Goal: Task Accomplishment & Management: Complete application form

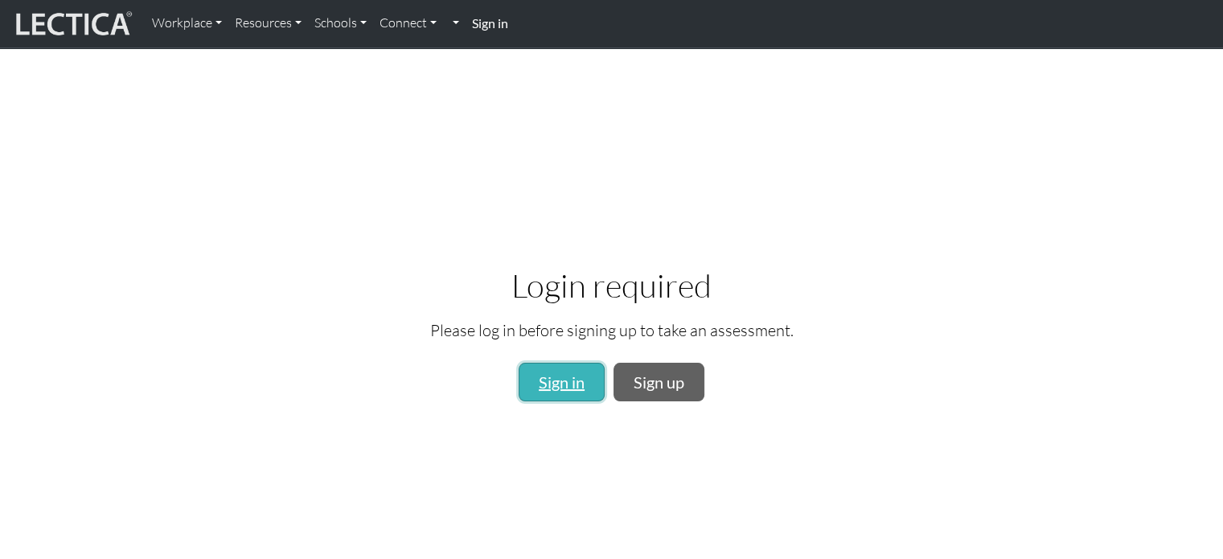
click at [559, 374] on link "Sign in" at bounding box center [561, 382] width 86 height 39
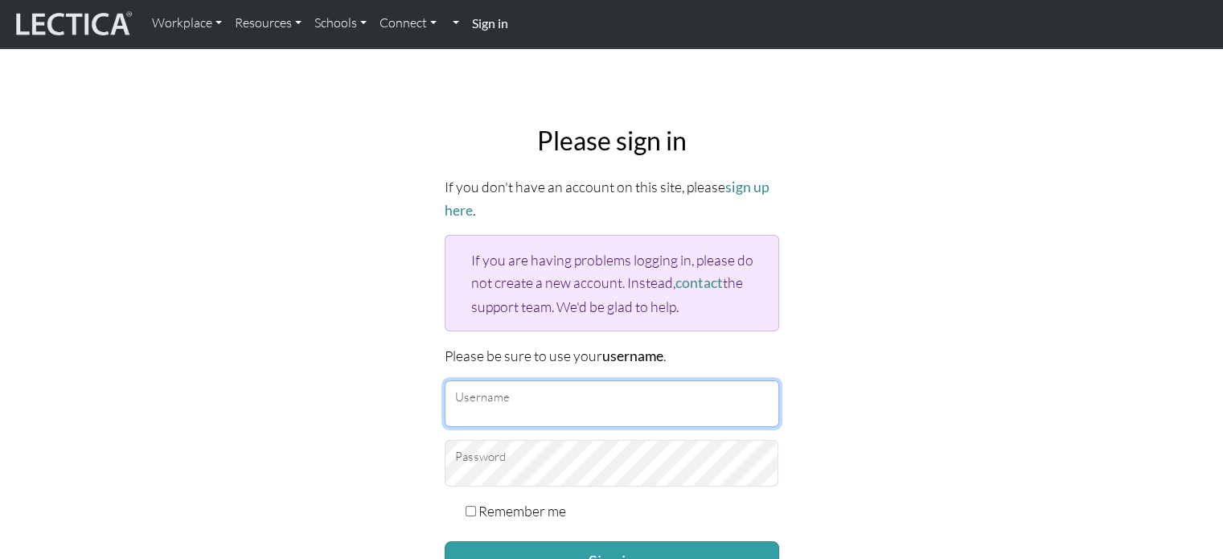
type input "Kennet"
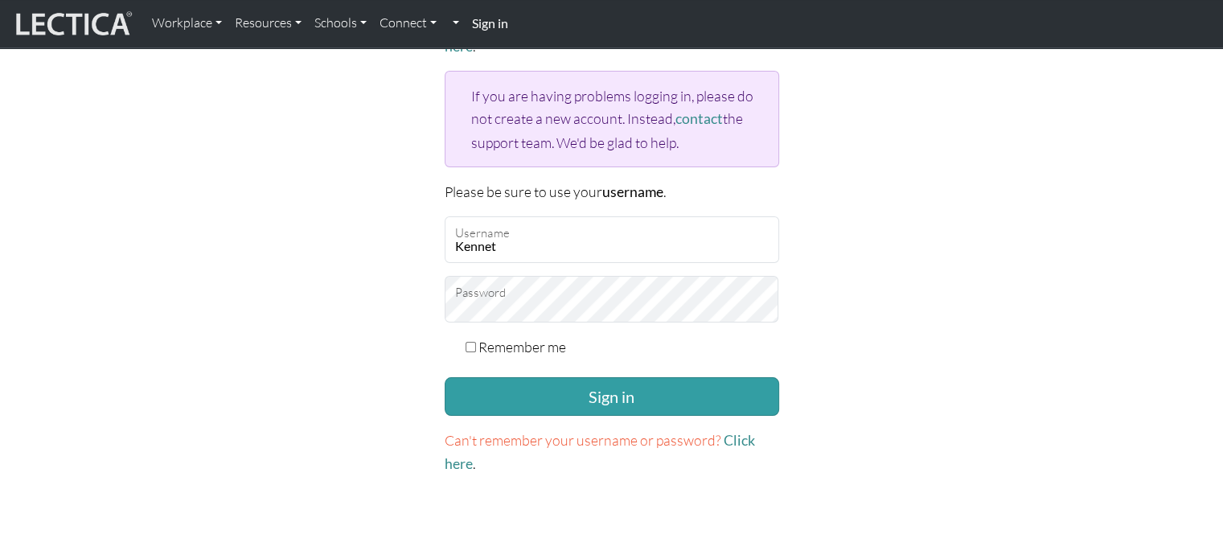
scroll to position [171, 0]
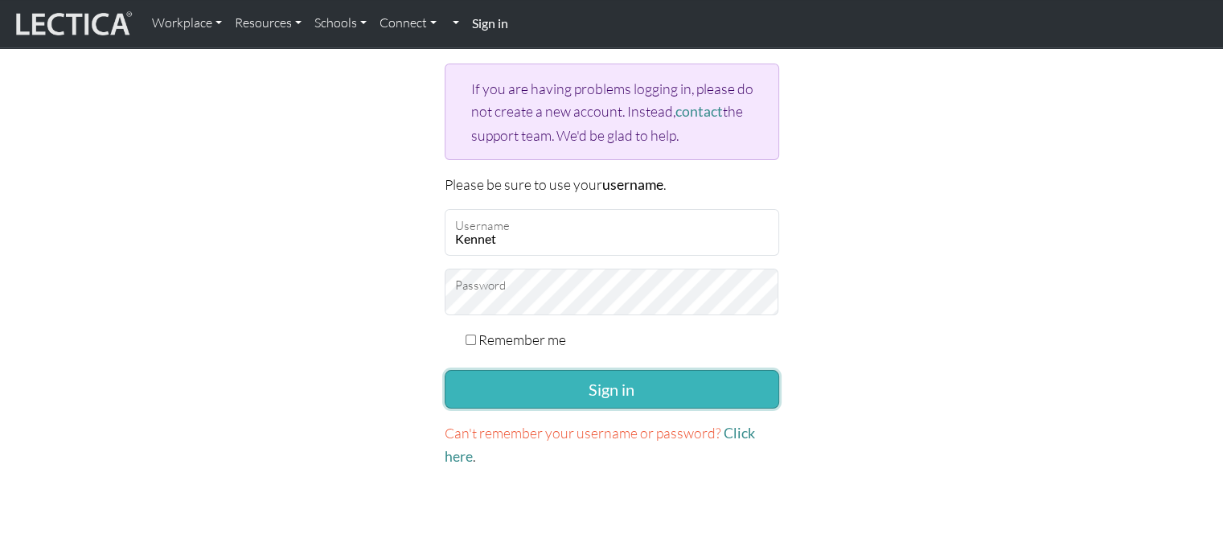
click at [648, 377] on button "Sign in" at bounding box center [612, 389] width 334 height 39
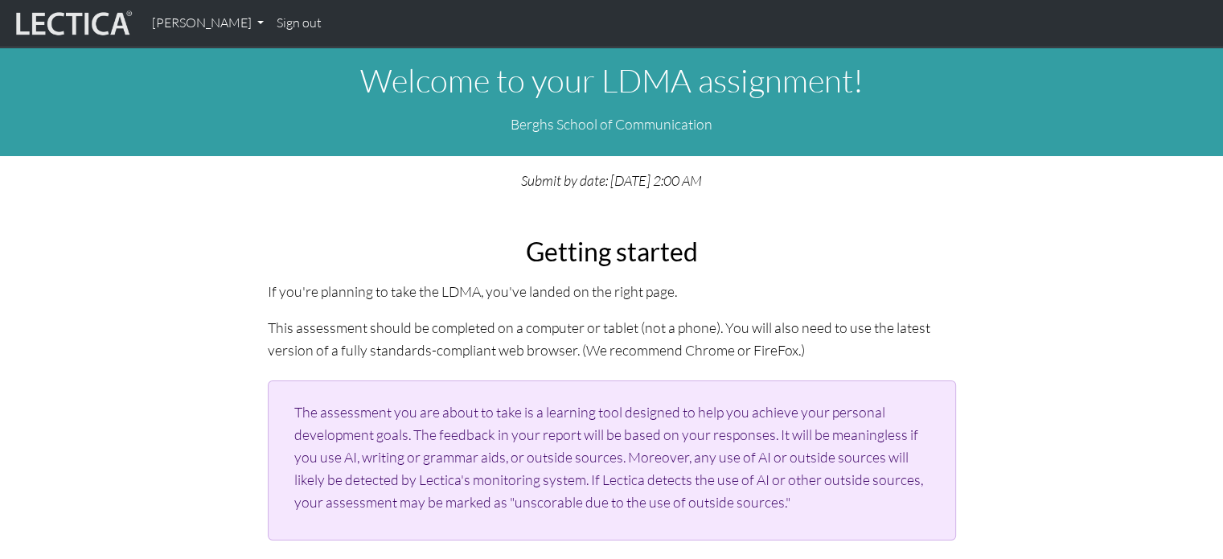
click at [125, 318] on div "Getting started If you're planning to take the LDMA, you've landed on the right…" at bounding box center [611, 419] width 1061 height 378
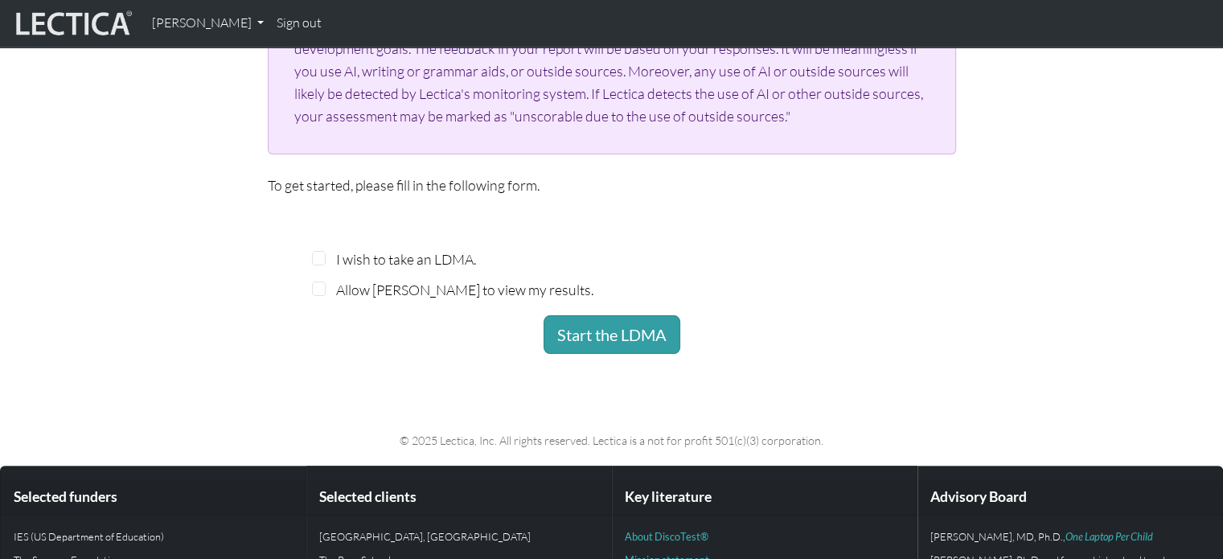
scroll to position [418, 0]
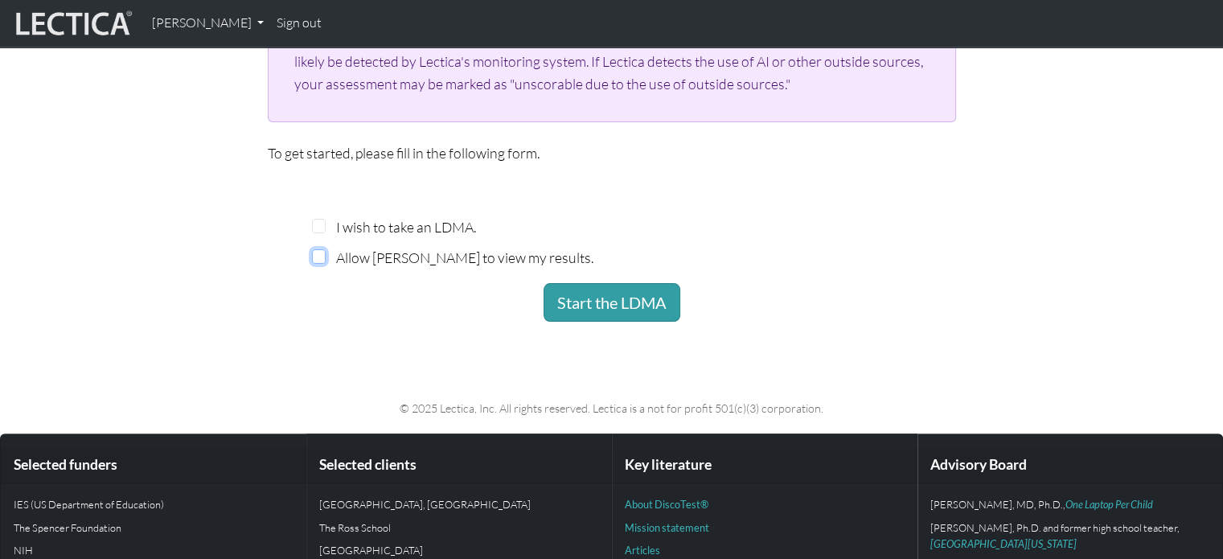
click at [322, 255] on input "Allow Patrik Hambreas to view my results." at bounding box center [319, 256] width 14 height 14
checkbox input "true"
click at [330, 236] on div "I wish to take an LDMA." at bounding box center [483, 226] width 342 height 23
click at [318, 227] on input "I wish to take an LDMA." at bounding box center [319, 226] width 14 height 14
checkbox input "true"
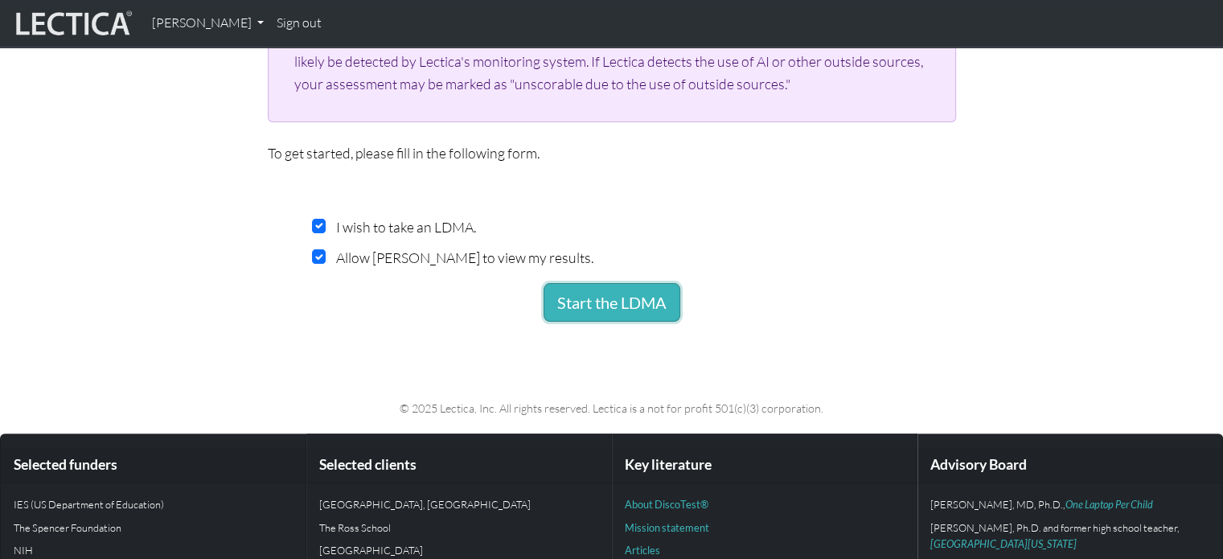
click at [583, 312] on button "Start the LDMA" at bounding box center [611, 302] width 137 height 39
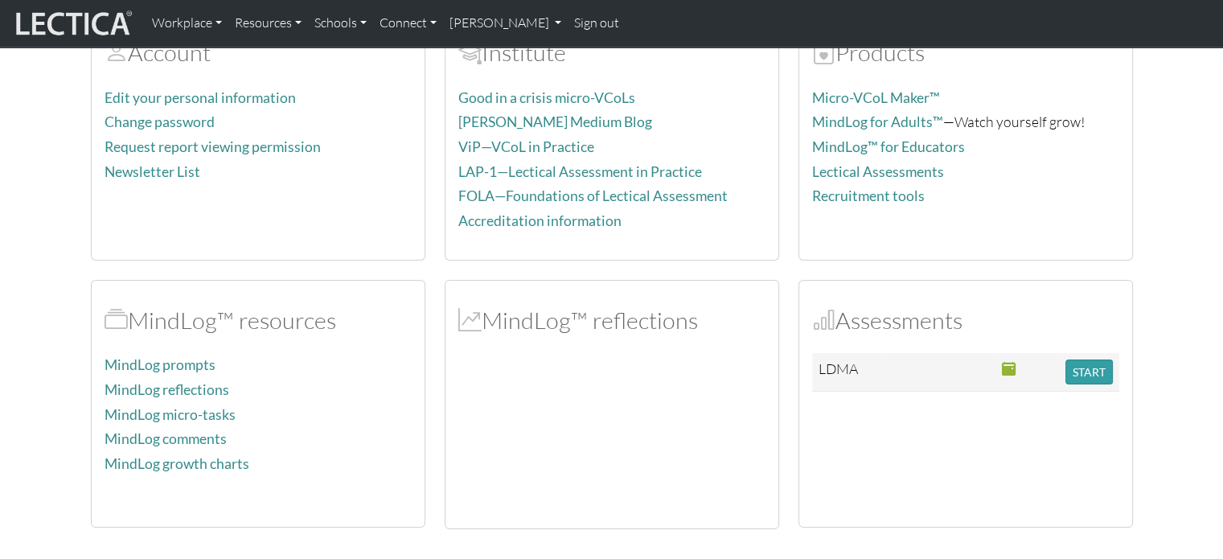
scroll to position [146, 0]
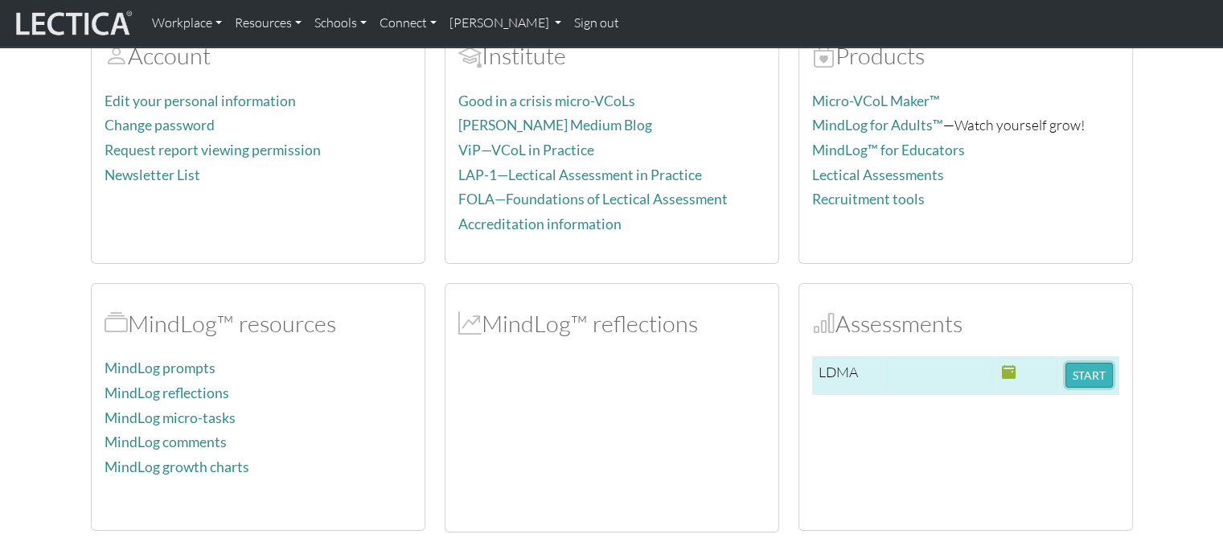
click at [1085, 372] on button "START" at bounding box center [1088, 375] width 47 height 25
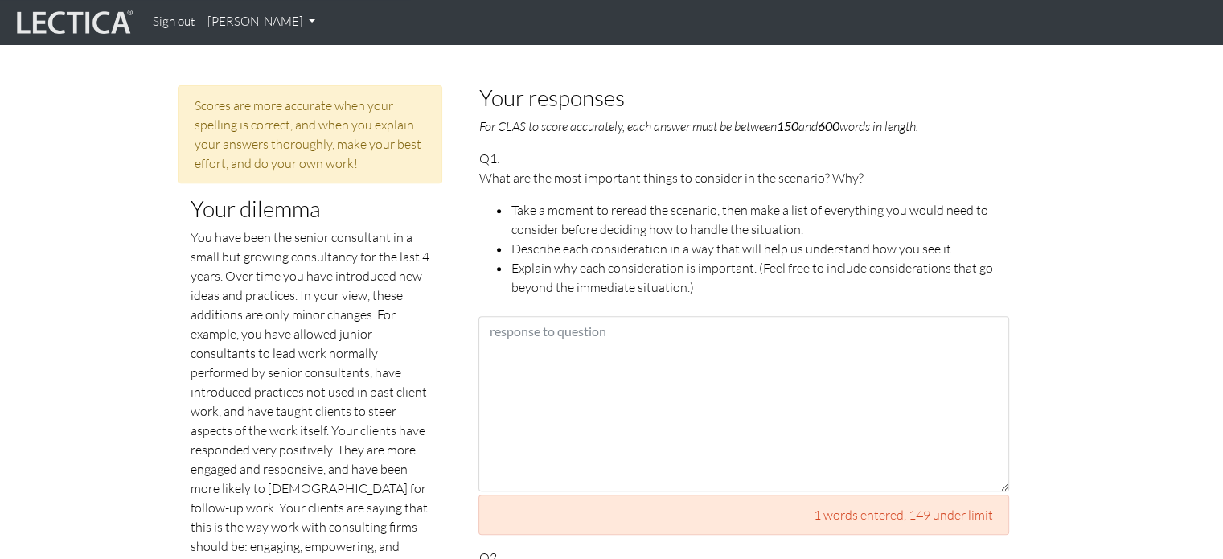
scroll to position [653, 0]
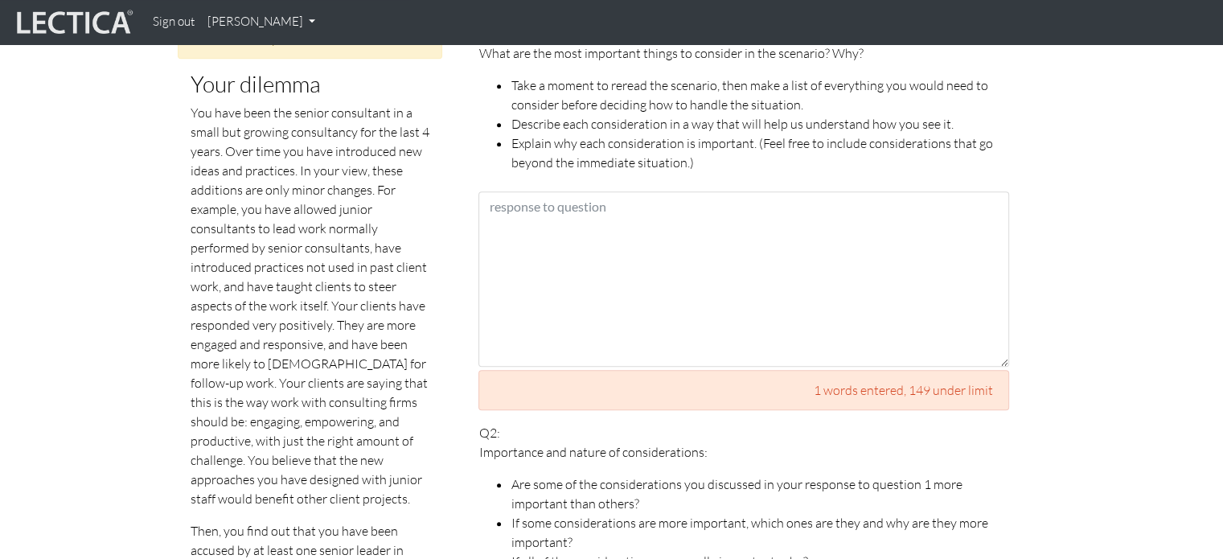
scroll to position [814, 0]
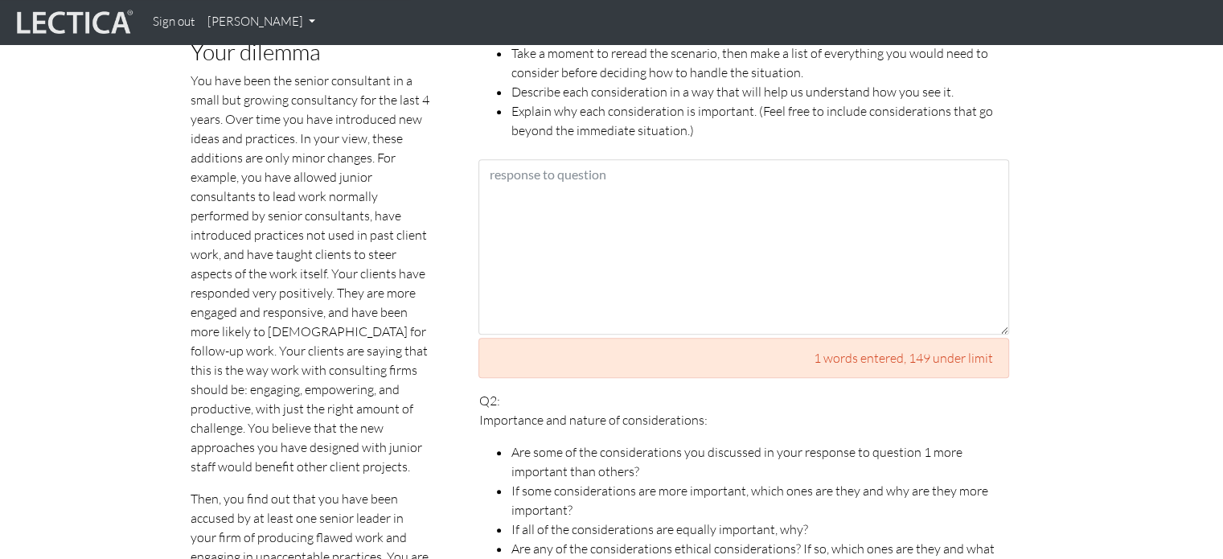
click at [346, 404] on p "You have been the senior consultant in a small but growing consultancy for the …" at bounding box center [311, 273] width 240 height 405
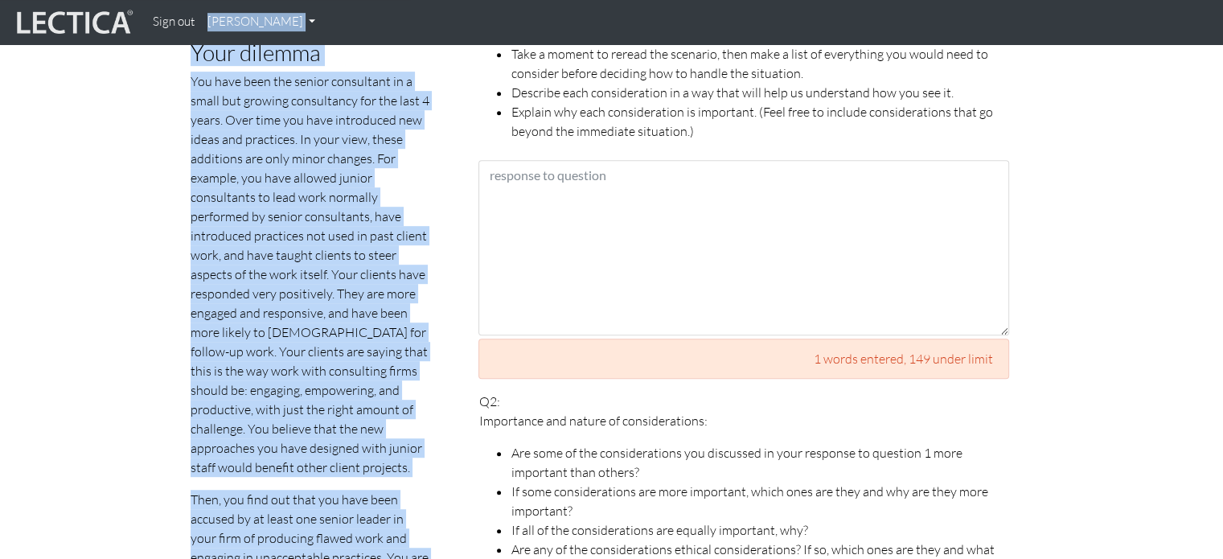
scroll to position [806, 0]
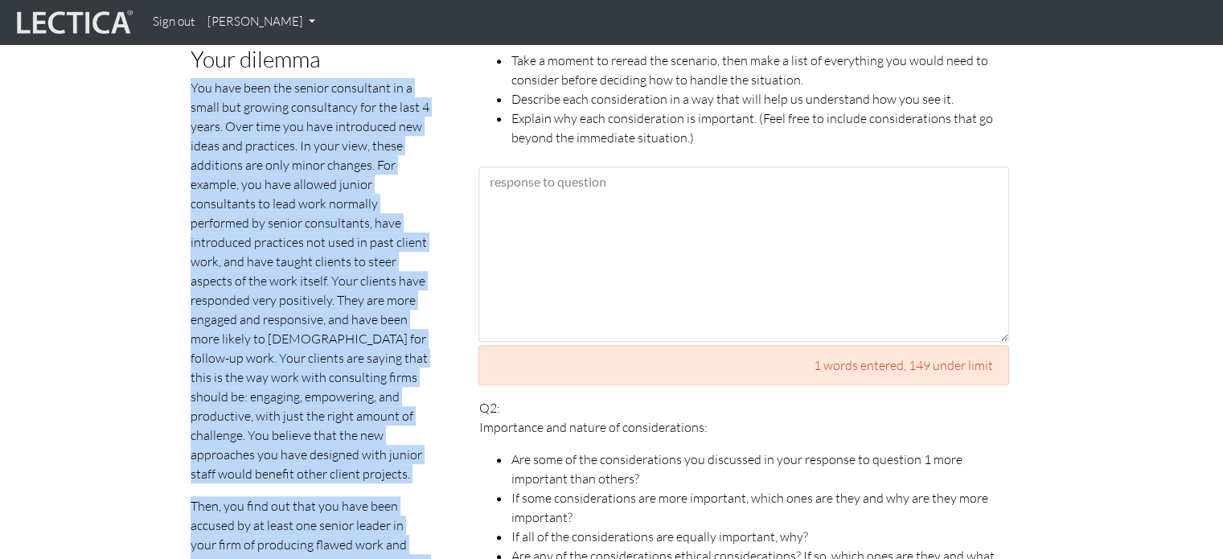
drag, startPoint x: 416, startPoint y: 509, endPoint x: 193, endPoint y: 69, distance: 493.2
copy p "You have been the senior consultant in a small but growing consultancy for the …"
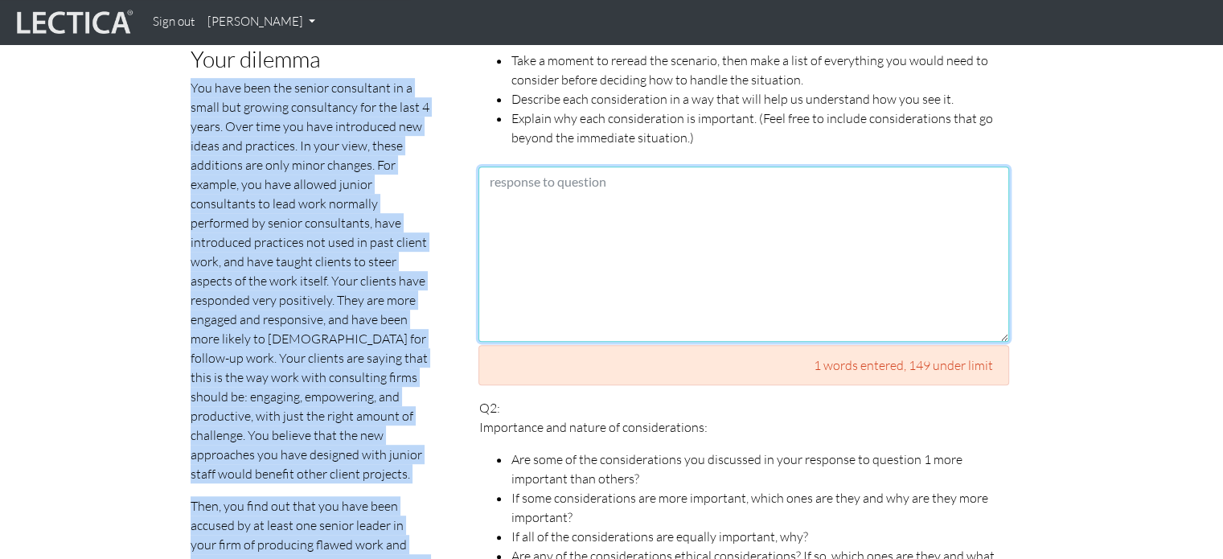
click at [627, 215] on textarea at bounding box center [743, 253] width 531 height 175
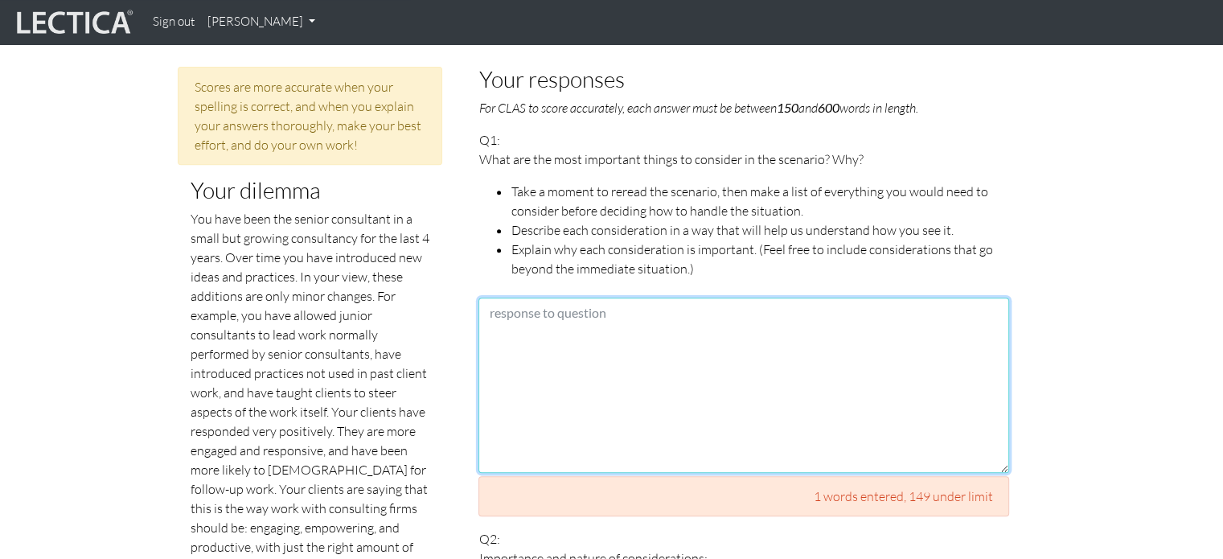
scroll to position [654, 0]
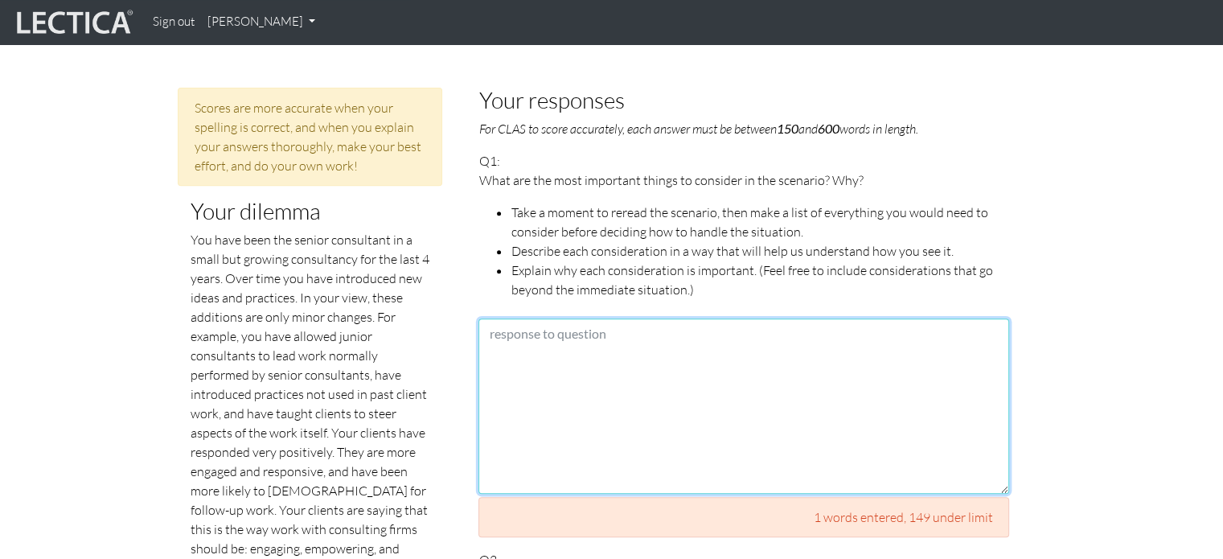
click at [706, 330] on textarea at bounding box center [743, 405] width 531 height 175
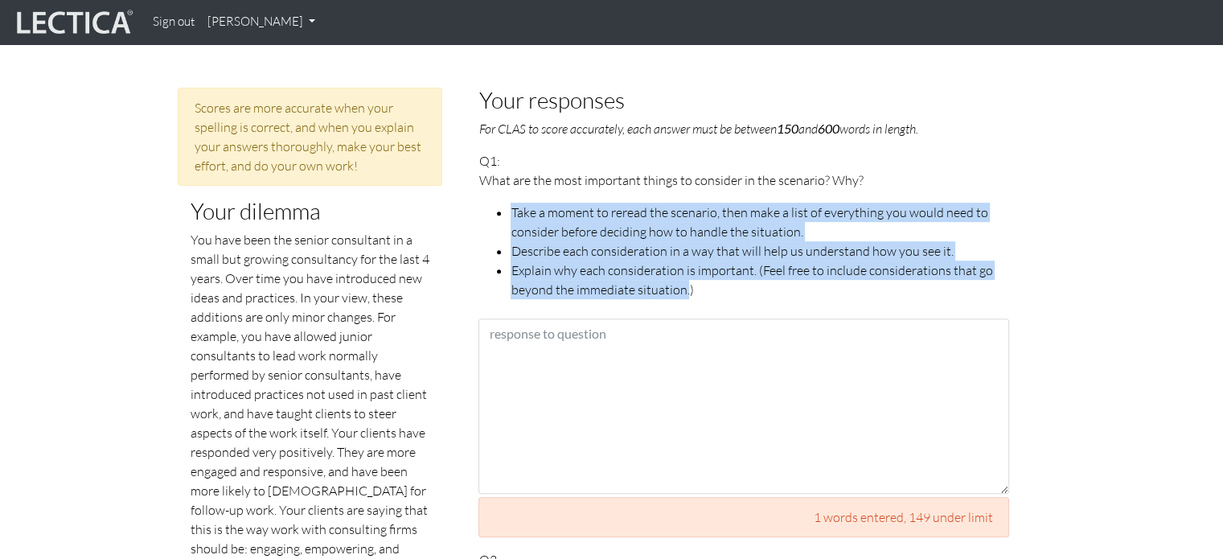
drag, startPoint x: 685, startPoint y: 263, endPoint x: 468, endPoint y: 170, distance: 236.2
drag, startPoint x: 479, startPoint y: 158, endPoint x: 689, endPoint y: 276, distance: 240.8
click at [689, 276] on span "What are the most important things to consider in the scenario? Why? Take a mom…" at bounding box center [743, 234] width 531 height 129
copy span "What are the most important things to consider in the scenario? Why? Take a mom…"
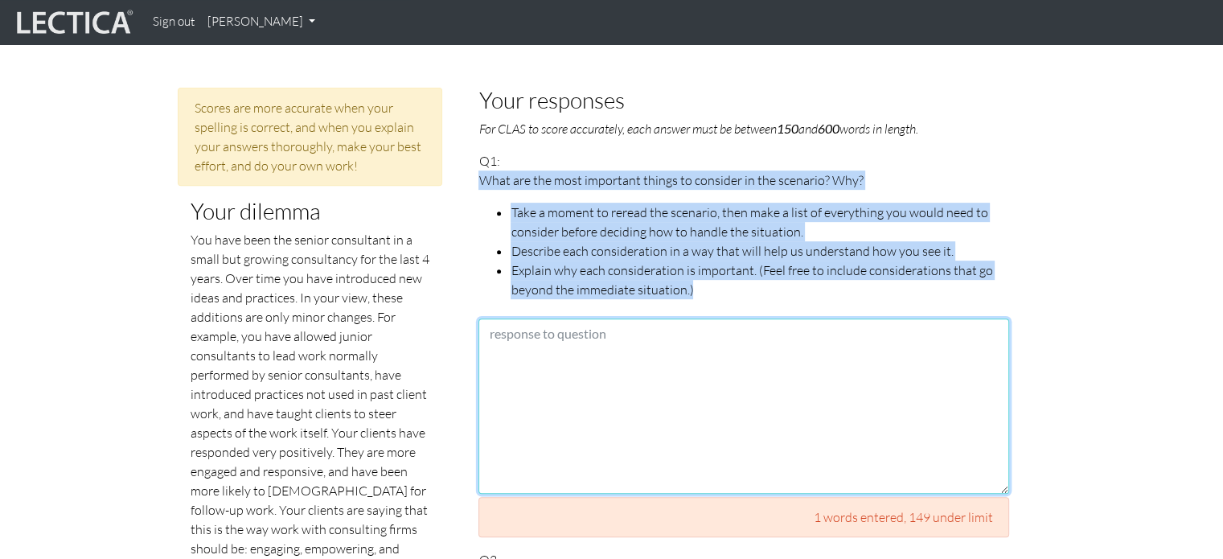
click at [584, 332] on textarea at bounding box center [743, 405] width 531 height 175
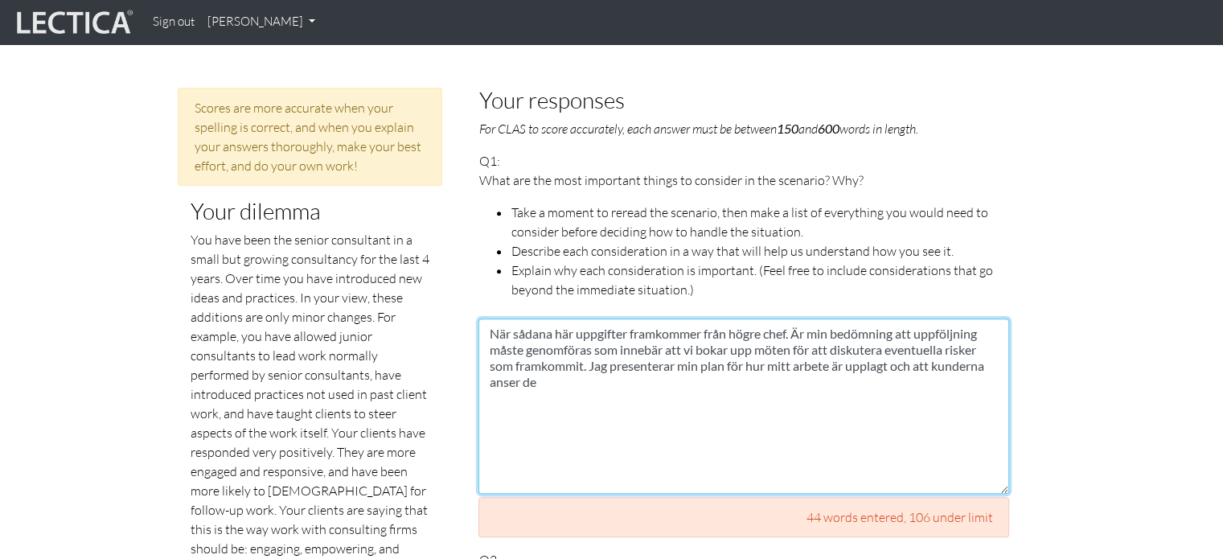
click at [900, 383] on textarea "När sådana här uppgifter framkommer från högre chef. Är min bedömning att uppfö…" at bounding box center [743, 405] width 531 height 175
click at [656, 365] on textarea "När sådana här uppgifter framkommer från högre chef. Är min bedömning att uppfö…" at bounding box center [743, 405] width 531 height 175
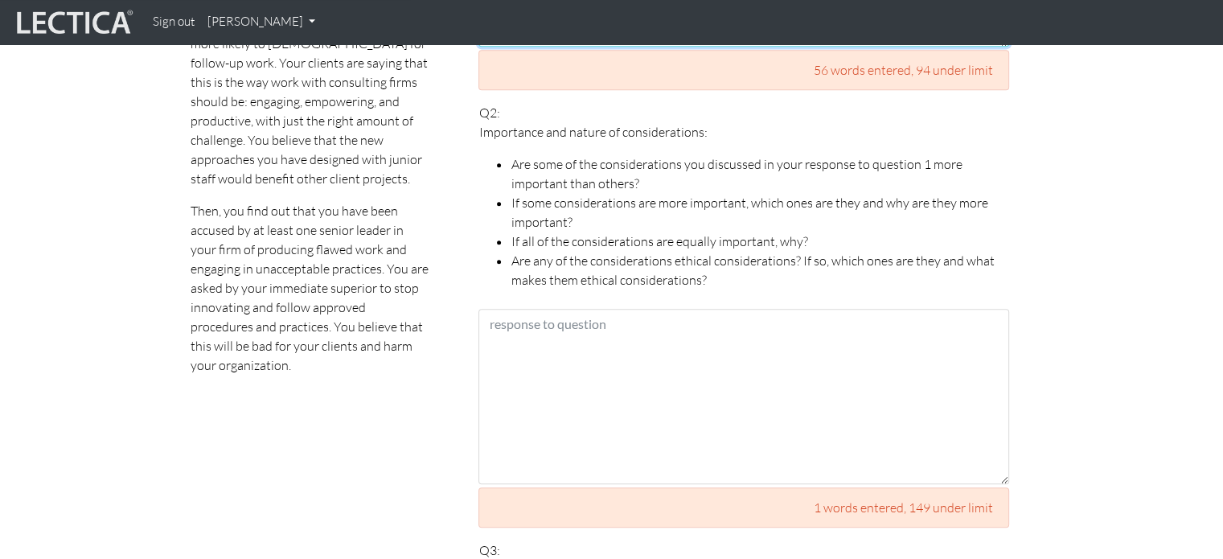
scroll to position [1059, 0]
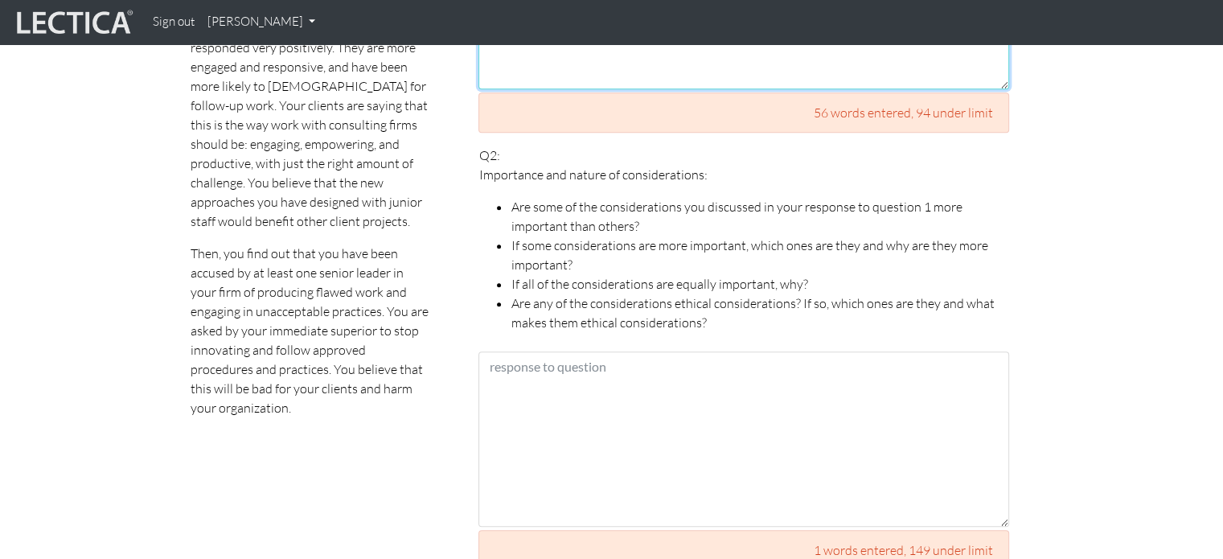
type textarea "När sådana här uppgifter framkommer från högre chef. Är min bedömning att uppfö…"
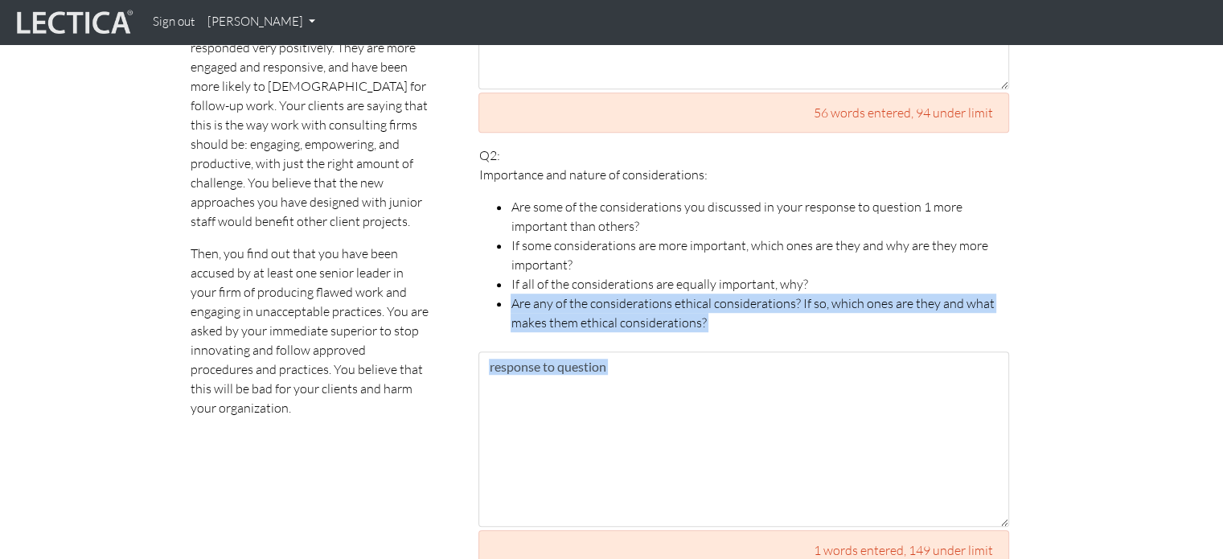
drag, startPoint x: 1220, startPoint y: 271, endPoint x: 1227, endPoint y: 379, distance: 107.9
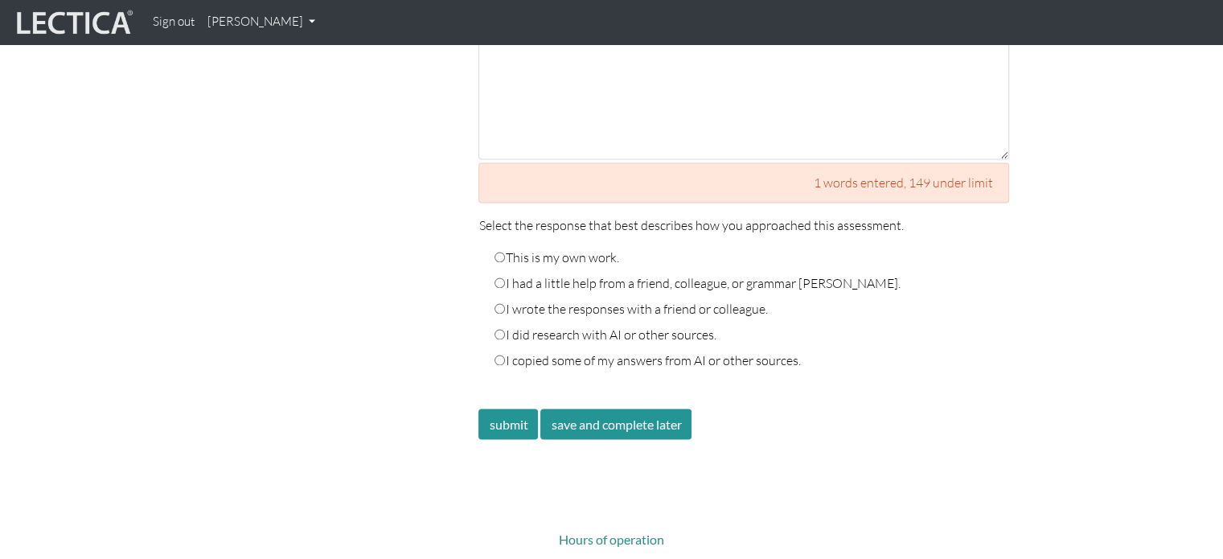
scroll to position [2654, 0]
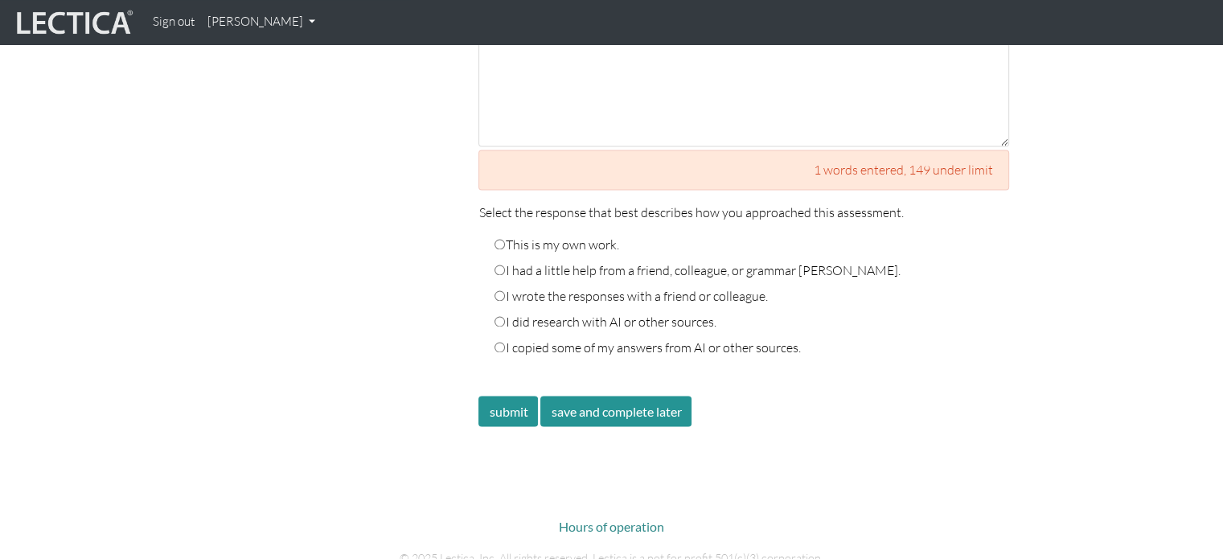
click at [650, 395] on button "save and complete later" at bounding box center [615, 410] width 151 height 31
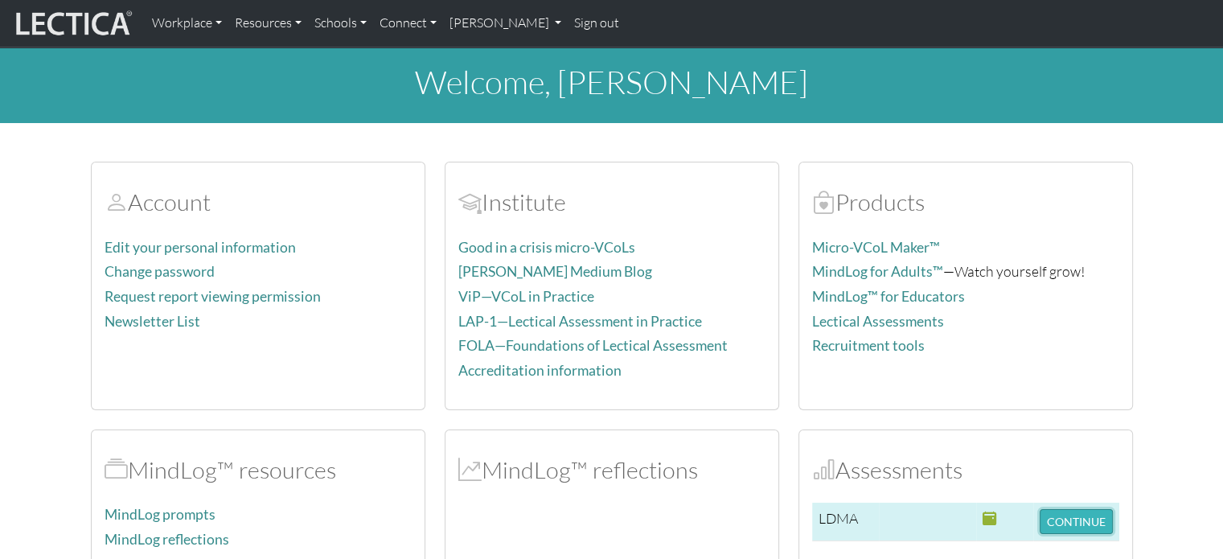
click at [1072, 517] on button "CONTINUE" at bounding box center [1075, 521] width 73 height 25
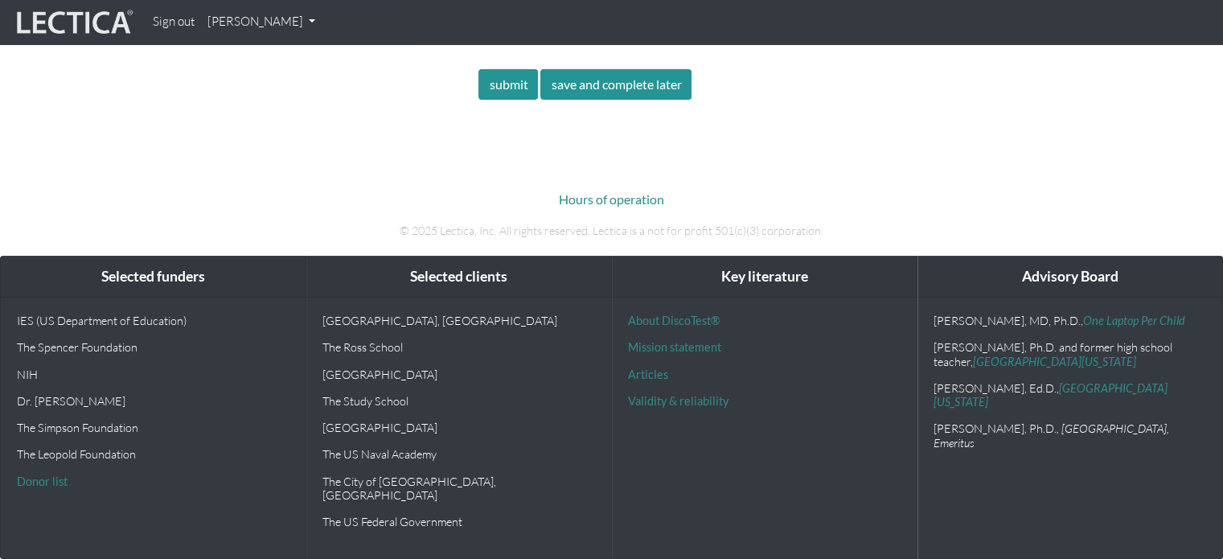
scroll to position [809, 0]
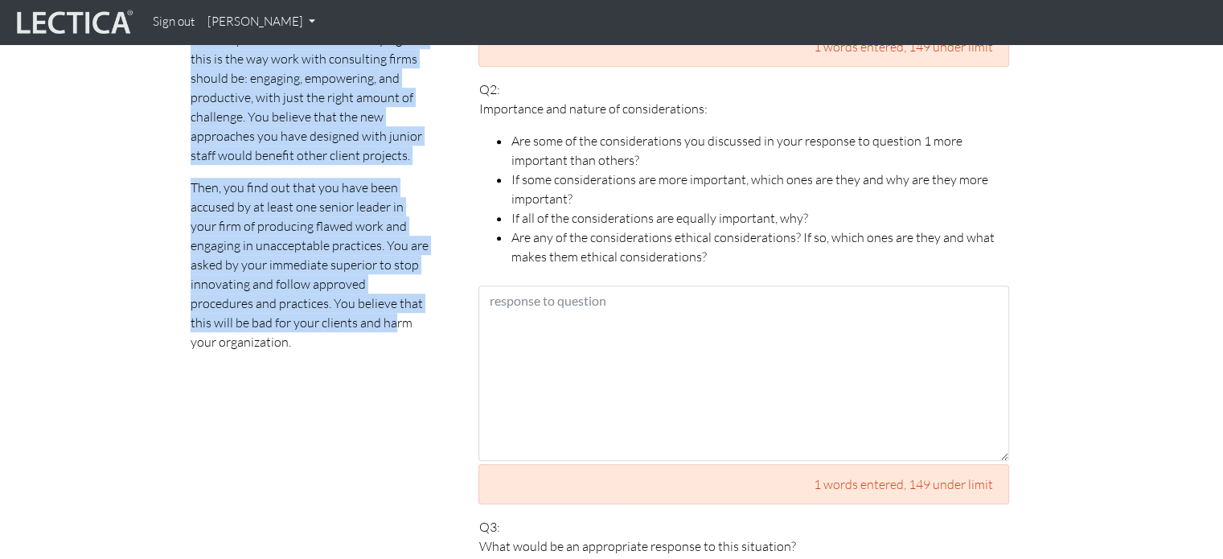
scroll to position [1150, 0]
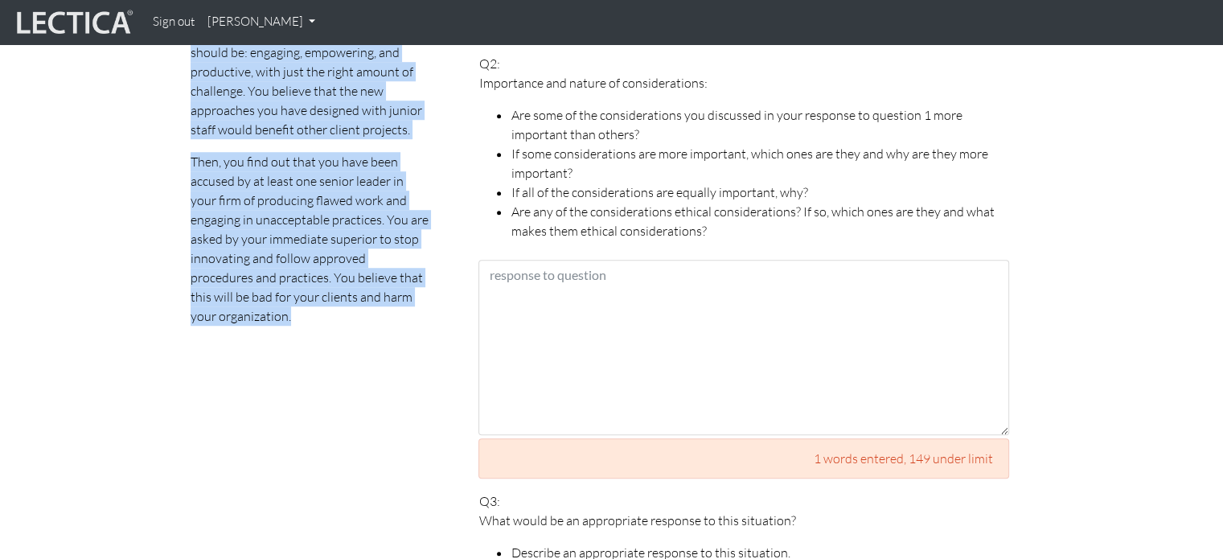
drag, startPoint x: 191, startPoint y: 117, endPoint x: 432, endPoint y: 361, distance: 343.9
copy p "You have been the senior consultant in a small but growing consultancy for the …"
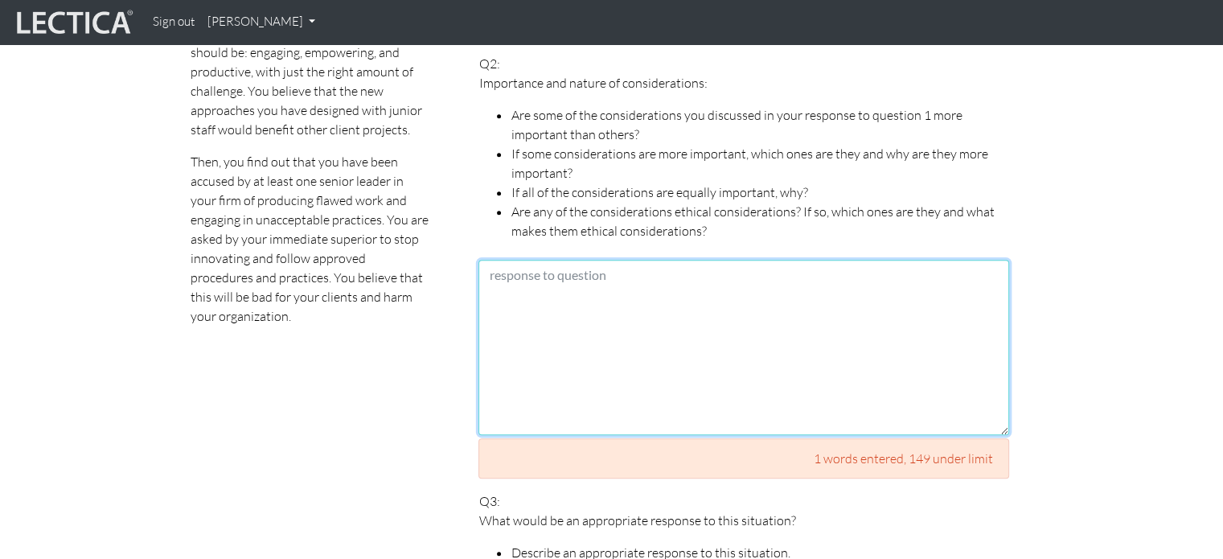
click at [558, 264] on textarea at bounding box center [743, 347] width 531 height 175
click at [559, 289] on textarea at bounding box center [743, 347] width 531 height 175
click at [540, 264] on textarea "Om" at bounding box center [743, 347] width 531 height 175
type textarea "O"
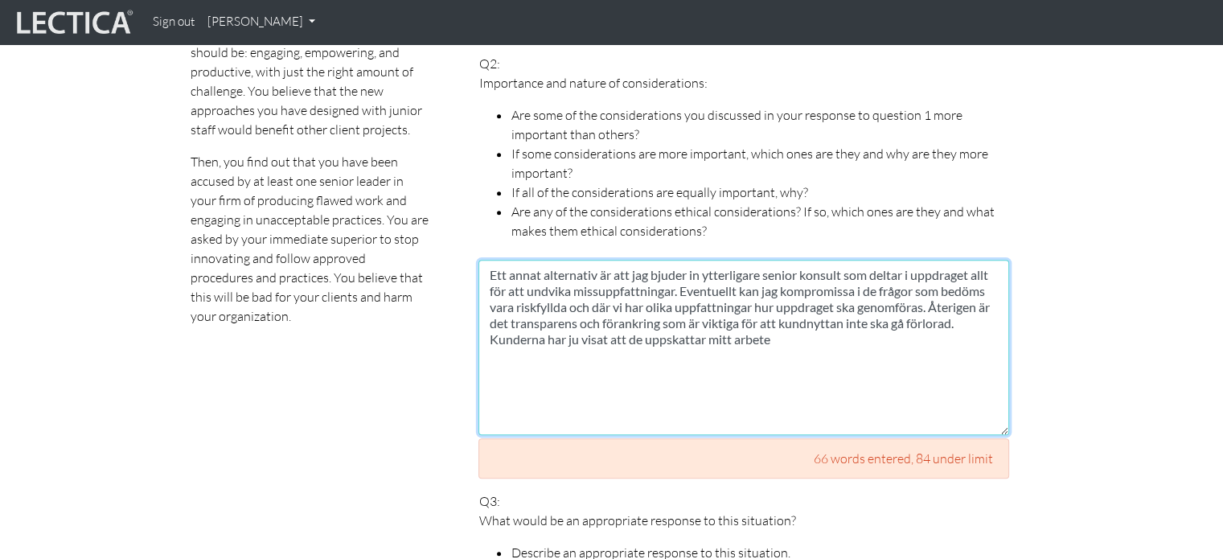
type textarea "Ett annat alternativ är att jag bjuder in ytterligare senior konsult som deltar…"
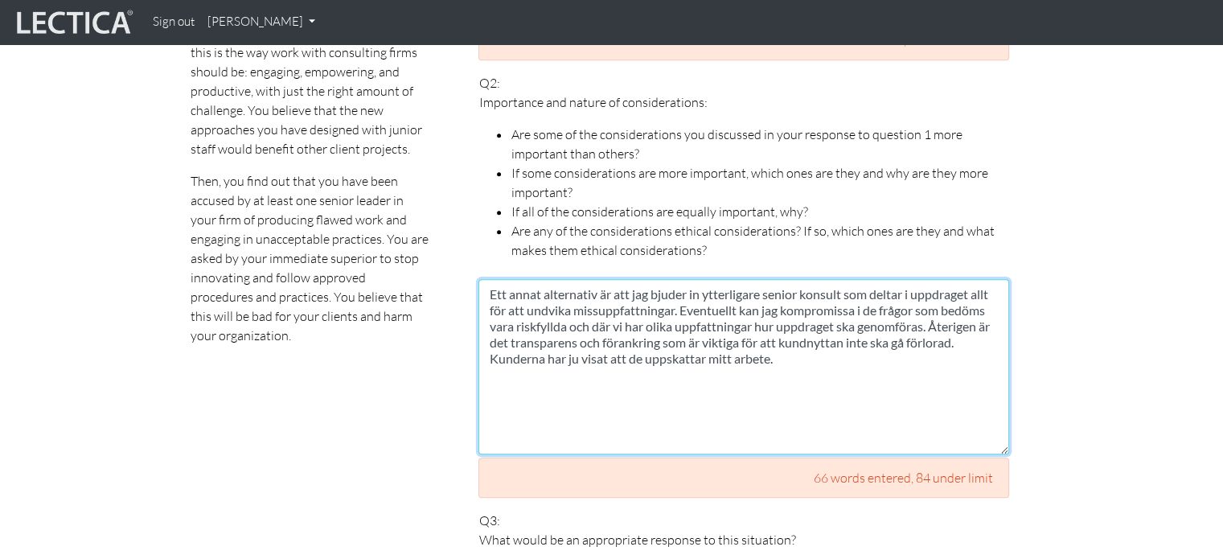
scroll to position [1118, 0]
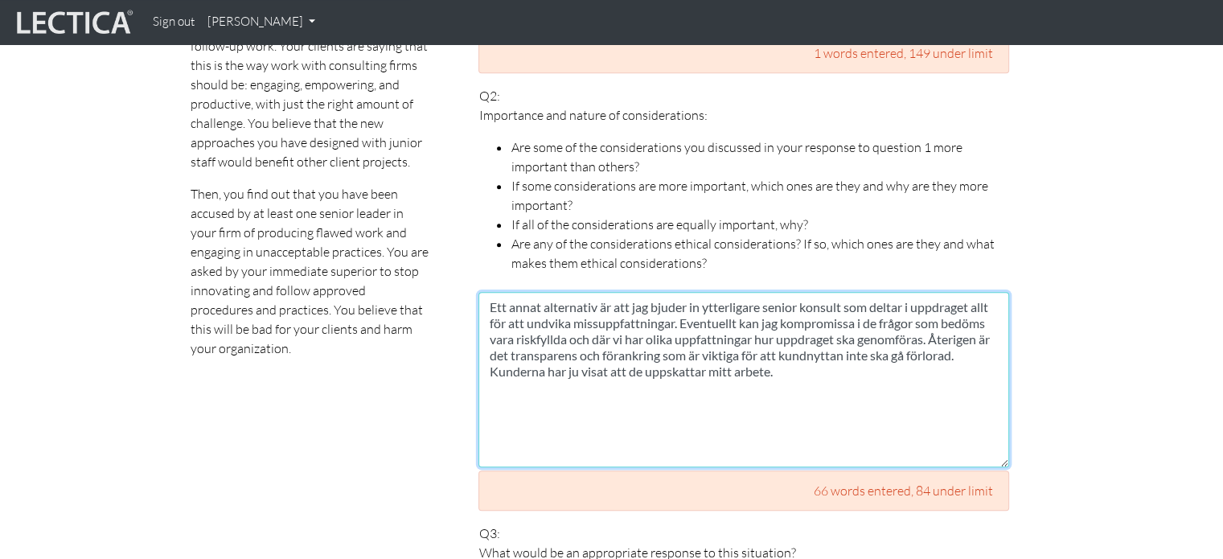
drag, startPoint x: 791, startPoint y: 353, endPoint x: 482, endPoint y: 273, distance: 319.8
click at [482, 292] on textarea "Ett annat alternativ är att jag bjuder in ytterligare senior konsult som deltar…" at bounding box center [743, 379] width 531 height 175
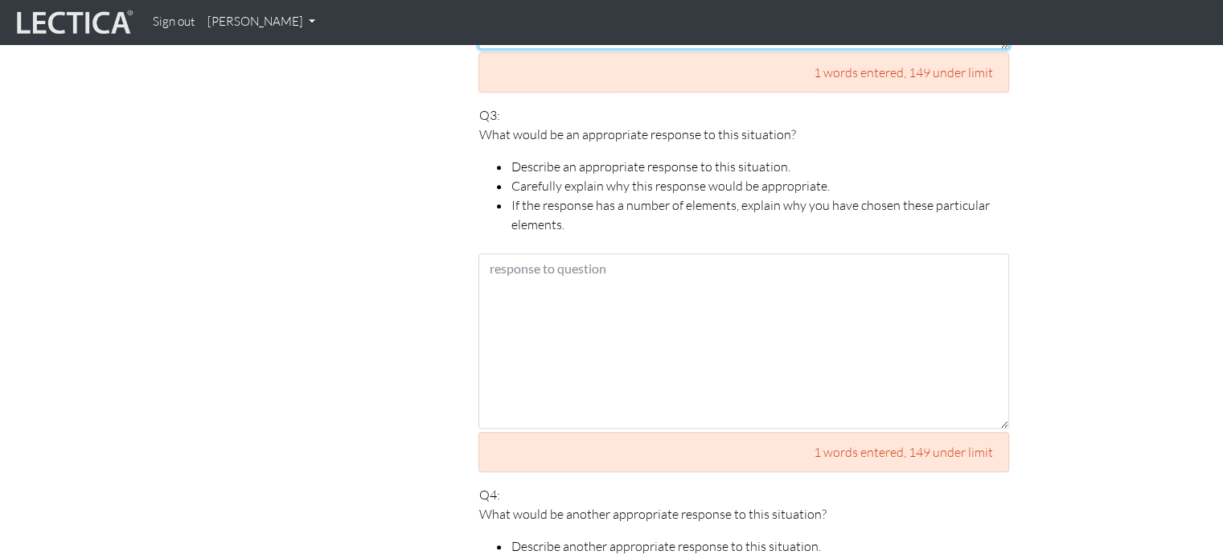
scroll to position [1531, 0]
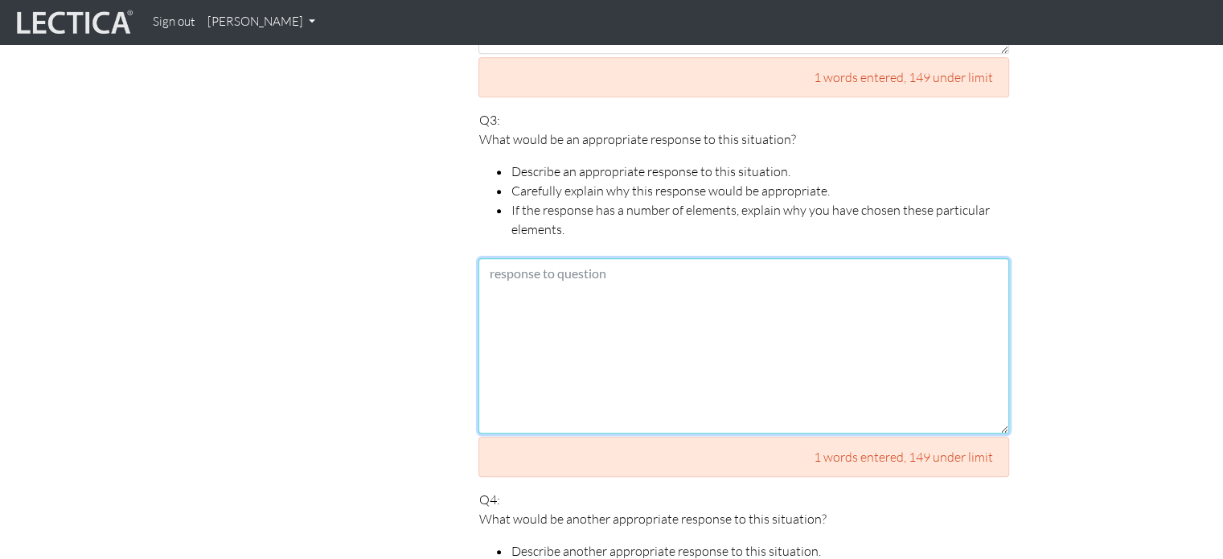
click at [545, 305] on textarea at bounding box center [743, 345] width 531 height 175
paste textarea "Ett annat alternativ är att jag bjuder in ytterligare senior konsult som deltar…"
type textarea "Ett annat alternativ är att jag bjuder in ytterligare senior konsult som deltar…"
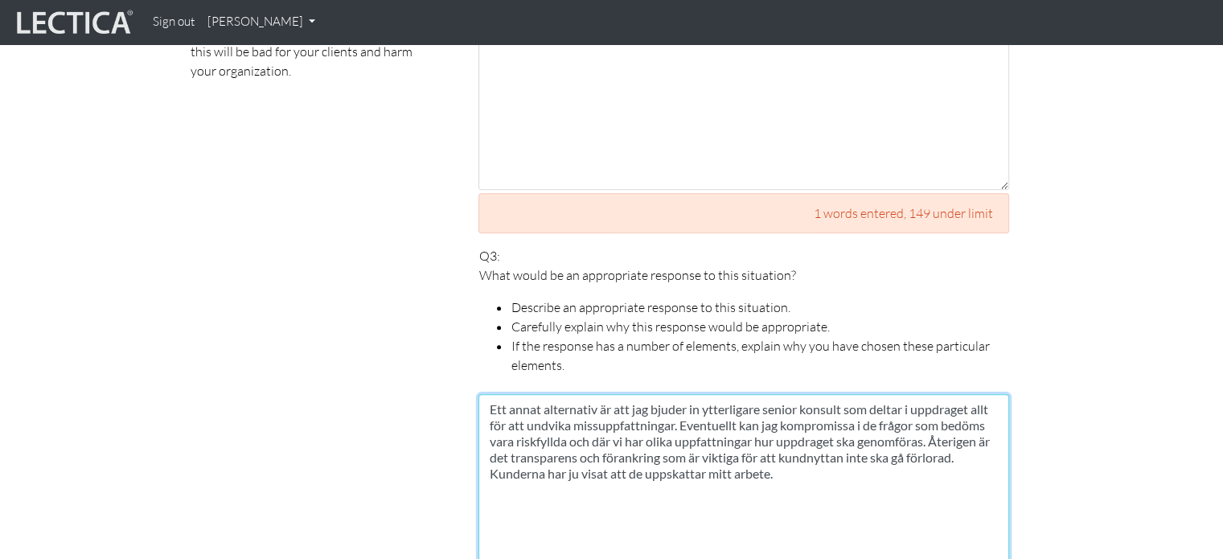
scroll to position [1425, 0]
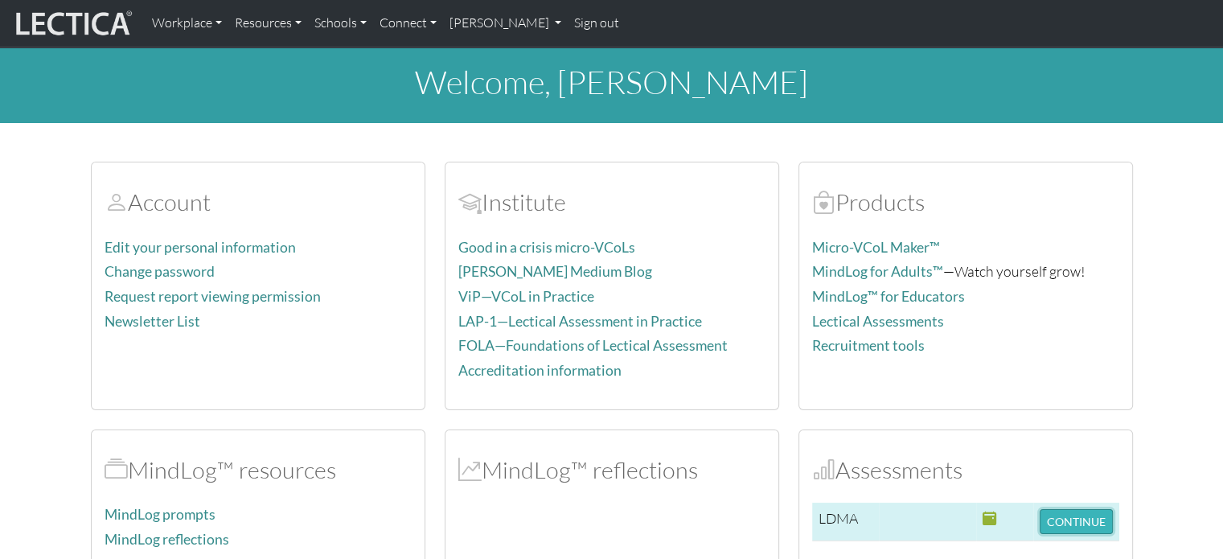
click at [1069, 522] on button "CONTINUE" at bounding box center [1075, 521] width 73 height 25
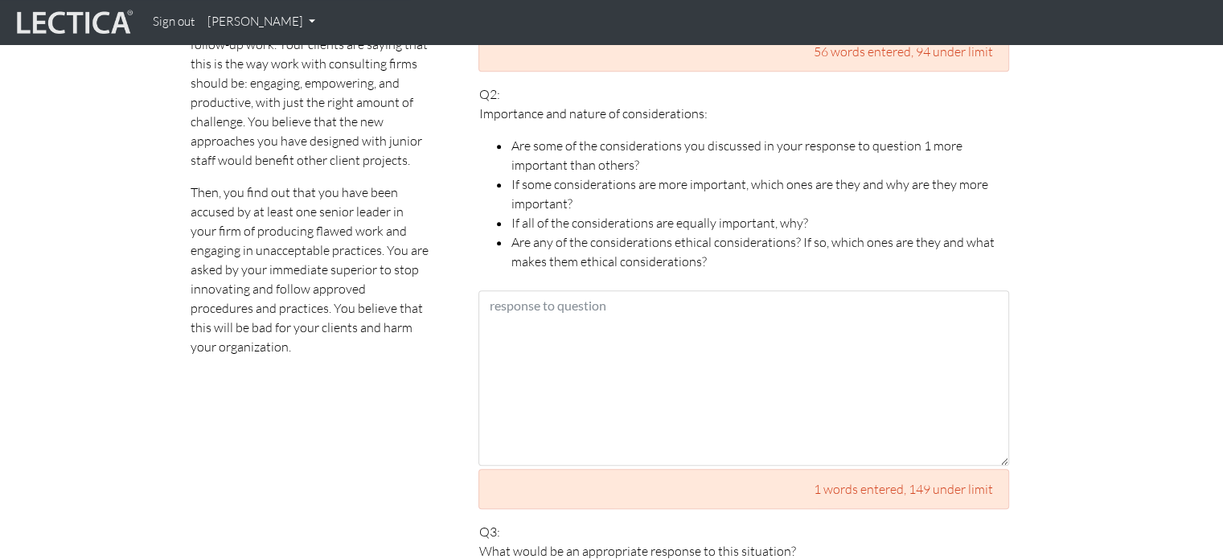
scroll to position [1133, 0]
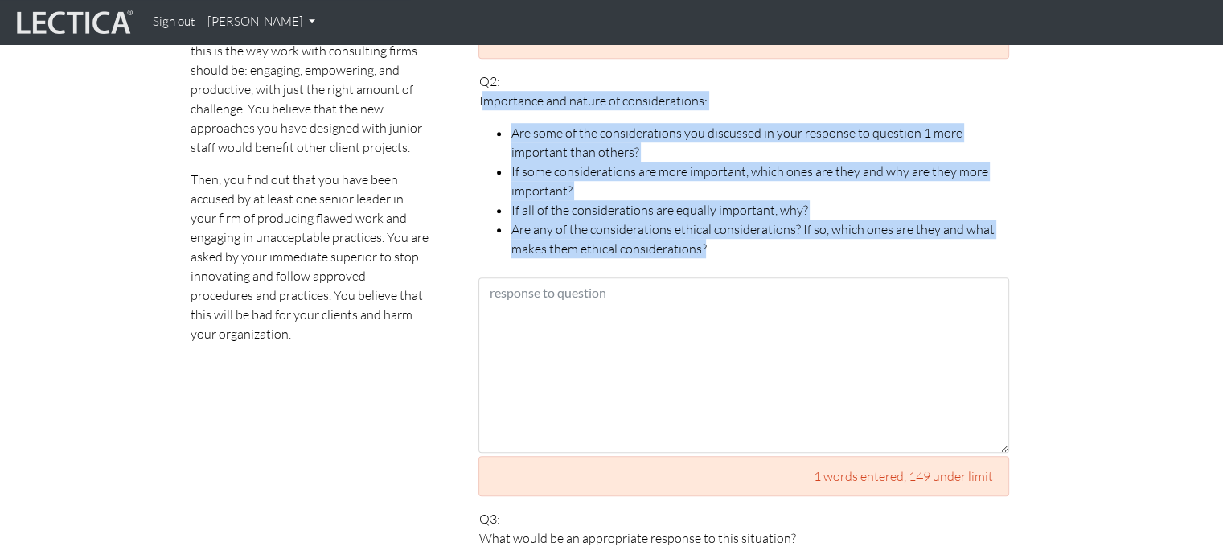
drag, startPoint x: 502, startPoint y: 95, endPoint x: 734, endPoint y: 236, distance: 271.3
click at [734, 236] on span "Importance and nature of considerations: Are some of the considerations you dis…" at bounding box center [743, 174] width 531 height 167
copy span "mportance and nature of considerations: Are some of the considerations you disc…"
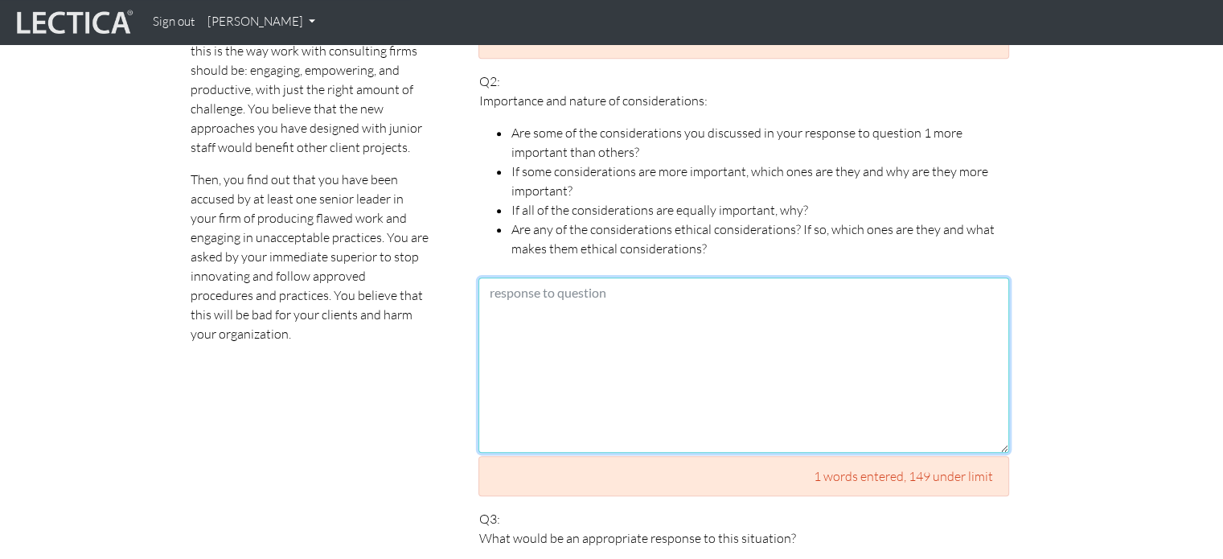
click at [583, 316] on textarea at bounding box center [743, 364] width 531 height 175
type textarea "F"
type textarea "N"
type textarea "v"
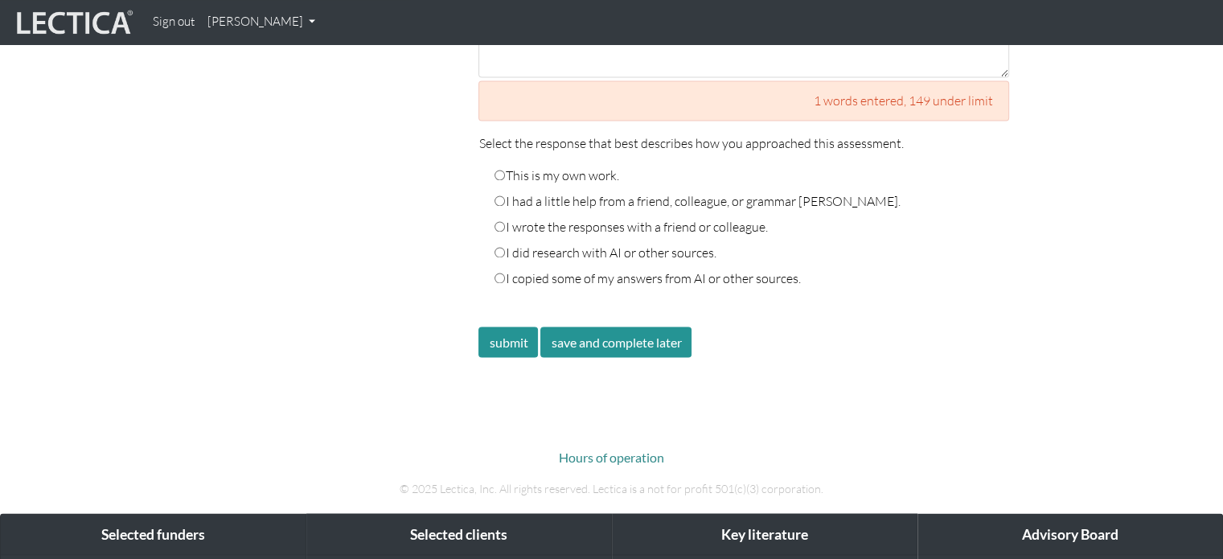
scroll to position [2720, 0]
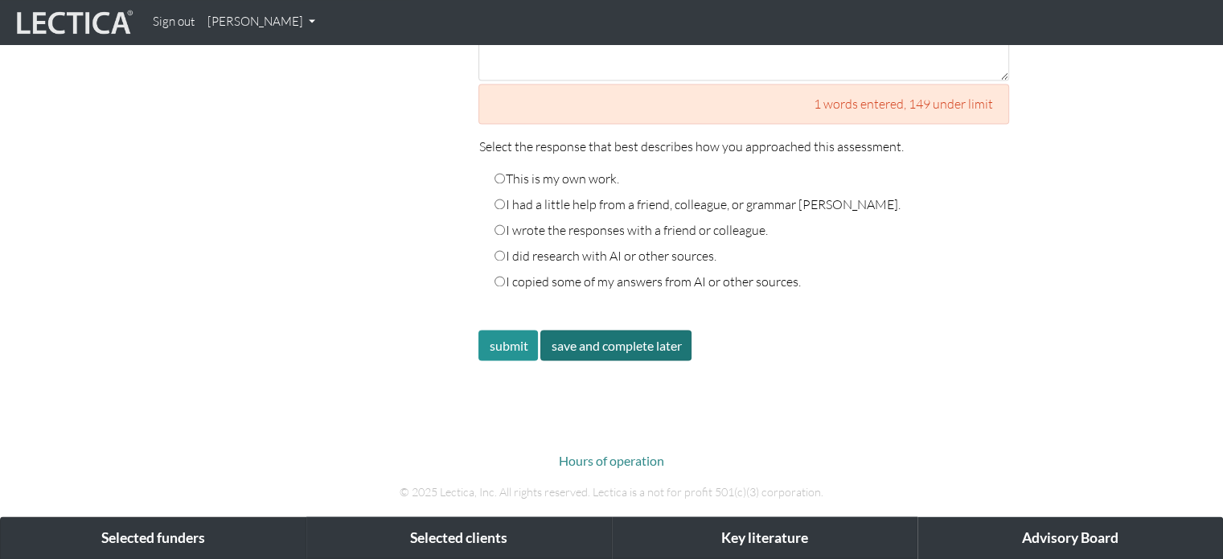
type textarea "De överväganden som är viktiga är framförallt förankring och förklaring av mitt…"
click at [623, 330] on button "save and complete later" at bounding box center [615, 345] width 151 height 31
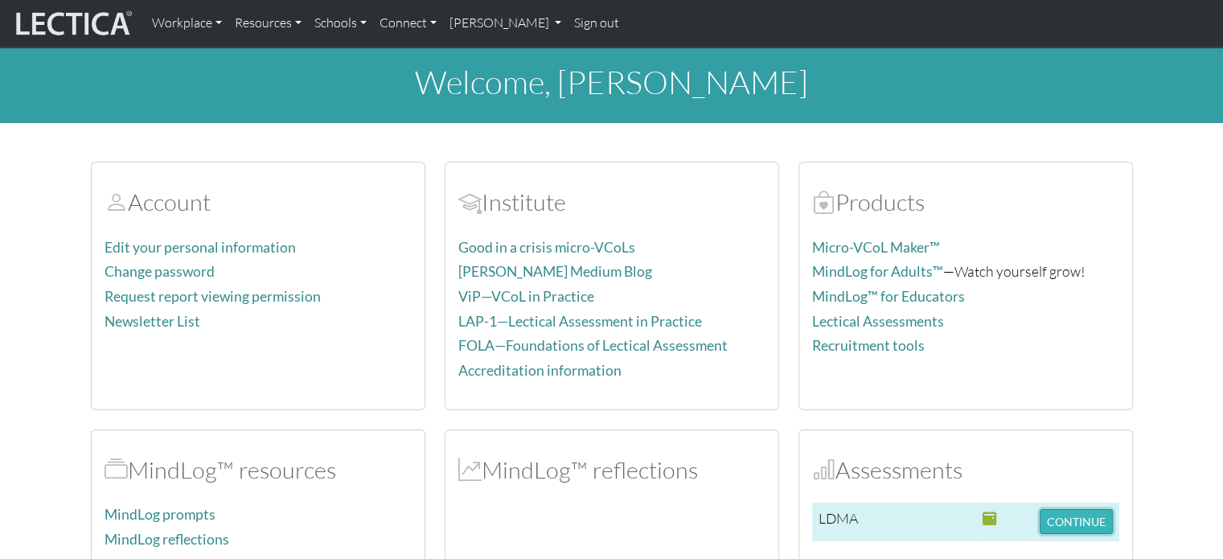
click at [1068, 519] on button "CONTINUE" at bounding box center [1075, 521] width 73 height 25
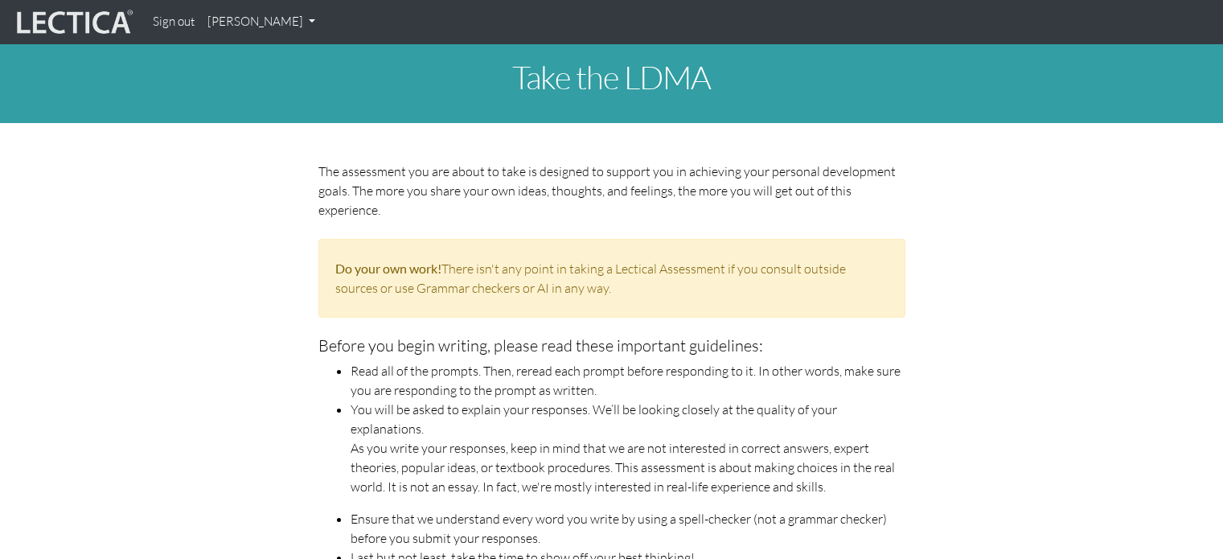
scroll to position [809, 0]
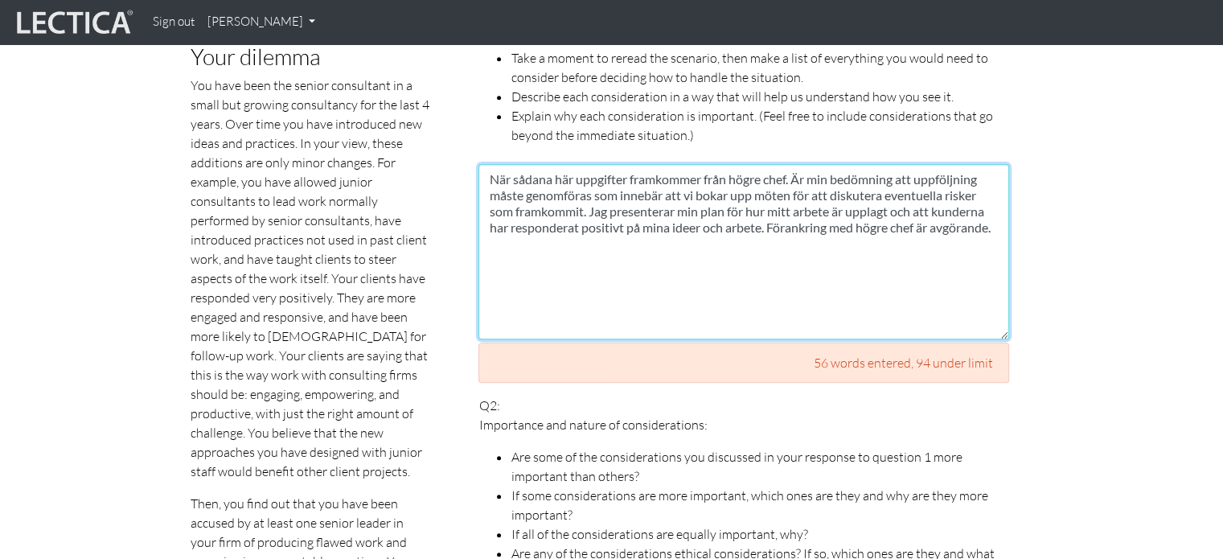
click at [920, 207] on textarea "När sådana här uppgifter framkommer från högre chef. Är min bedömning att uppfö…" at bounding box center [743, 251] width 531 height 175
click at [759, 254] on textarea "När sådana här uppgifter framkommer från högre chef. Är min bedömning att uppfö…" at bounding box center [743, 251] width 531 height 175
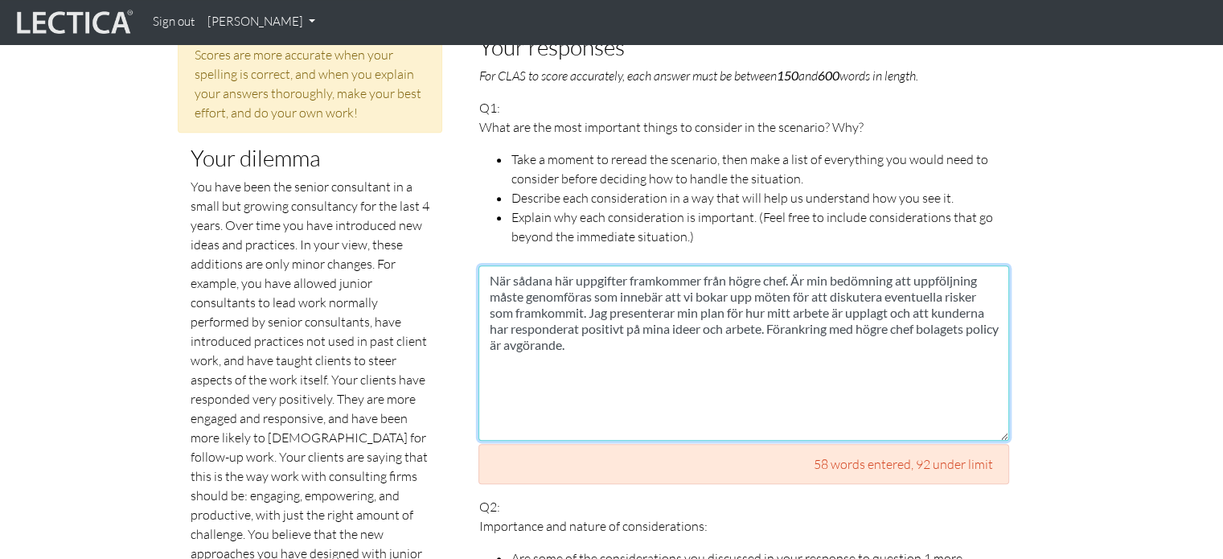
scroll to position [703, 0]
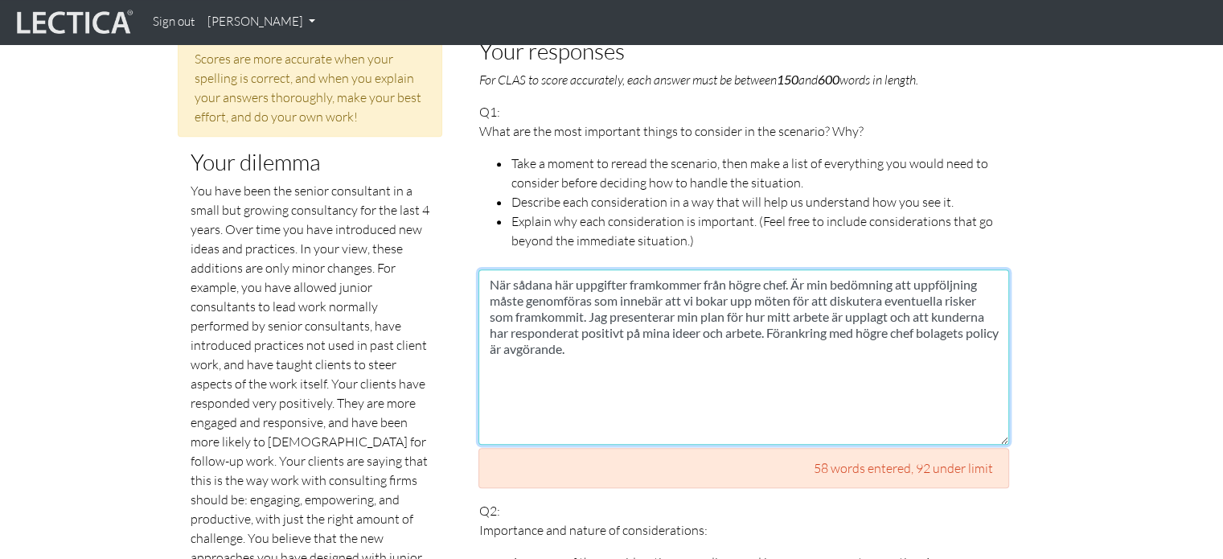
drag, startPoint x: 773, startPoint y: 313, endPoint x: 789, endPoint y: 334, distance: 26.4
click at [789, 334] on textarea "När sådana här uppgifter framkommer från högre chef. Är min bedömning att uppfö…" at bounding box center [743, 356] width 531 height 175
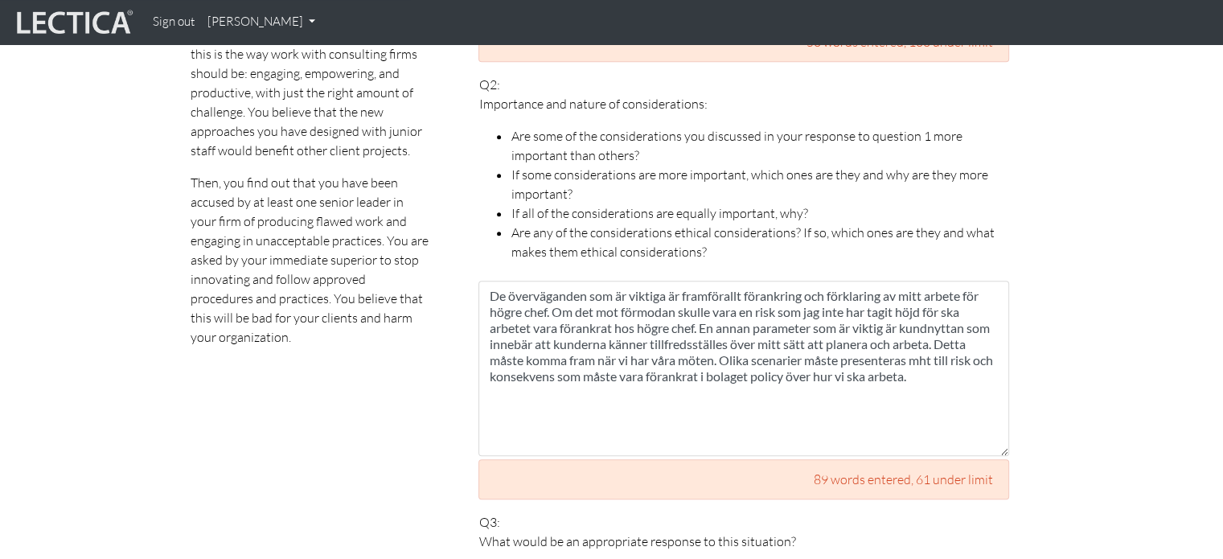
scroll to position [1142, 0]
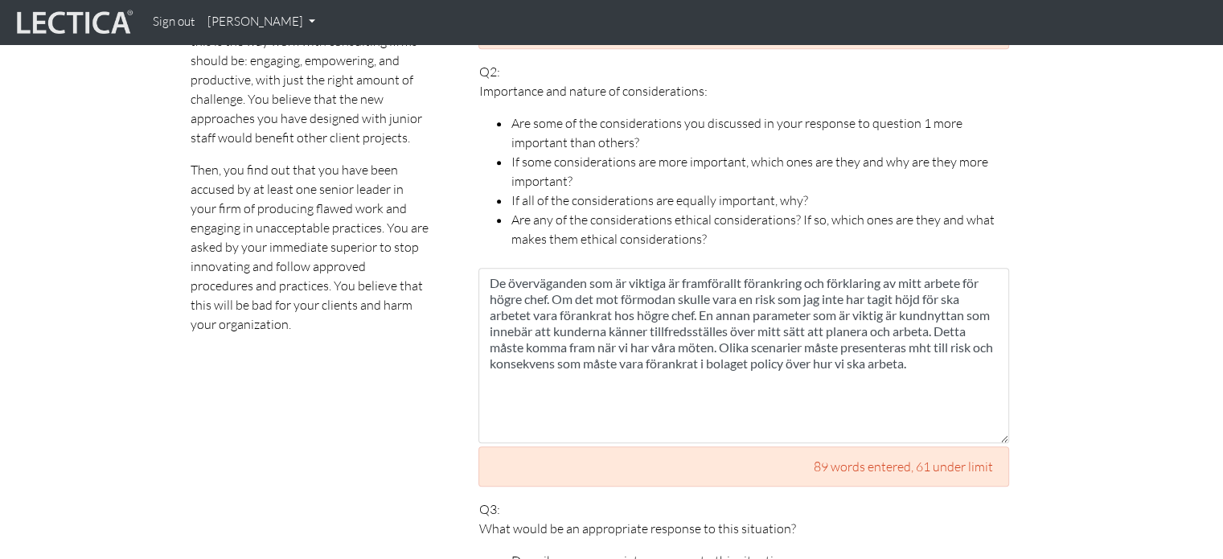
type textarea "När sådana här uppgifter framkommer från högre chef. Är min bedömning att uppfö…"
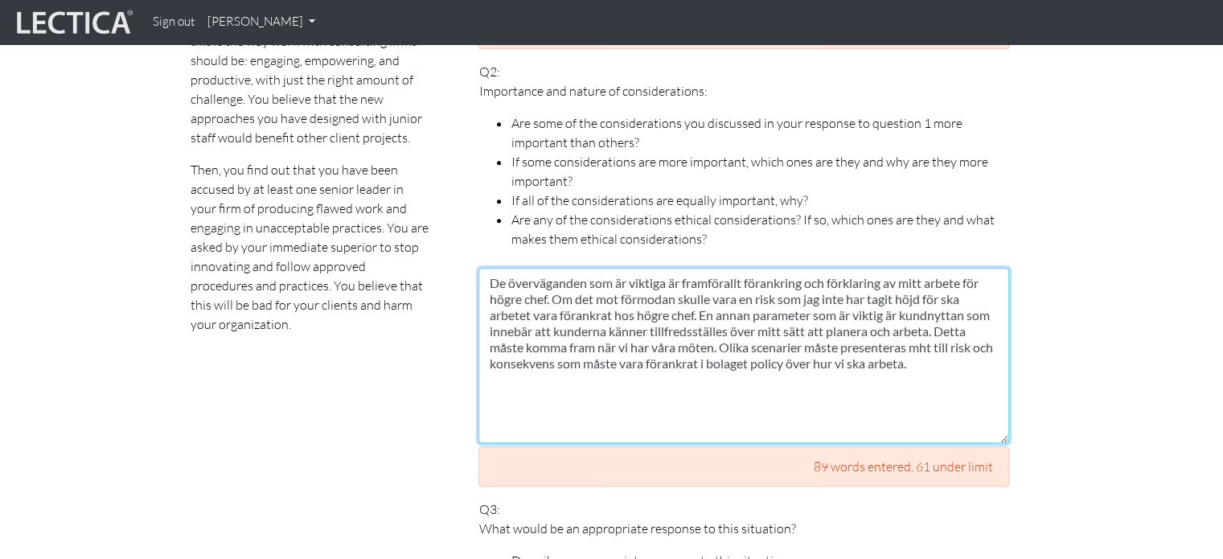
click at [945, 347] on textarea "De överväganden som är viktiga är framförallt förankring och förklaring av mitt…" at bounding box center [743, 355] width 531 height 175
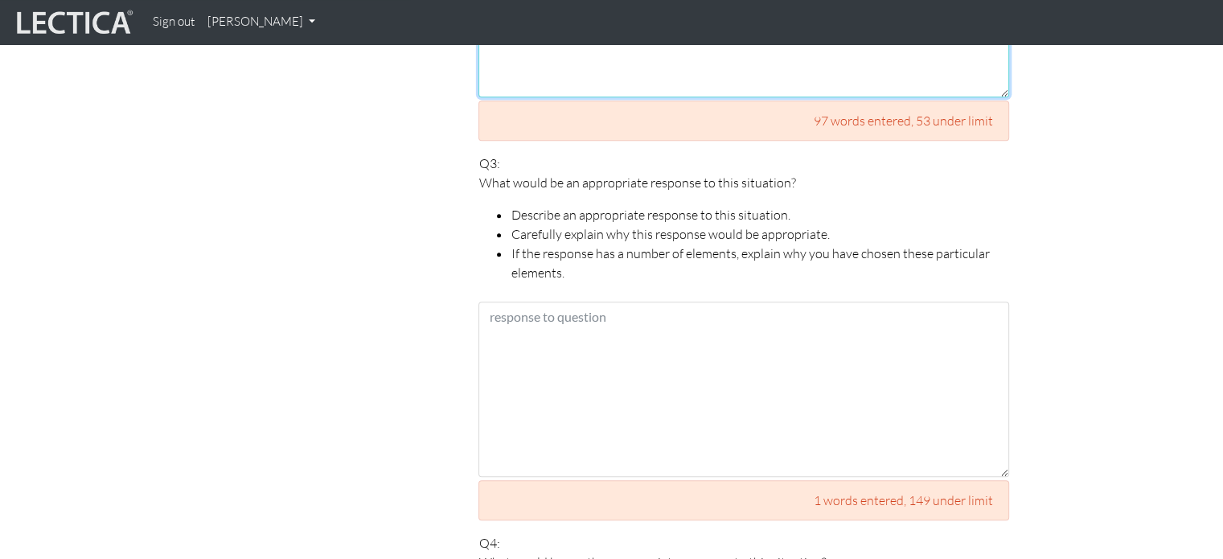
scroll to position [1471, 0]
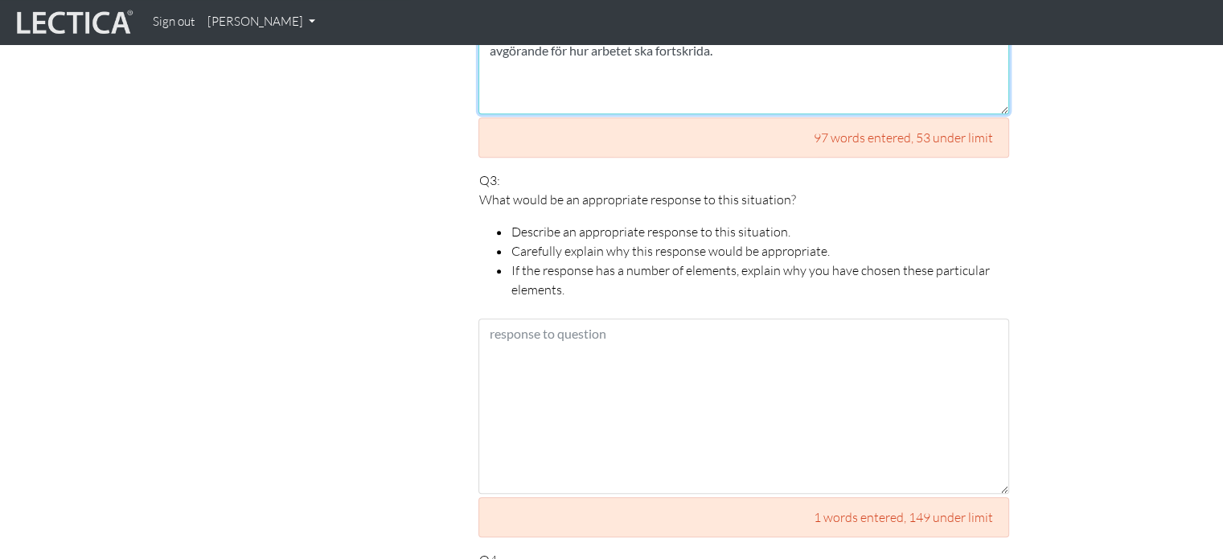
type textarea "De överväganden som är viktiga är framförallt förankring och förklaring av mitt…"
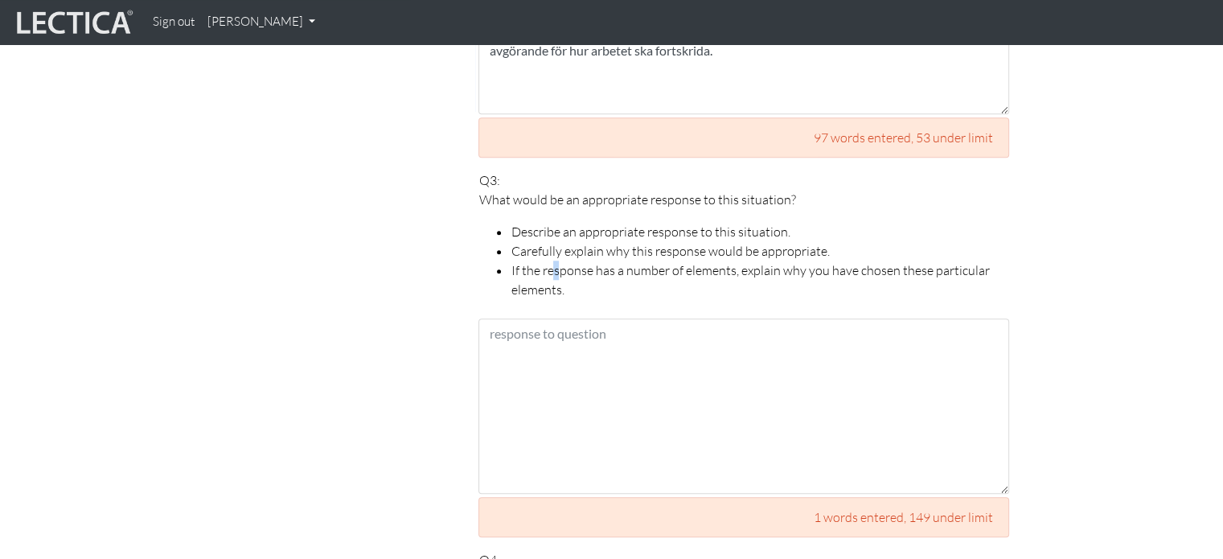
drag, startPoint x: 561, startPoint y: 256, endPoint x: 552, endPoint y: 246, distance: 13.7
click at [552, 260] on li "If the response has a number of elements, explain why you have chosen these par…" at bounding box center [759, 279] width 498 height 39
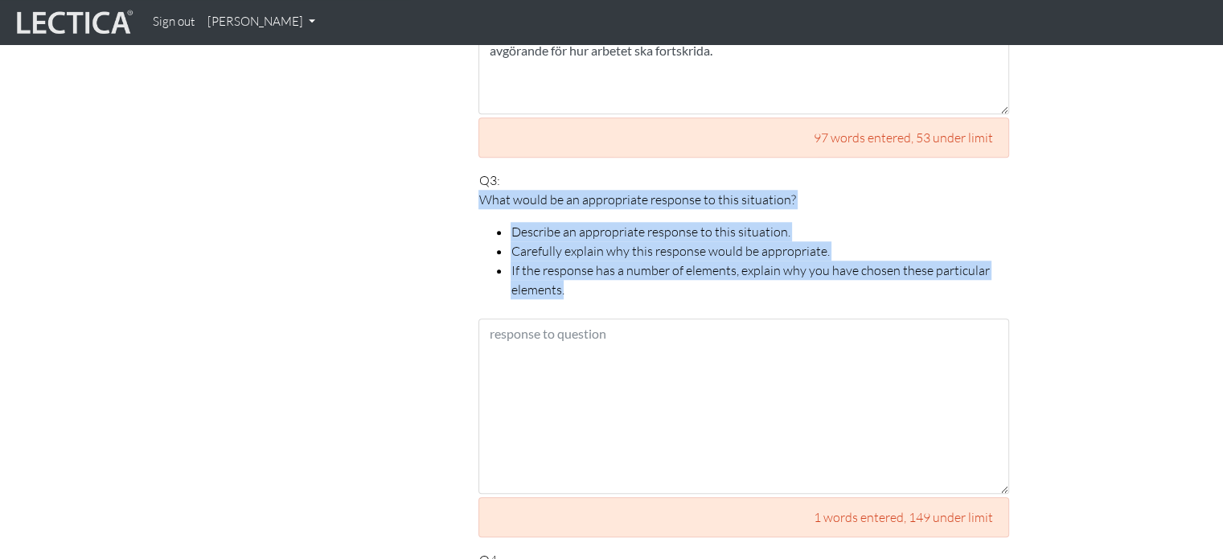
drag, startPoint x: 568, startPoint y: 273, endPoint x: 462, endPoint y: 179, distance: 140.7
click at [462, 179] on div "Your responses For CLAS to score accurately, each answer must be between 150 an…" at bounding box center [743, 446] width 579 height 2351
copy span "What would be an appropriate response to this situation? Describe an appropriat…"
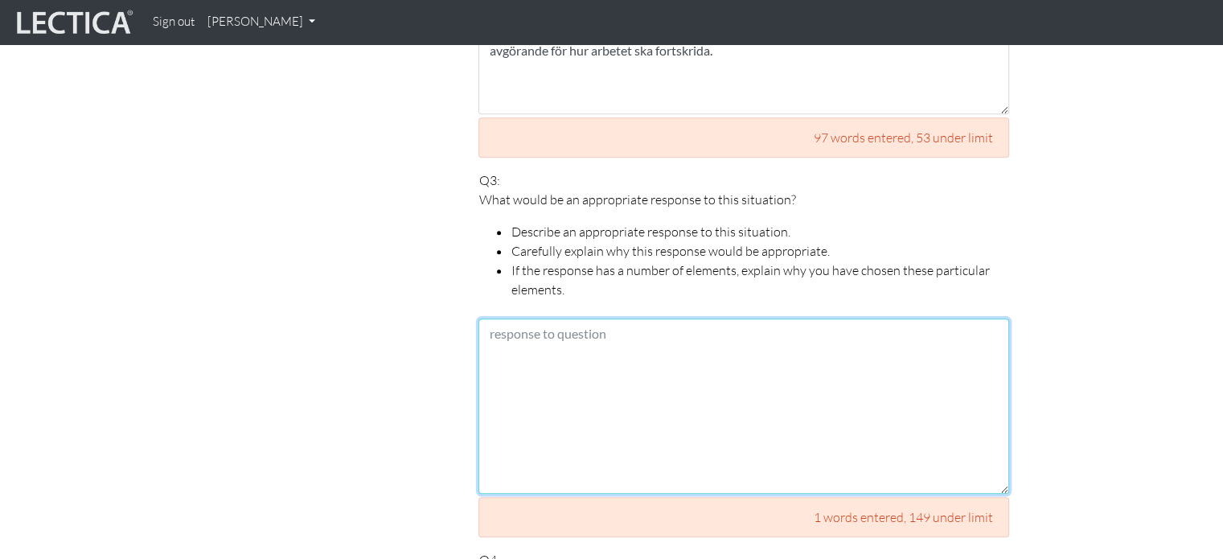
click at [621, 377] on textarea at bounding box center [743, 405] width 531 height 175
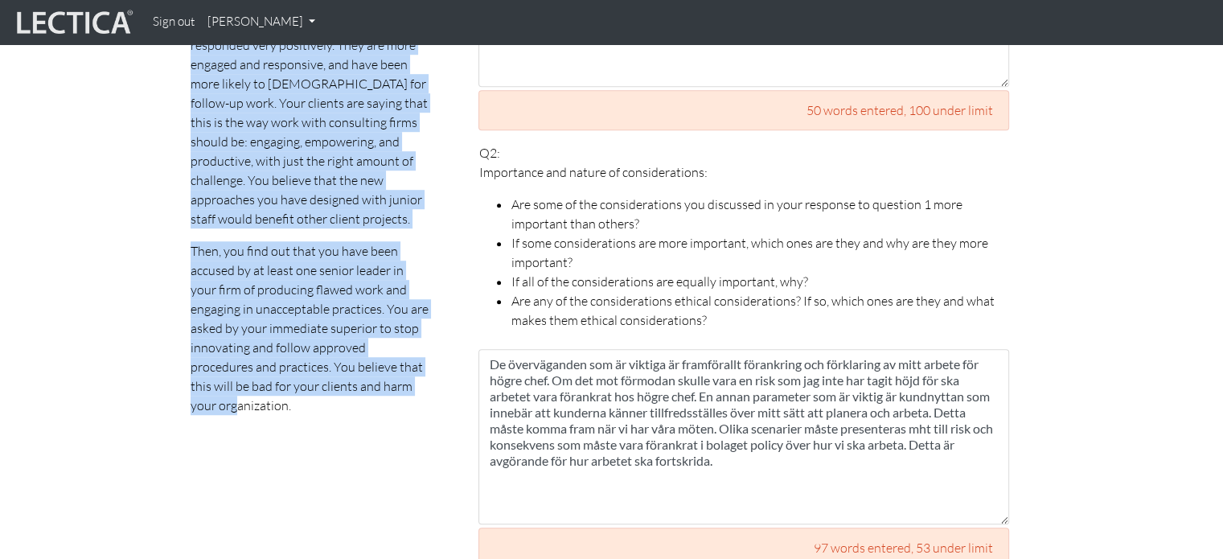
scroll to position [1068, 0]
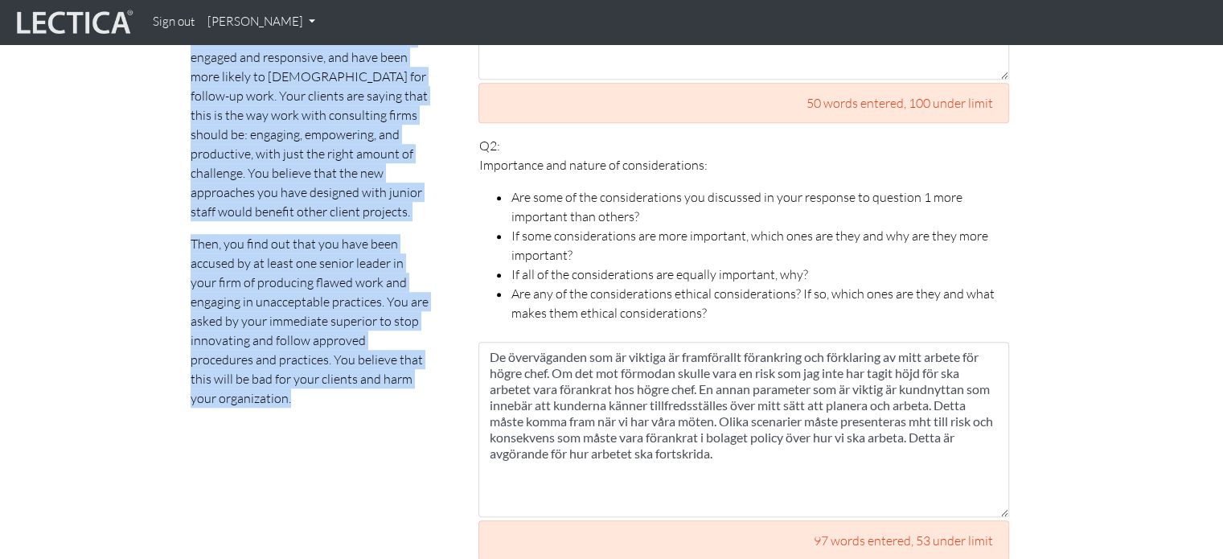
drag, startPoint x: 192, startPoint y: 133, endPoint x: 436, endPoint y: 410, distance: 369.6
copy p "You have been the senior consultant in a small but growing consultancy for the …"
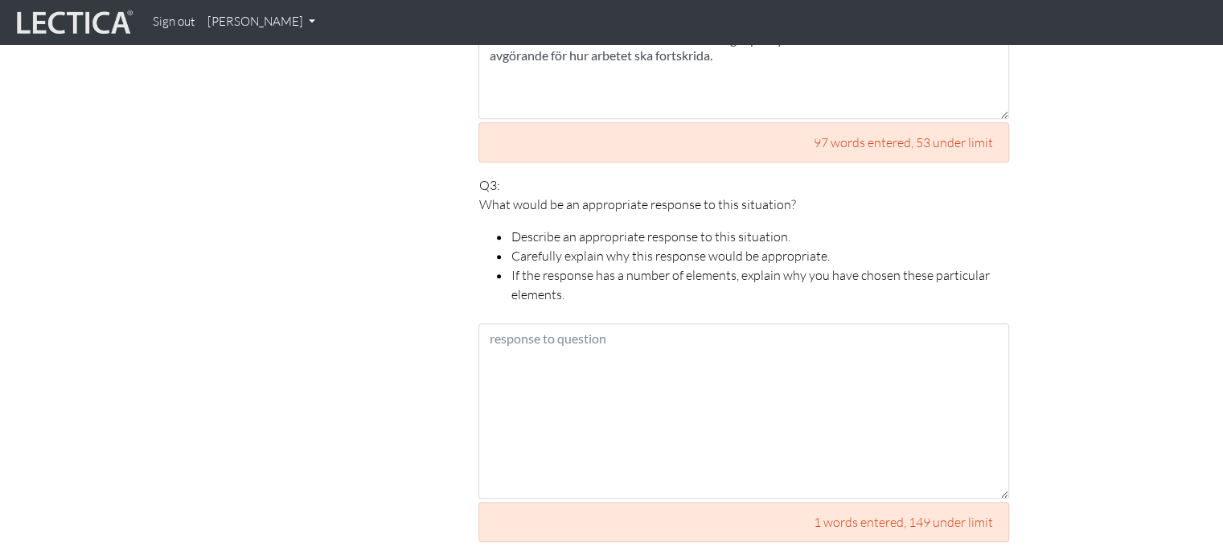
scroll to position [1453, 0]
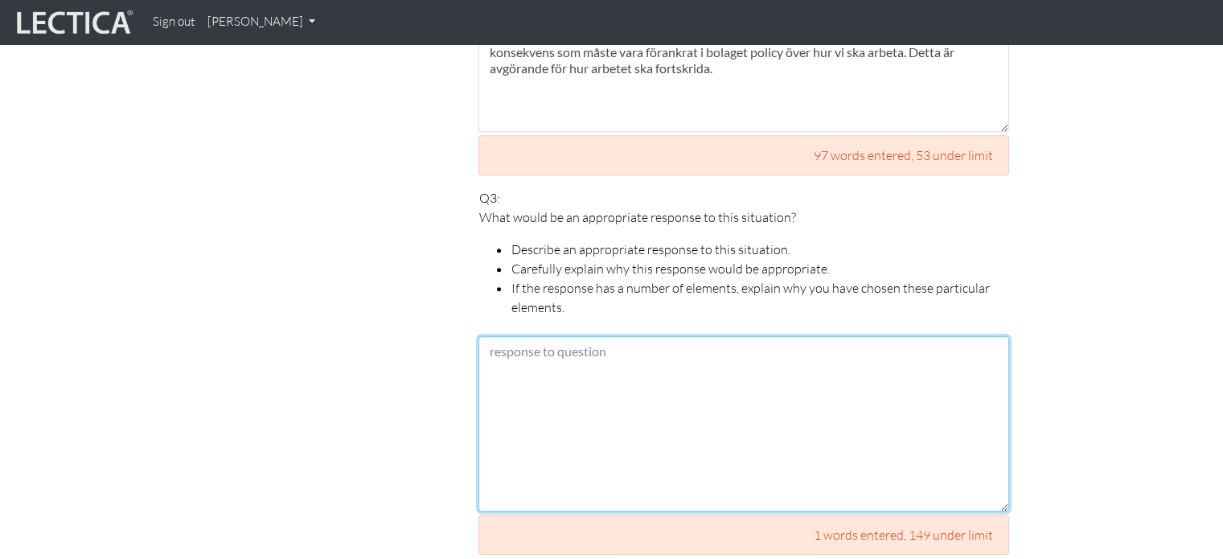
click at [621, 337] on textarea at bounding box center [743, 423] width 531 height 175
click at [527, 369] on textarea at bounding box center [743, 423] width 531 height 175
paste textarea "Vad skulle vara ett lämpligt svar i den här situationen? Beskriv ett lämpligt s…"
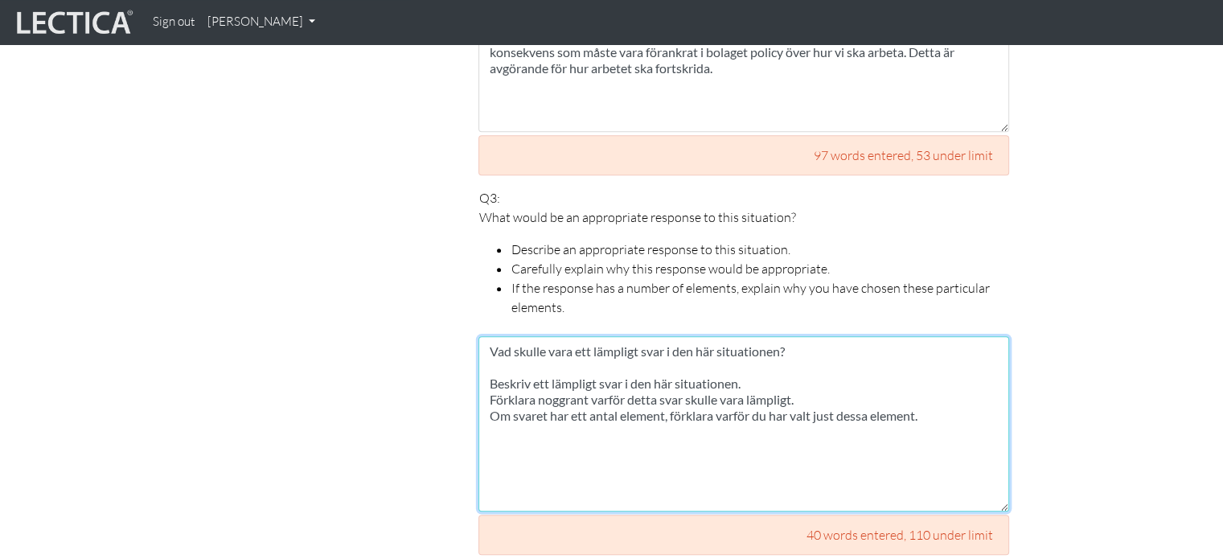
click at [928, 395] on textarea "Vad skulle vara ett lämpligt svar i den här situationen? Beskriv ett lämpligt s…" at bounding box center [743, 423] width 531 height 175
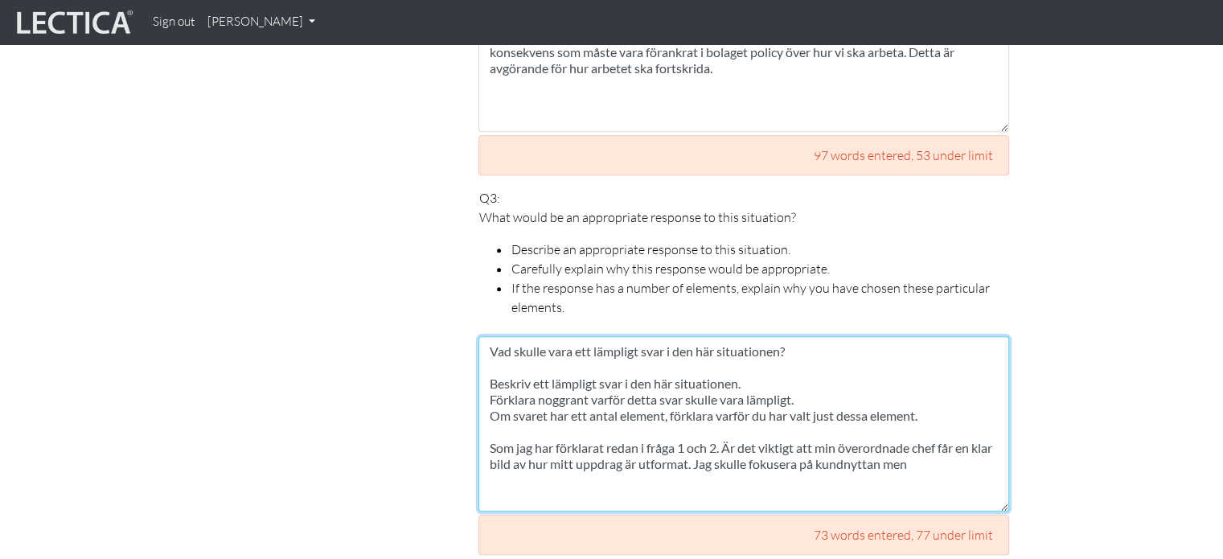
click at [740, 424] on textarea "Vad skulle vara ett lämpligt svar i den här situationen? Beskriv ett lämpligt s…" at bounding box center [743, 423] width 531 height 175
click at [916, 445] on textarea "Vad skulle vara ett lämpligt svar i den här situationen? Beskriv ett lämpligt s…" at bounding box center [743, 423] width 531 height 175
click at [774, 465] on textarea "Vad skulle vara ett lämpligt svar i den här situationen? Beskriv ett lämpligt s…" at bounding box center [743, 423] width 531 height 175
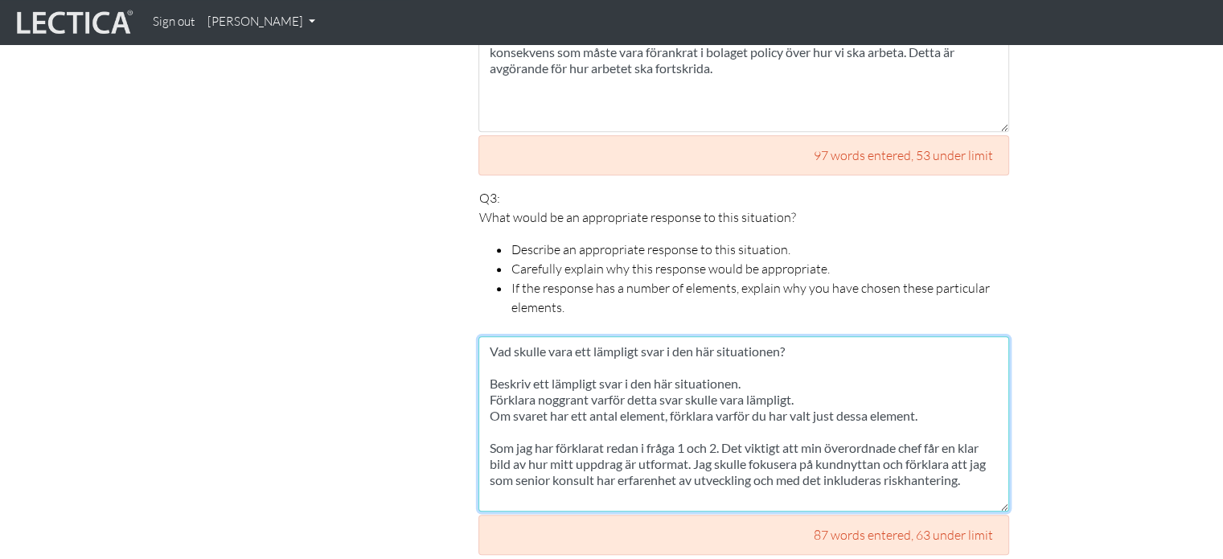
click at [973, 465] on textarea "Vad skulle vara ett lämpligt svar i den här situationen? Beskriv ett lämpligt s…" at bounding box center [743, 423] width 531 height 175
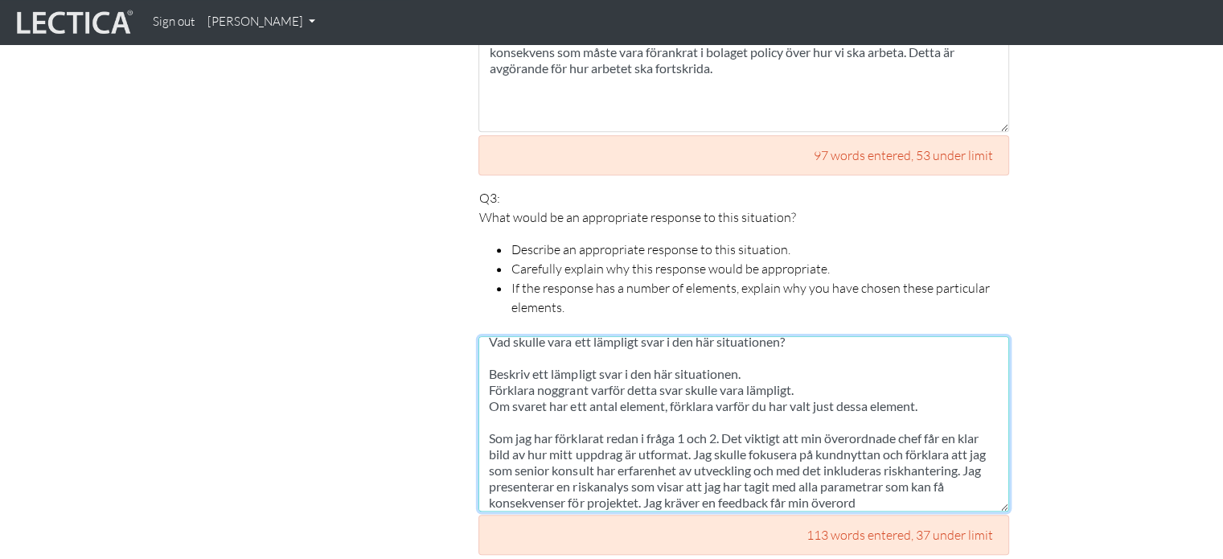
scroll to position [26, 0]
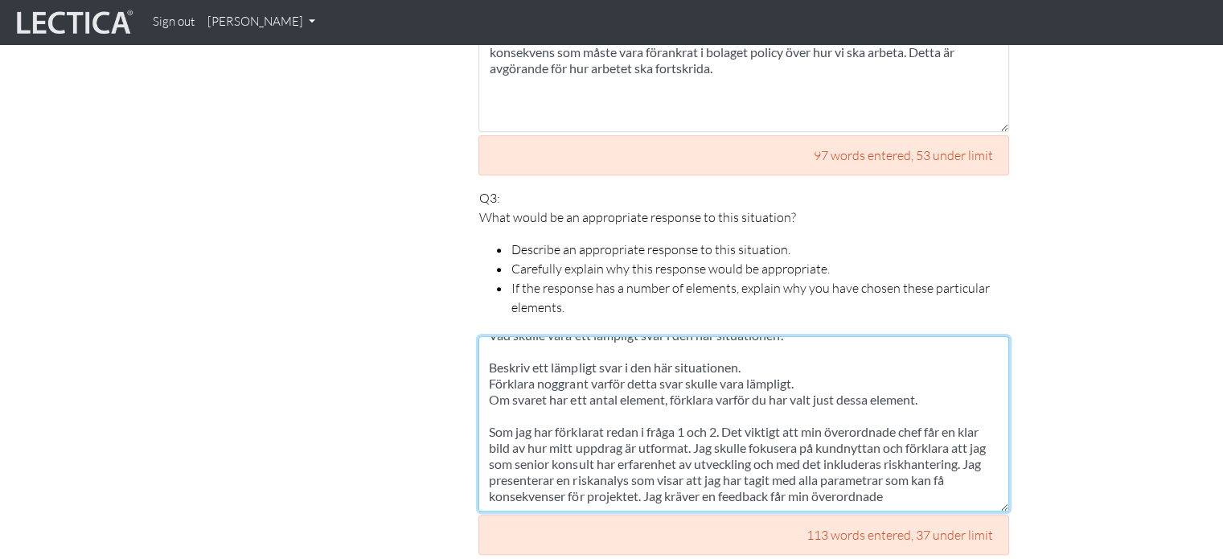
click at [852, 460] on textarea "Vad skulle vara ett lämpligt svar i den här situationen? Beskriv ett lämpligt s…" at bounding box center [743, 423] width 531 height 175
click at [891, 465] on textarea "Vad skulle vara ett lämpligt svar i den här situationen? Beskriv ett lämpligt s…" at bounding box center [743, 423] width 531 height 175
click at [633, 478] on textarea "Vad skulle vara ett lämpligt svar i den här situationen? Beskriv ett lämpligt s…" at bounding box center [743, 423] width 531 height 175
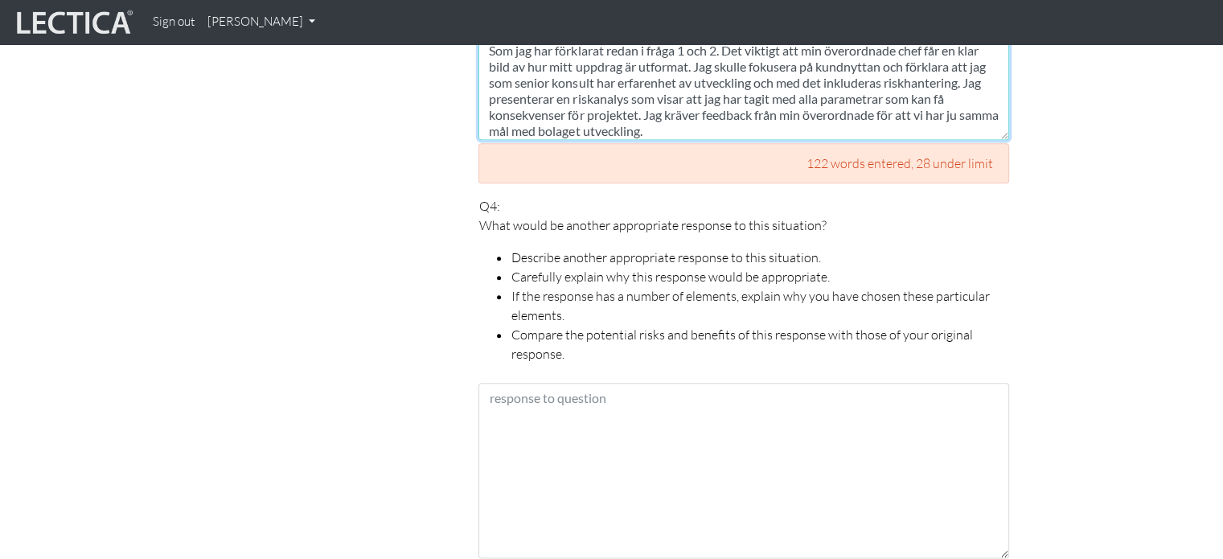
scroll to position [1813, 0]
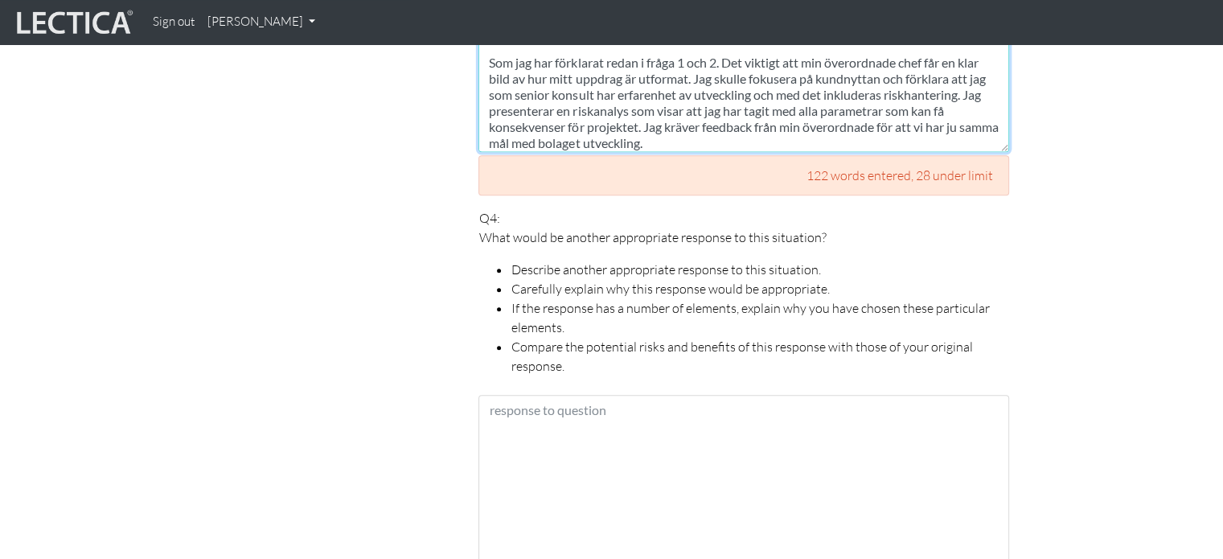
type textarea "Vad skulle vara ett lämpligt svar i den här situationen? Beskriv ett lämpligt s…"
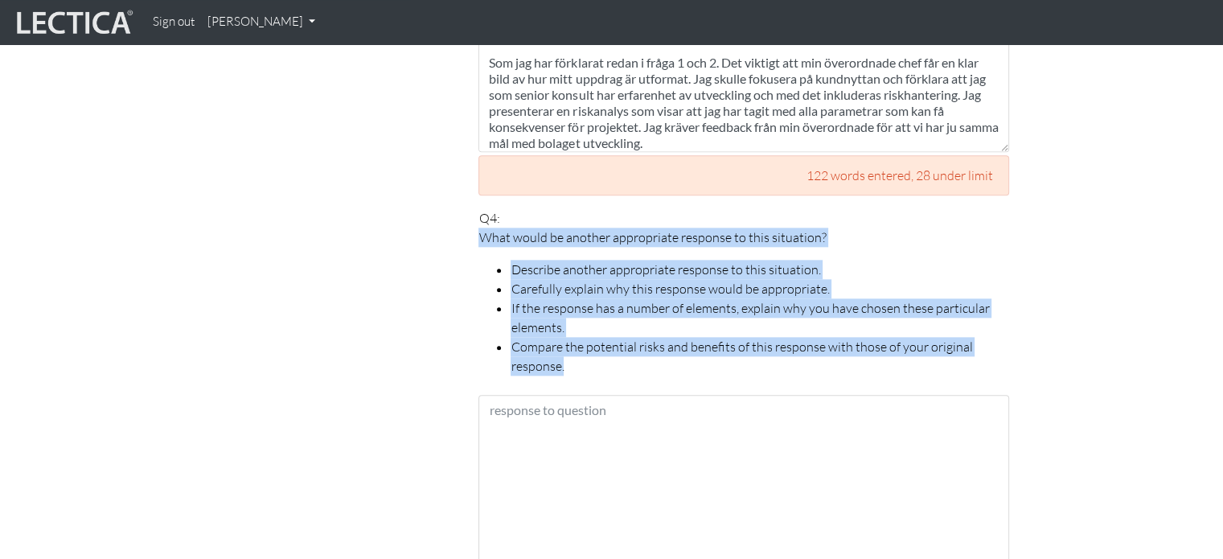
drag, startPoint x: 479, startPoint y: 222, endPoint x: 588, endPoint y: 349, distance: 167.6
click at [588, 349] on span "What would be another appropriate response to this situation? Describe another …" at bounding box center [743, 301] width 531 height 148
copy span "What would be another appropriate response to this situation? Describe another …"
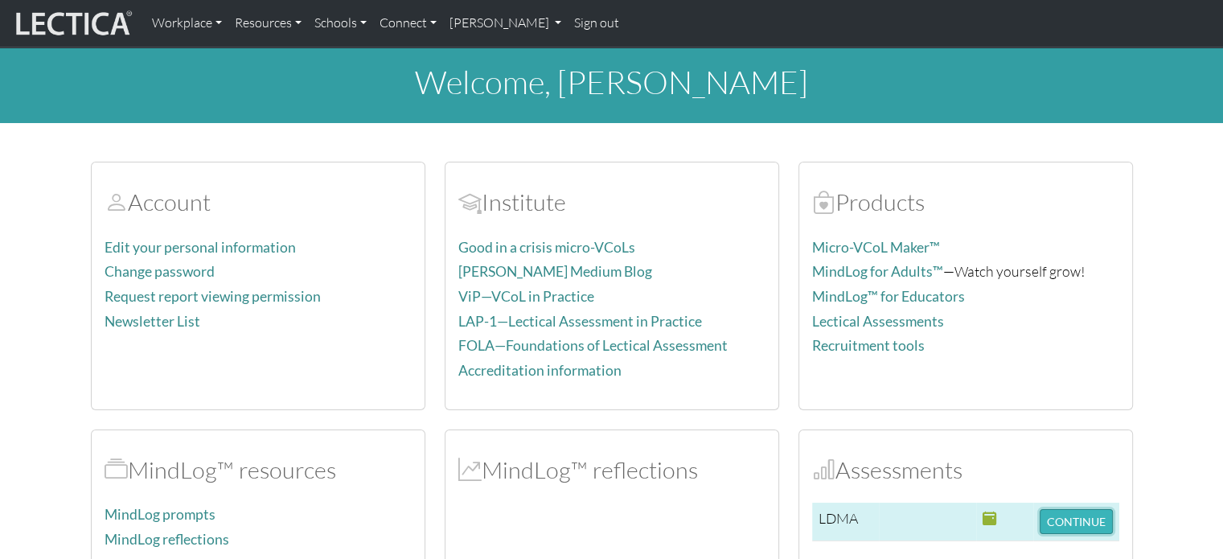
click at [1064, 510] on button "CONTINUE" at bounding box center [1075, 521] width 73 height 25
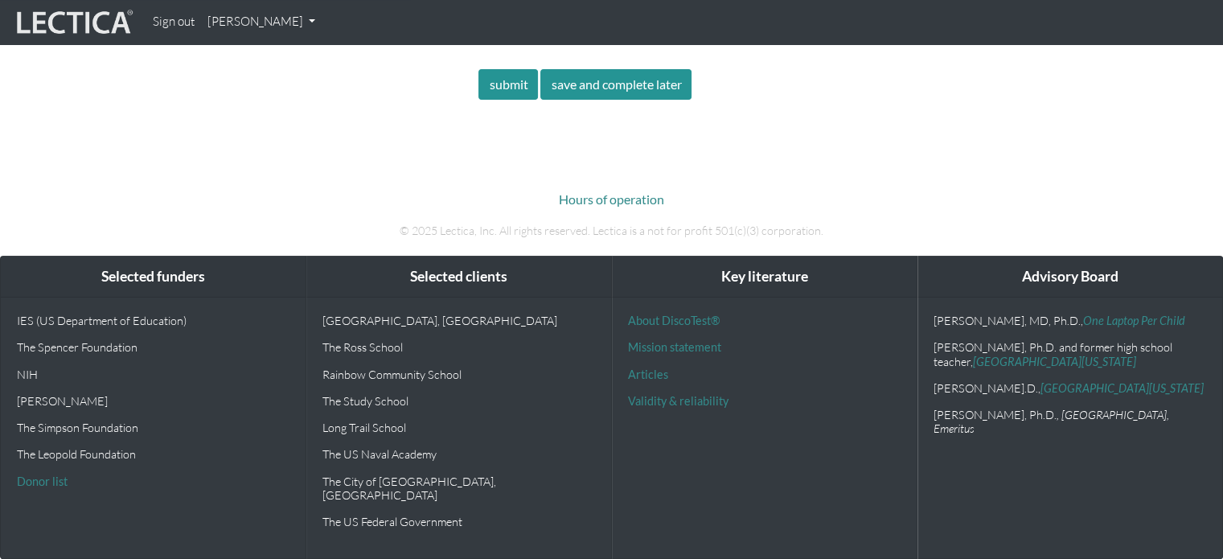
scroll to position [809, 0]
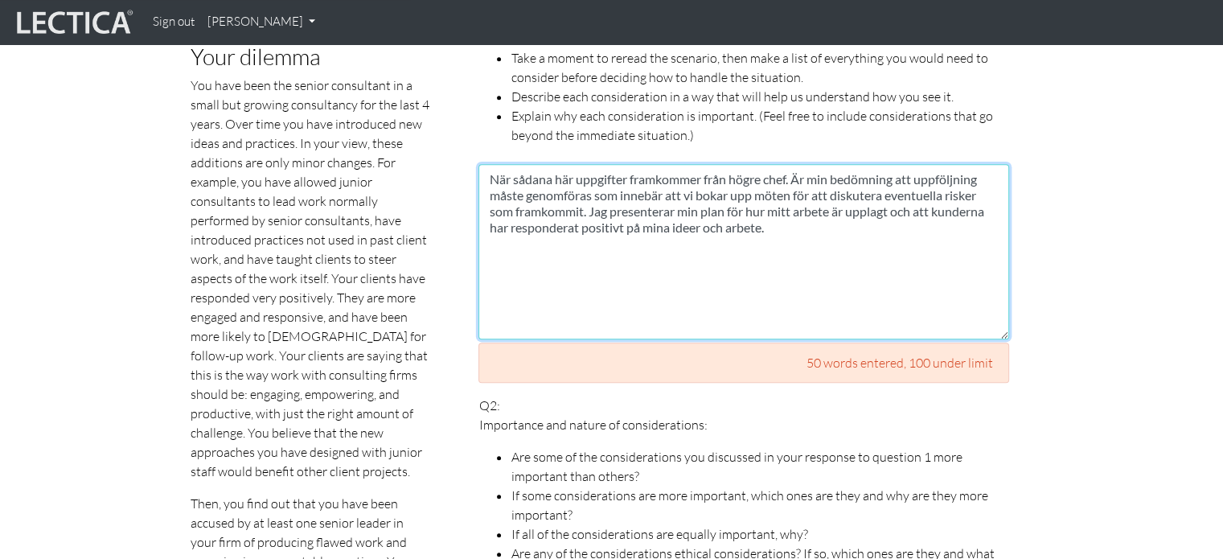
click at [785, 248] on textarea "När sådana här uppgifter framkommer från högre chef. Är min bedömning att uppfö…" at bounding box center [743, 251] width 531 height 175
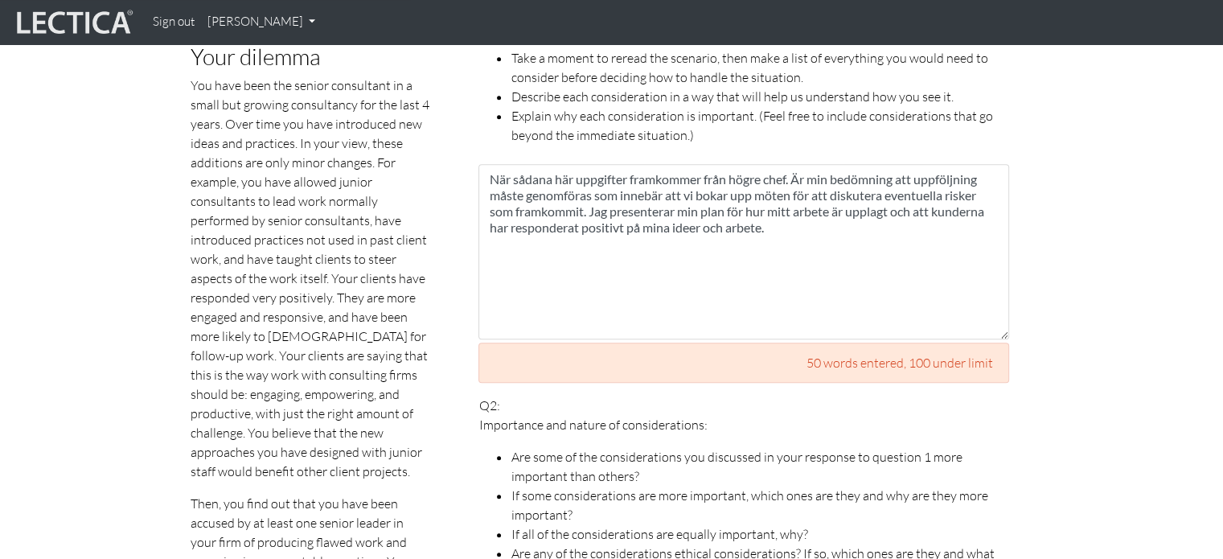
click at [926, 395] on p "Q2: Importance and nature of considerations: Are some of the considerations you…" at bounding box center [743, 488] width 531 height 186
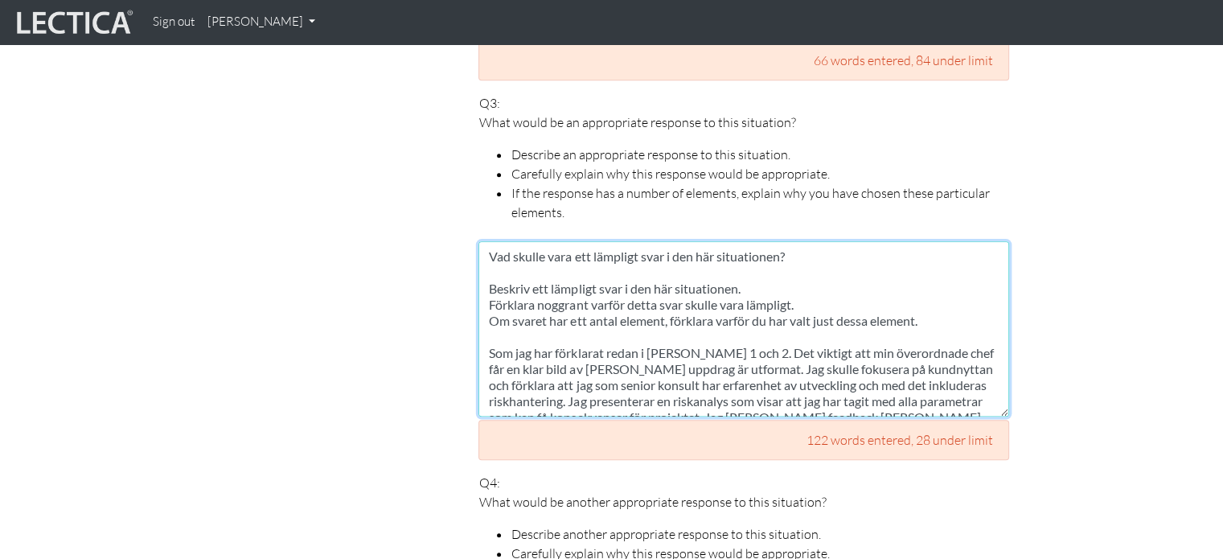
scroll to position [32, 0]
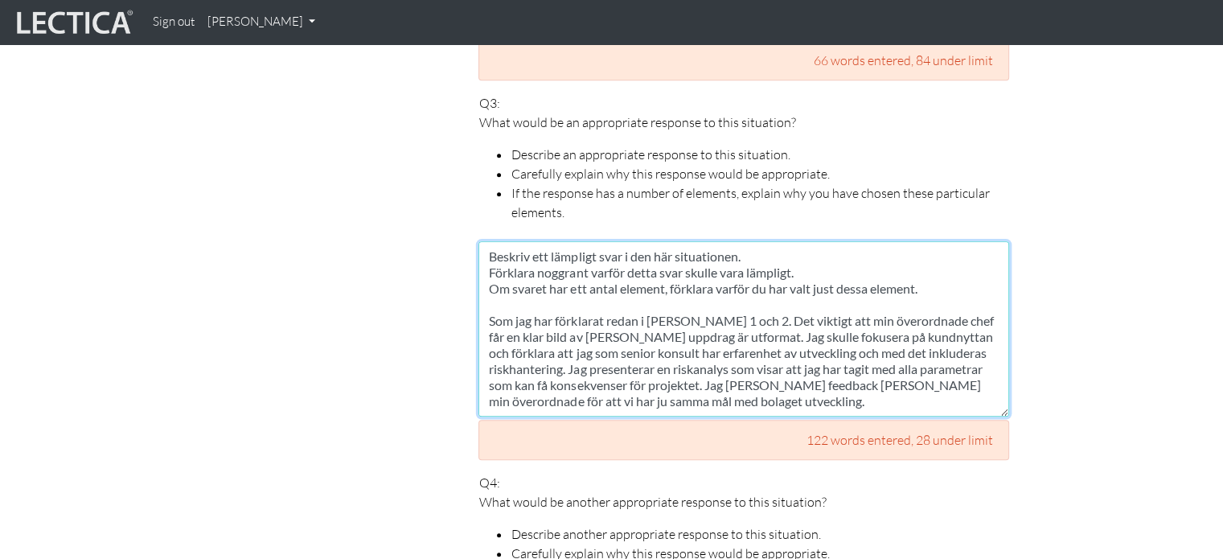
drag, startPoint x: 495, startPoint y: 237, endPoint x: 889, endPoint y: 367, distance: 414.6
click at [889, 367] on textarea "Vad skulle vara ett lämpligt svar i den här situationen? Beskriv ett lämpligt s…" at bounding box center [743, 328] width 531 height 175
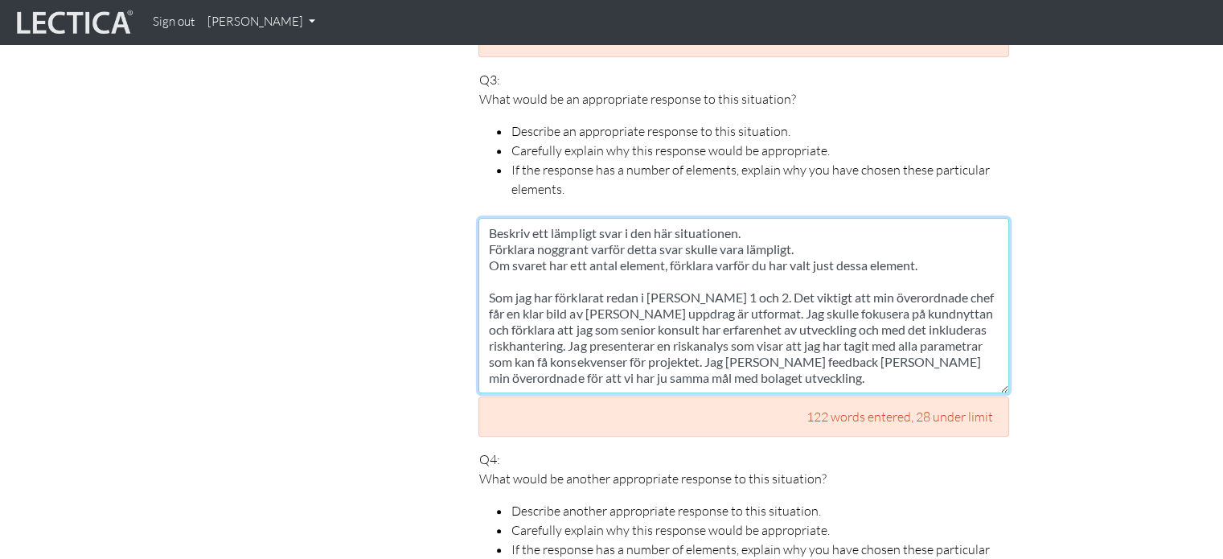
click at [872, 264] on textarea "Vad skulle vara ett lämpligt svar i den här situationen? Beskriv ett lämpligt s…" at bounding box center [743, 305] width 531 height 175
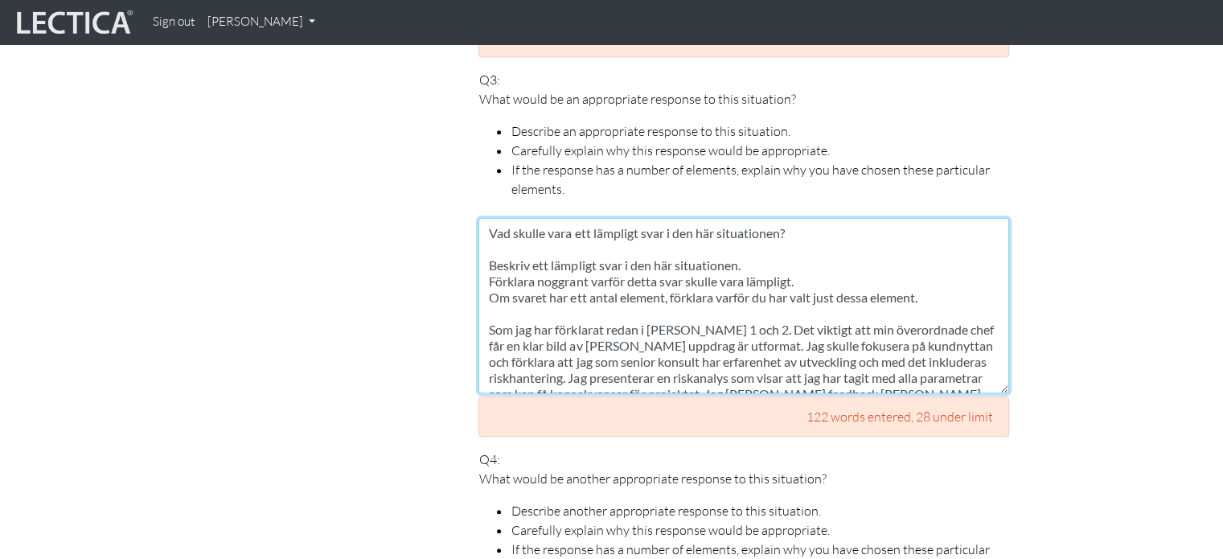
drag, startPoint x: 946, startPoint y: 240, endPoint x: 444, endPoint y: 217, distance: 502.9
click at [444, 217] on div "Scores are more accurate when your spelling is correct, and when you explain yo…" at bounding box center [600, 345] width 892 height 2351
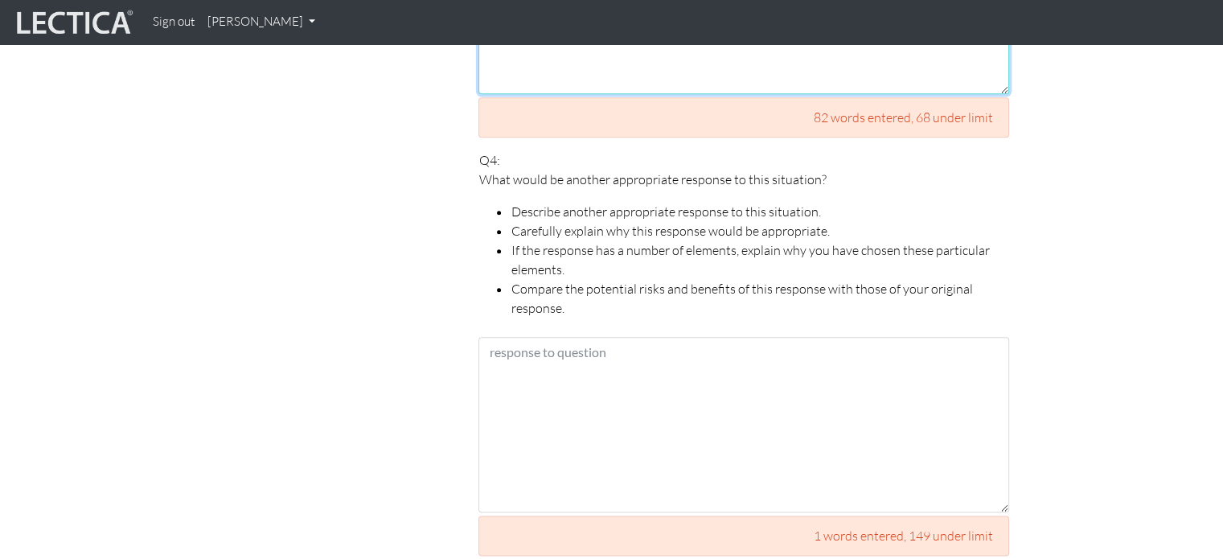
scroll to position [1866, 0]
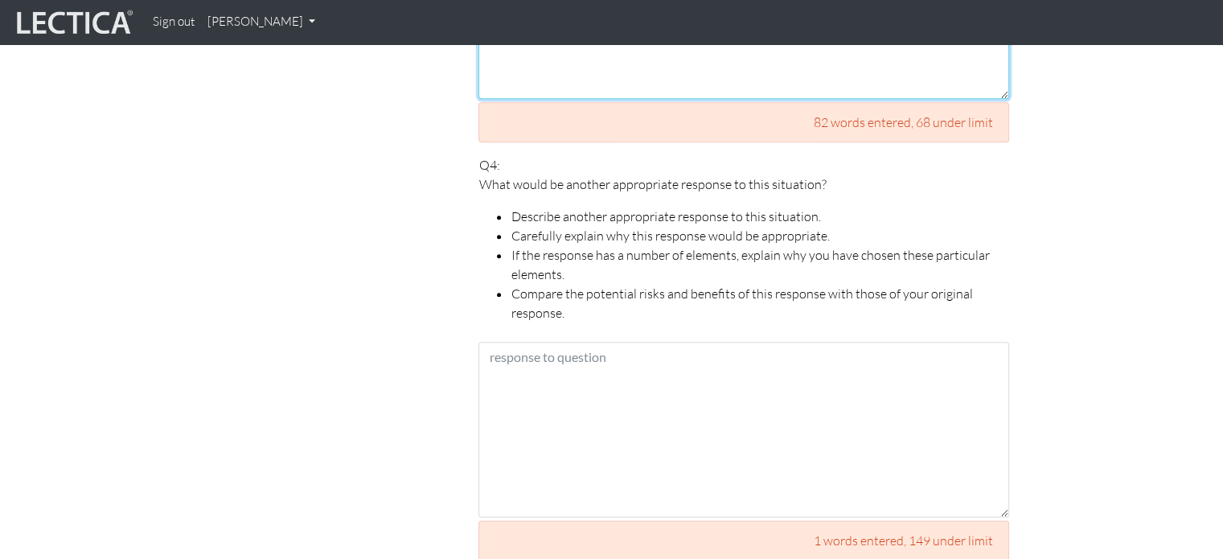
type textarea "Som jag har förklarat redan i fråga 1 och 2. Det viktigt att min överordnade ch…"
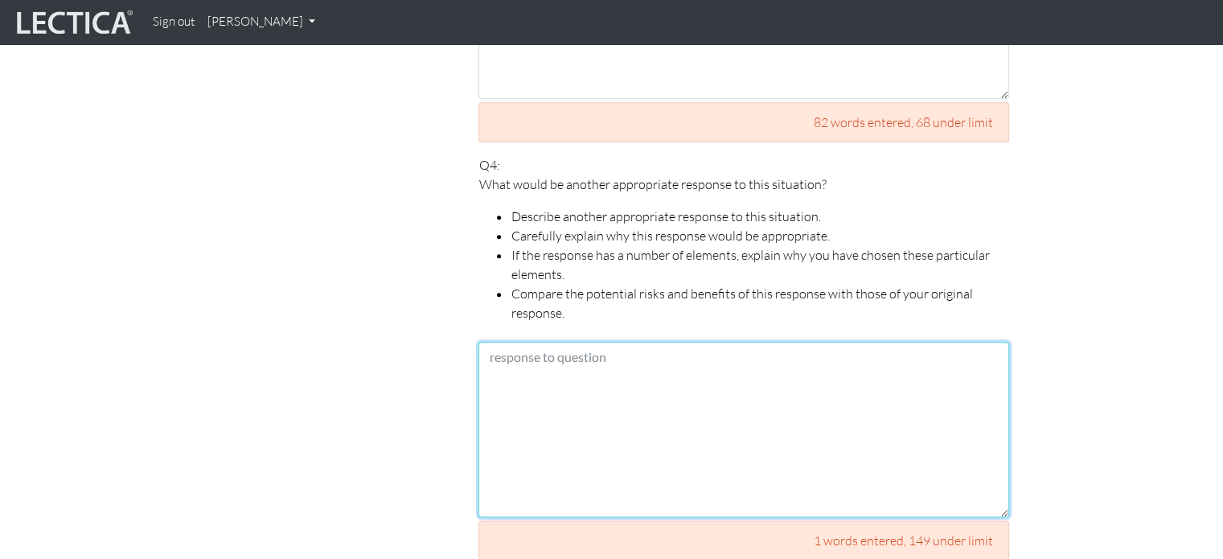
click at [610, 345] on textarea at bounding box center [743, 429] width 531 height 175
paste textarea "Ett annat alternativ är att jag bjuder in ytterligare senior konsult som deltar…"
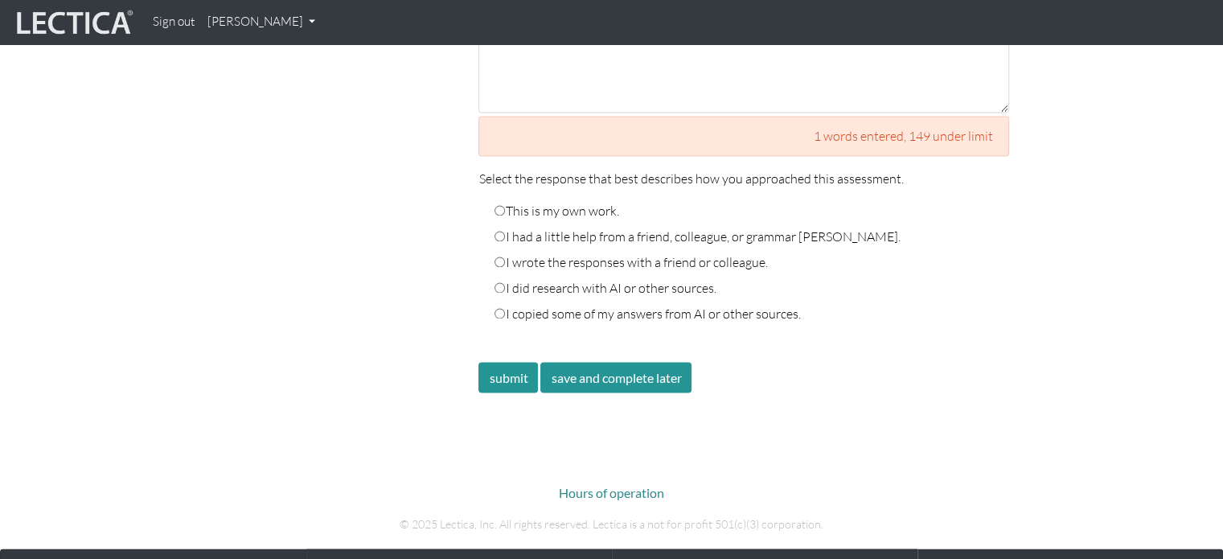
scroll to position [2701, 0]
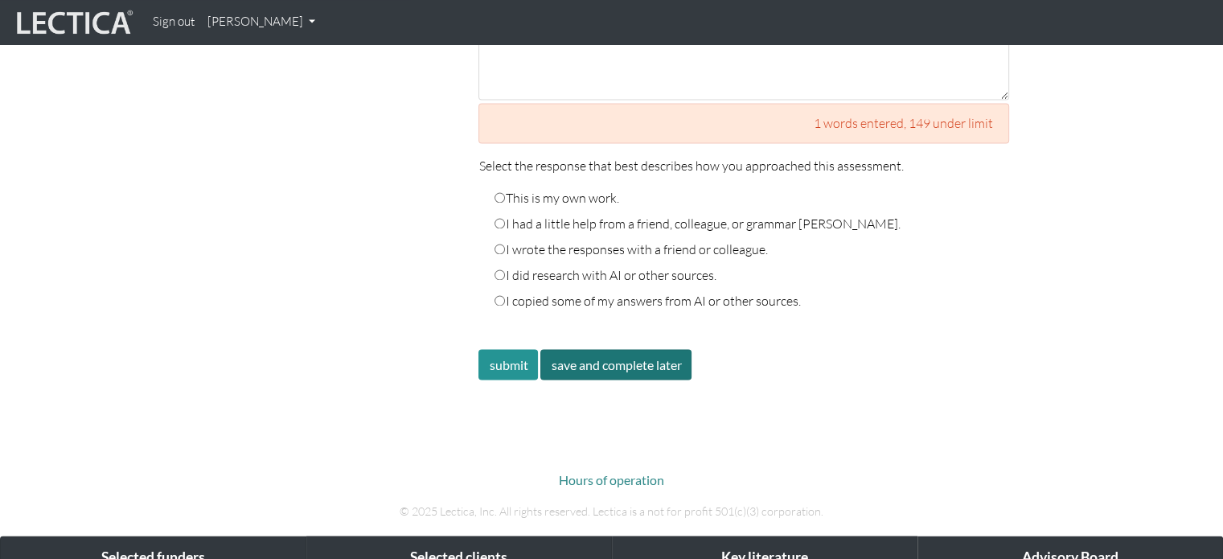
type textarea "Ett annat alternativ är att jag bjuder in ytterligare senior konsult som deltar…"
click at [627, 349] on button "save and complete later" at bounding box center [615, 364] width 151 height 31
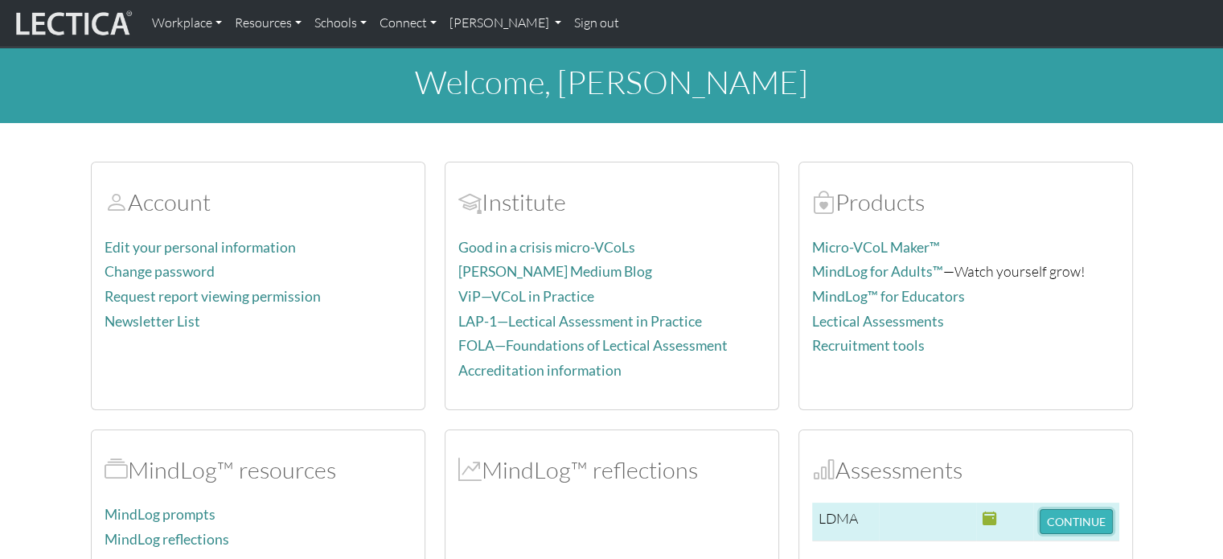
click at [1086, 514] on button "CONTINUE" at bounding box center [1075, 521] width 73 height 25
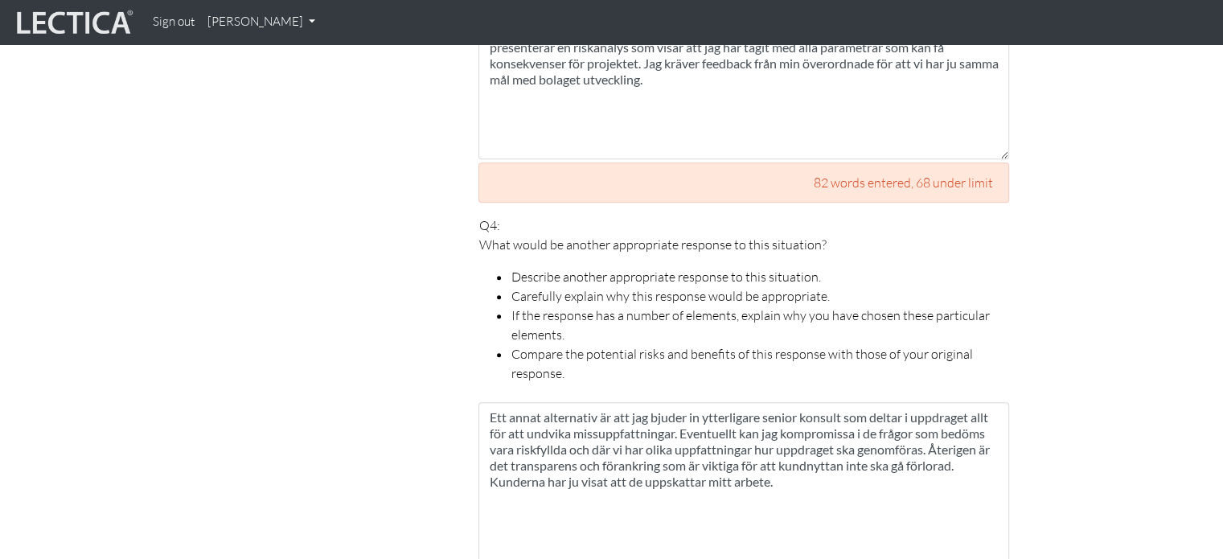
scroll to position [1810, 0]
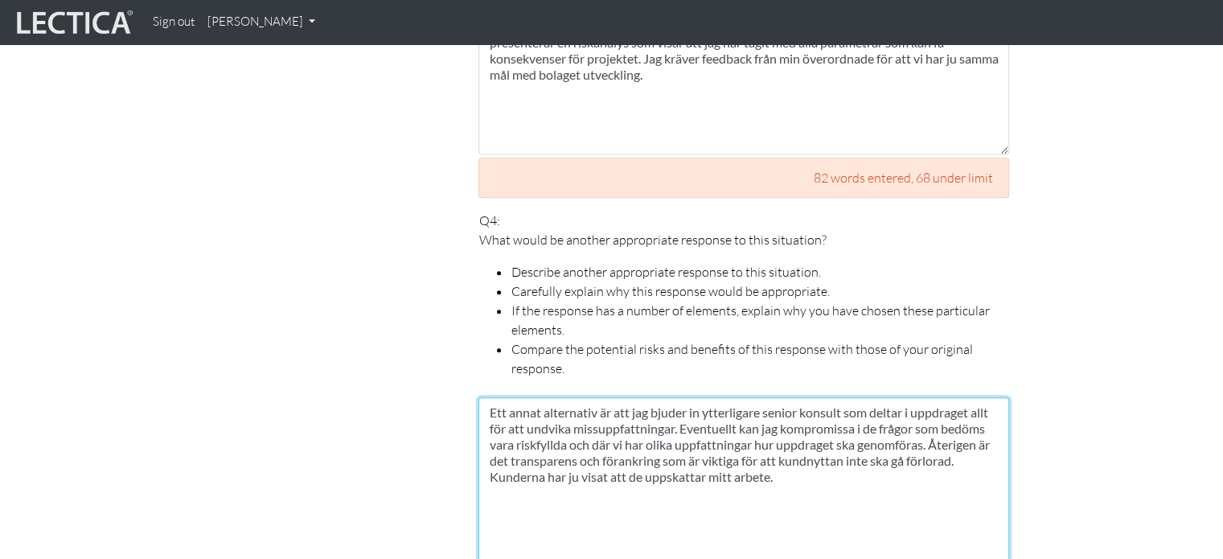
click at [535, 397] on textarea "Ett annat alternativ är att jag bjuder in ytterligare senior konsult som deltar…" at bounding box center [743, 484] width 531 height 175
type textarea "Ett ytterligare alternativ är att jag bjuder in ytterligare senior konsult som …"
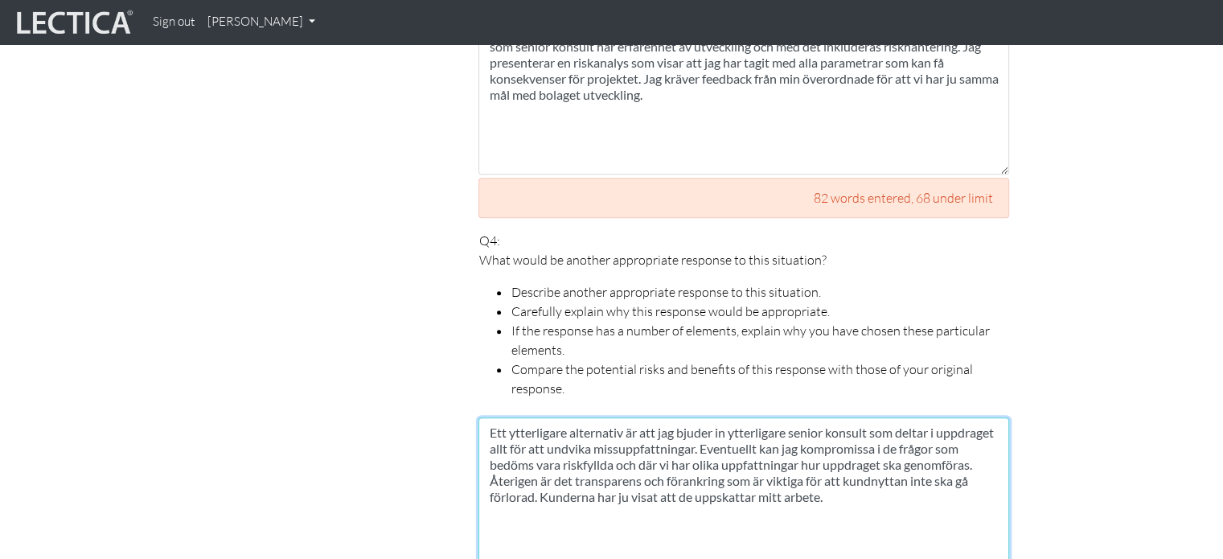
scroll to position [1802, 0]
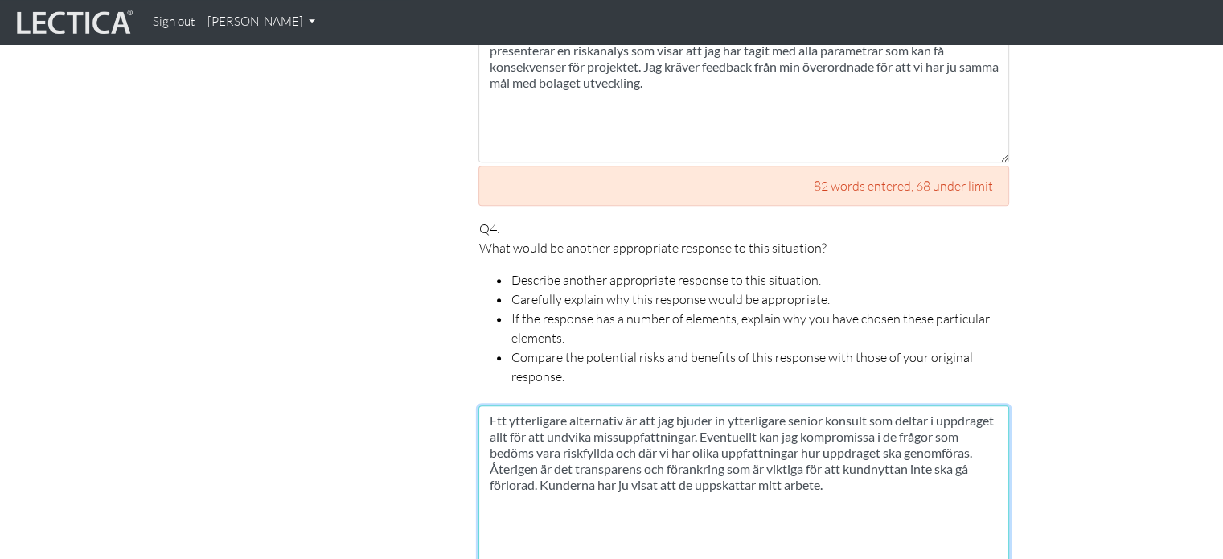
drag, startPoint x: 836, startPoint y: 447, endPoint x: 482, endPoint y: 386, distance: 359.7
click at [482, 405] on textarea "Ett ytterligare alternativ är att jag bjuder in ytterligare senior konsult som …" at bounding box center [743, 492] width 531 height 175
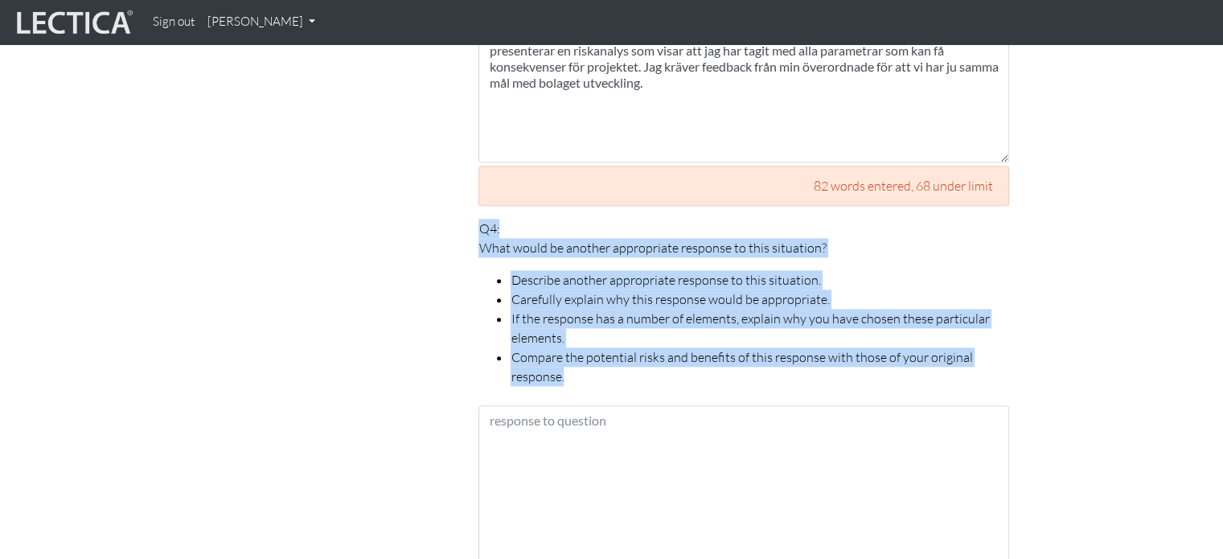
drag, startPoint x: 479, startPoint y: 203, endPoint x: 641, endPoint y: 363, distance: 227.9
click at [641, 363] on p "Q4: What would be another appropriate response to this situation? Describe anot…" at bounding box center [743, 302] width 531 height 167
copy p "Q4: What would be another appropriate response to this situation? Describe anot…"
click at [641, 363] on li "Compare the potential risks and benefits of this response with those of your or…" at bounding box center [759, 366] width 498 height 39
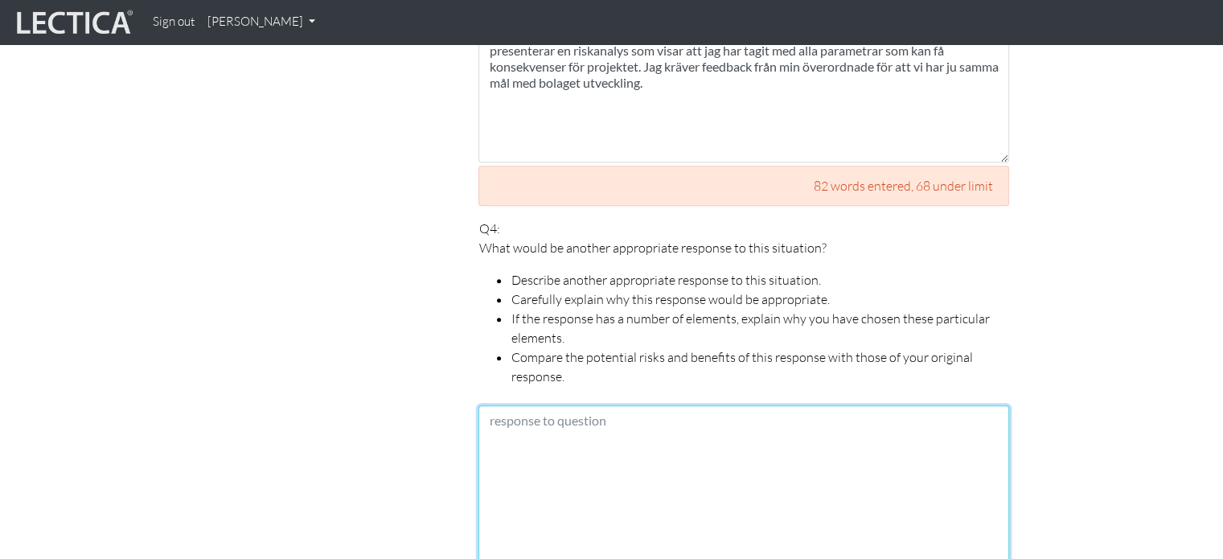
click at [627, 413] on textarea at bounding box center [743, 492] width 531 height 175
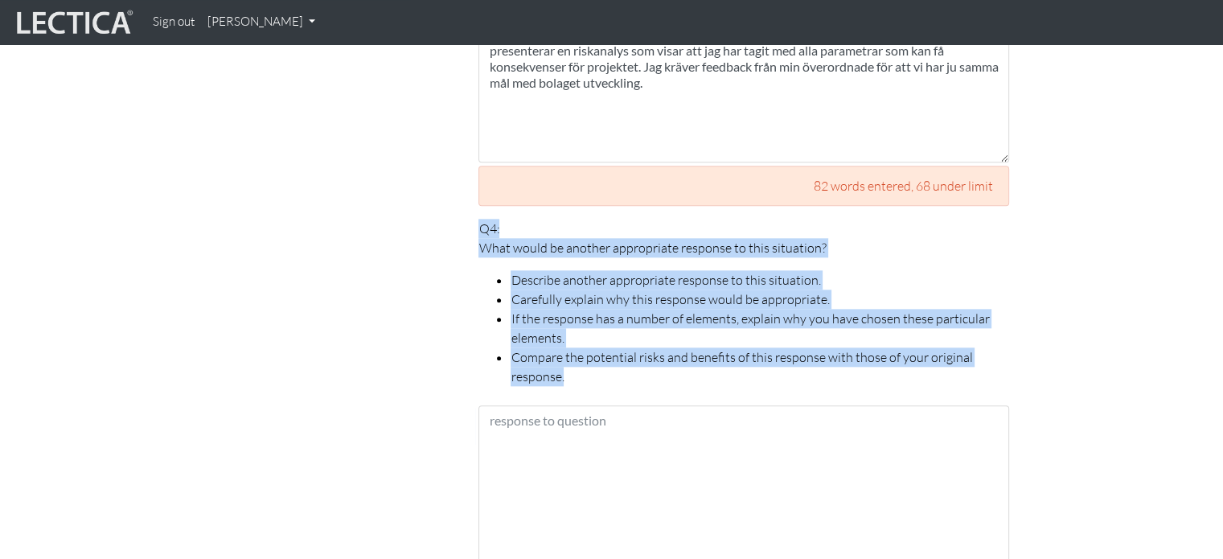
drag, startPoint x: 586, startPoint y: 355, endPoint x: 465, endPoint y: 215, distance: 184.7
click at [465, 215] on div "Your responses For CLAS to score accurately, each answer must be between 150 an…" at bounding box center [743, 115] width 579 height 2351
copy p "Q4: What would be another appropriate response to this situation? Describe anot…"
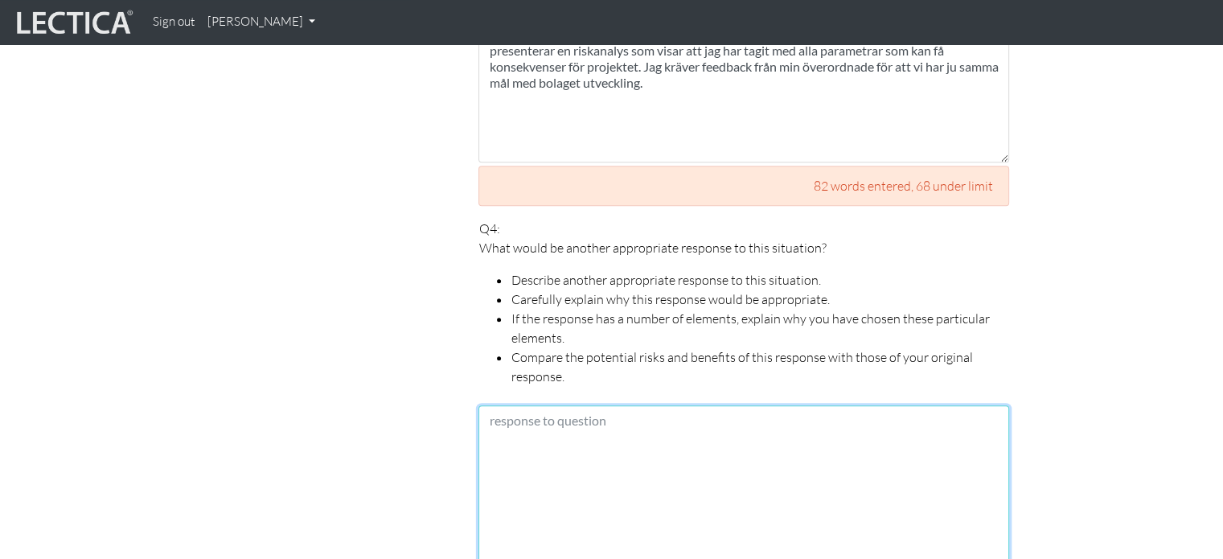
click at [555, 418] on textarea at bounding box center [743, 492] width 531 height 175
paste textarea "Q4: What would be another appropriate response to this situation? Describe anot…"
type textarea "Q4: What would be another appropriate response to this situation? Describe anot…"
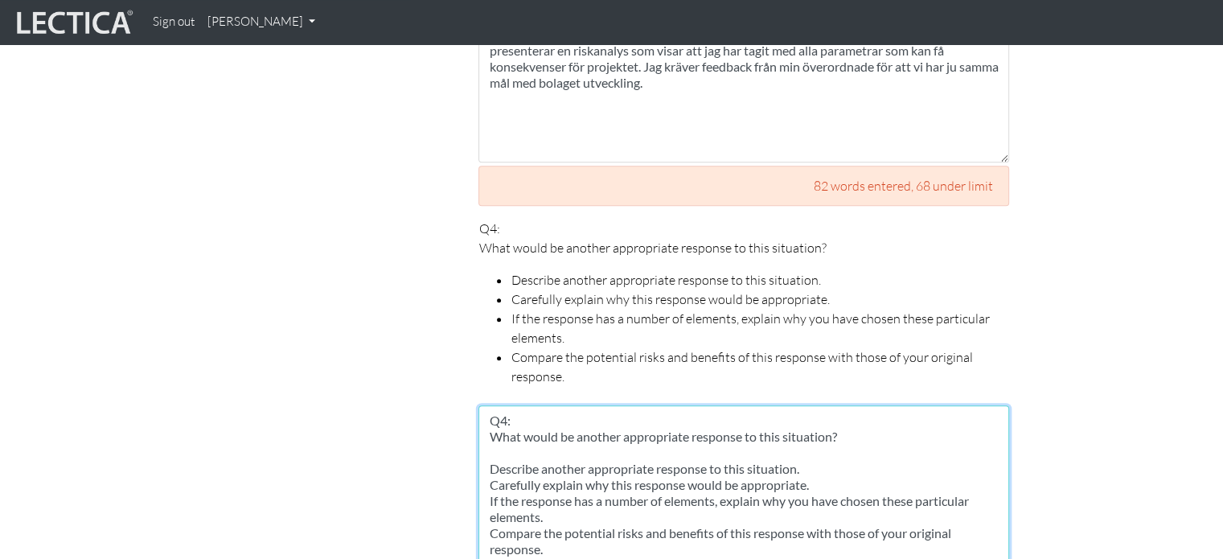
drag, startPoint x: 544, startPoint y: 532, endPoint x: 473, endPoint y: 387, distance: 161.4
click at [473, 387] on div "Your responses For CLAS to score accurately, each answer must be between 150 an…" at bounding box center [743, 115] width 555 height 2351
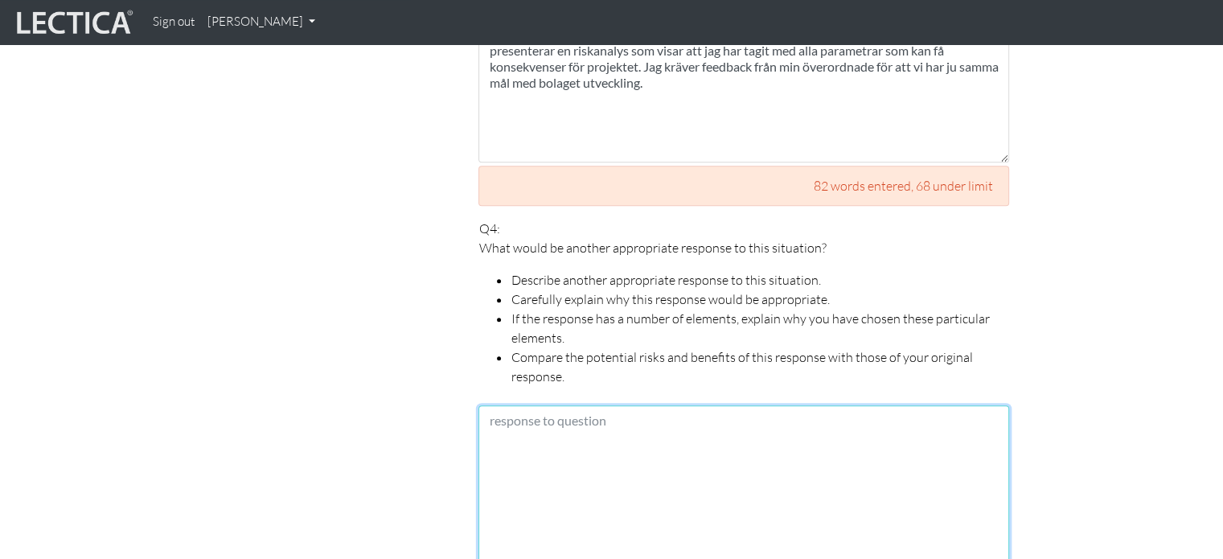
click at [581, 423] on textarea at bounding box center [743, 492] width 531 height 175
paste textarea "F4: Vad skulle vara ett annat lämpligt svar i den här situationen? Beskriv ett …"
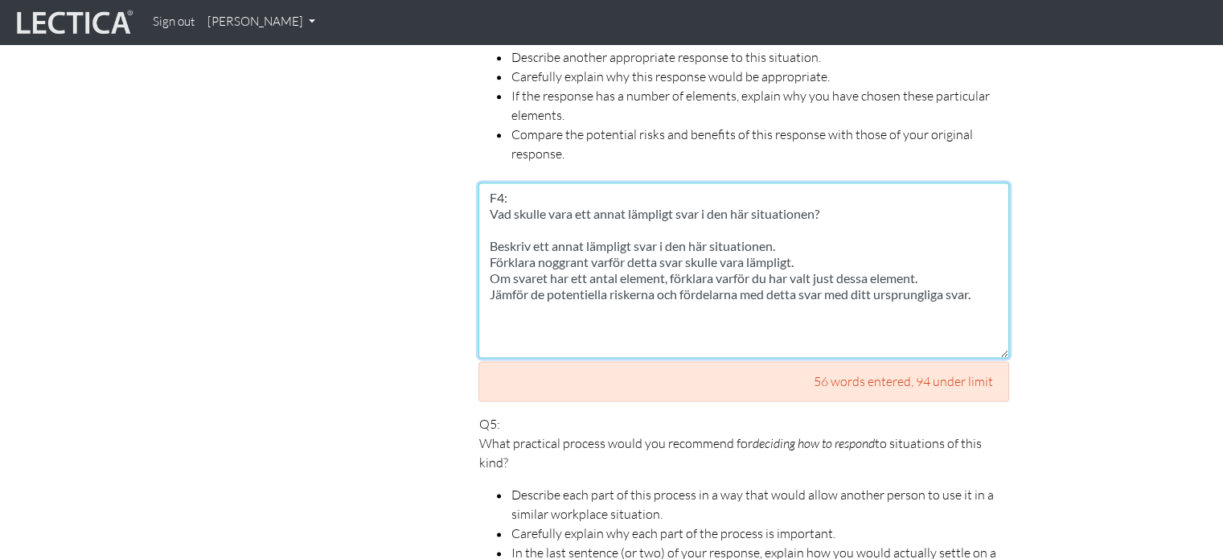
scroll to position [2029, 0]
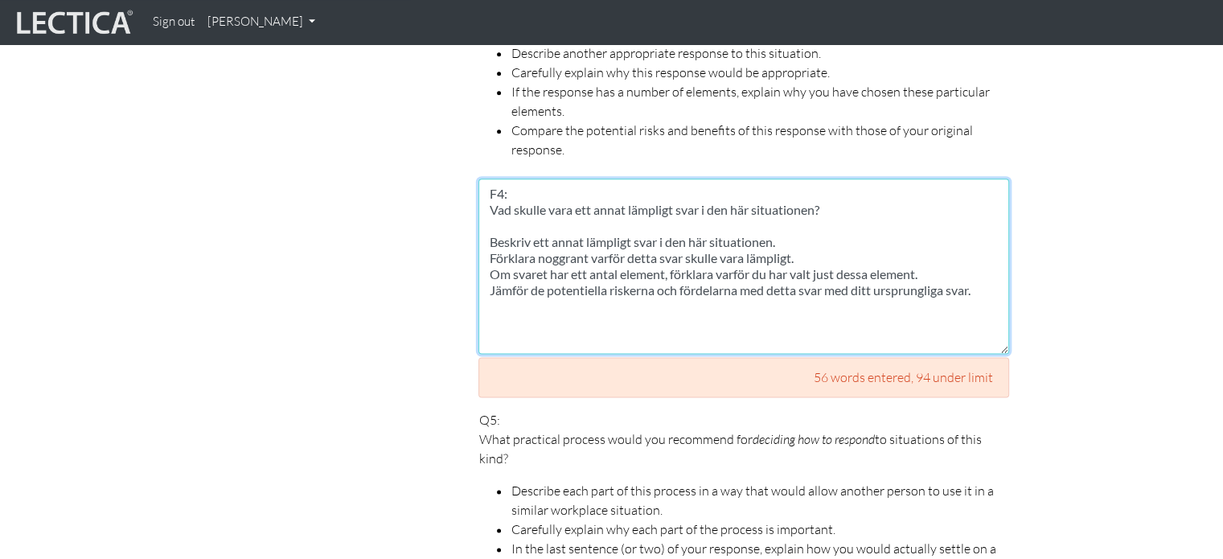
click at [723, 314] on textarea "F4: Vad skulle vara ett annat lämpligt svar i den här situationen? Beskriv ett …" at bounding box center [743, 265] width 531 height 175
click at [941, 297] on textarea "F4: Vad skulle vara ett annat lämpligt svar i den här situationen? Beskriv ett …" at bounding box center [743, 265] width 531 height 175
click at [990, 273] on textarea "F4: Vad skulle vara ett annat lämpligt svar i den här situationen? Beskriv ett …" at bounding box center [743, 265] width 531 height 175
click at [607, 297] on textarea "F4: Vad skulle vara ett annat lämpligt svar i den här situationen? Beskriv ett …" at bounding box center [743, 265] width 531 height 175
click at [646, 317] on textarea "F4: Vad skulle vara ett annat lämpligt svar i den här situationen? Beskriv ett …" at bounding box center [743, 265] width 531 height 175
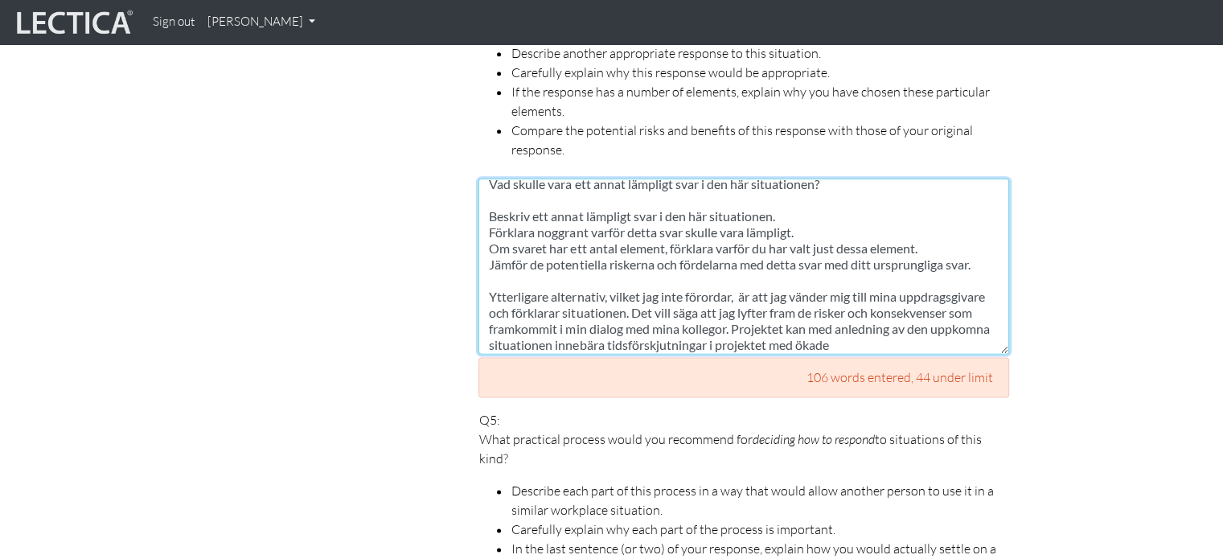
scroll to position [42, 0]
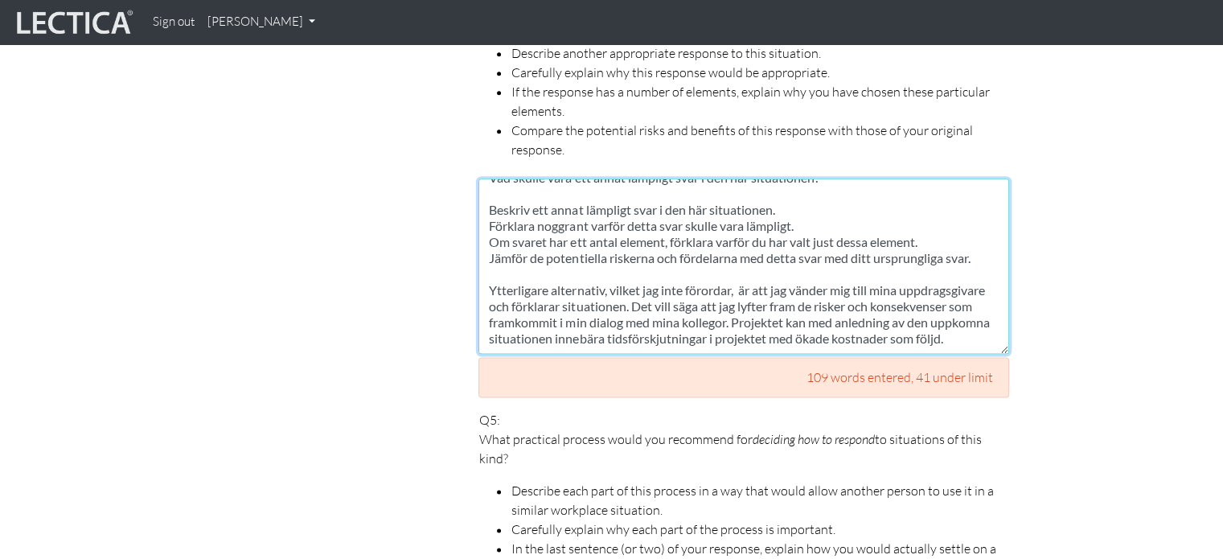
click at [653, 277] on textarea "F4: Vad skulle vara ett annat lämpligt svar i den här situationen? Beskriv ett …" at bounding box center [743, 265] width 531 height 175
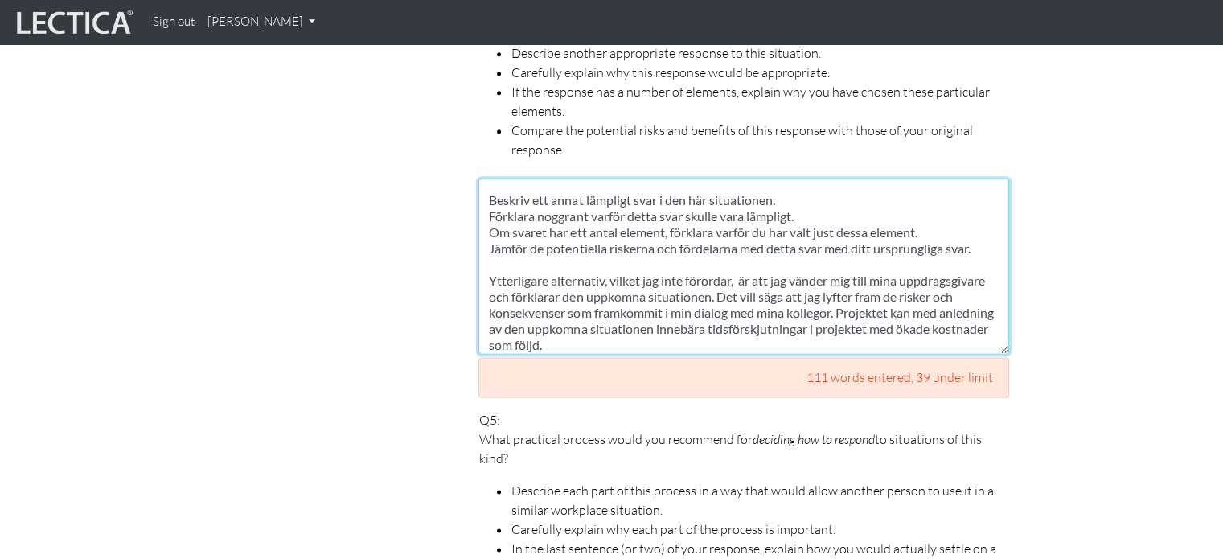
click at [977, 280] on textarea "F4: Vad skulle vara ett annat lämpligt svar i den här situationen? Beskriv ett …" at bounding box center [743, 265] width 531 height 175
click at [690, 319] on textarea "F4: Vad skulle vara ett annat lämpligt svar i den här situationen? Beskriv ett …" at bounding box center [743, 265] width 531 height 175
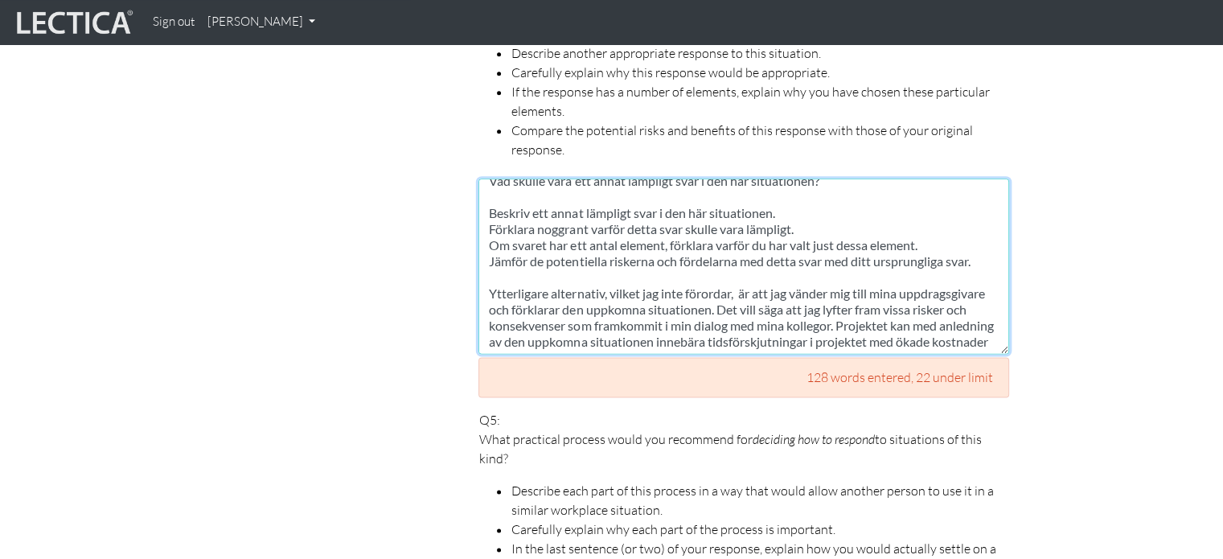
scroll to position [0, 0]
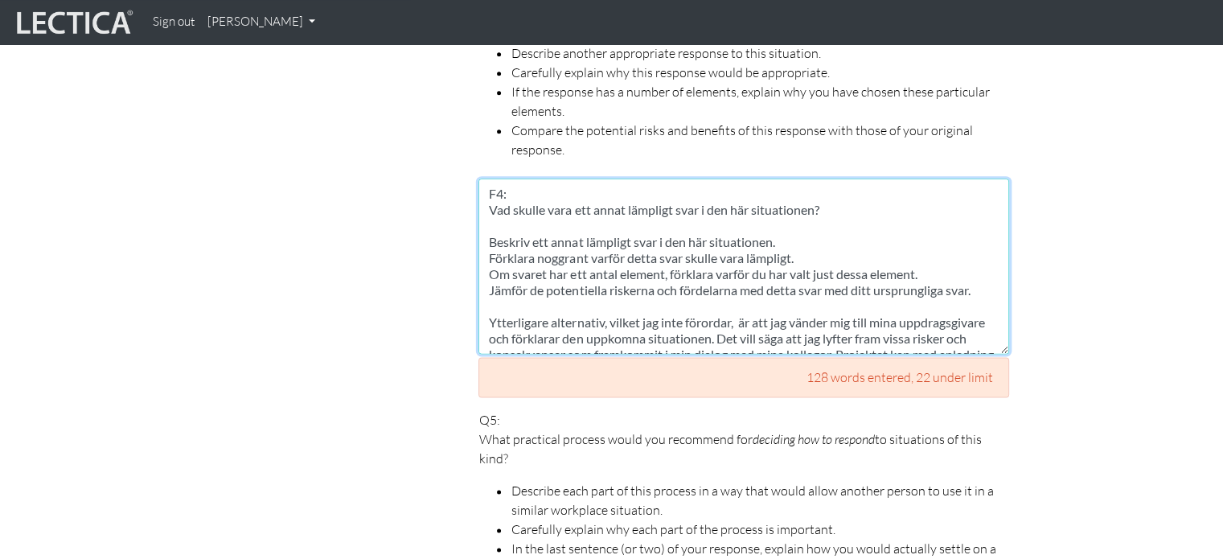
drag, startPoint x: 809, startPoint y: 211, endPoint x: 468, endPoint y: 171, distance: 343.1
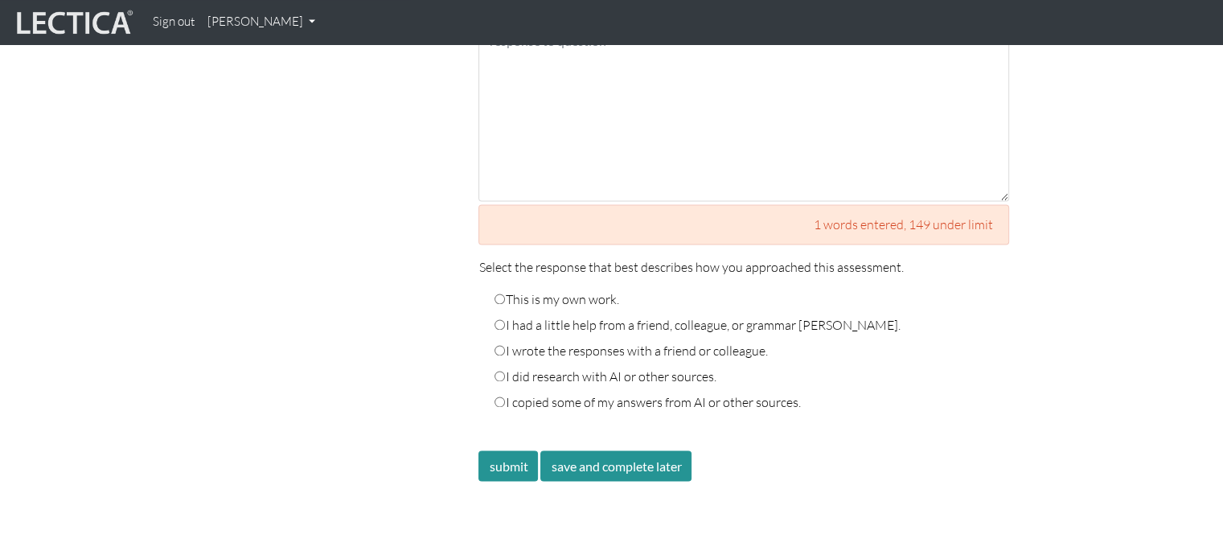
scroll to position [2613, 0]
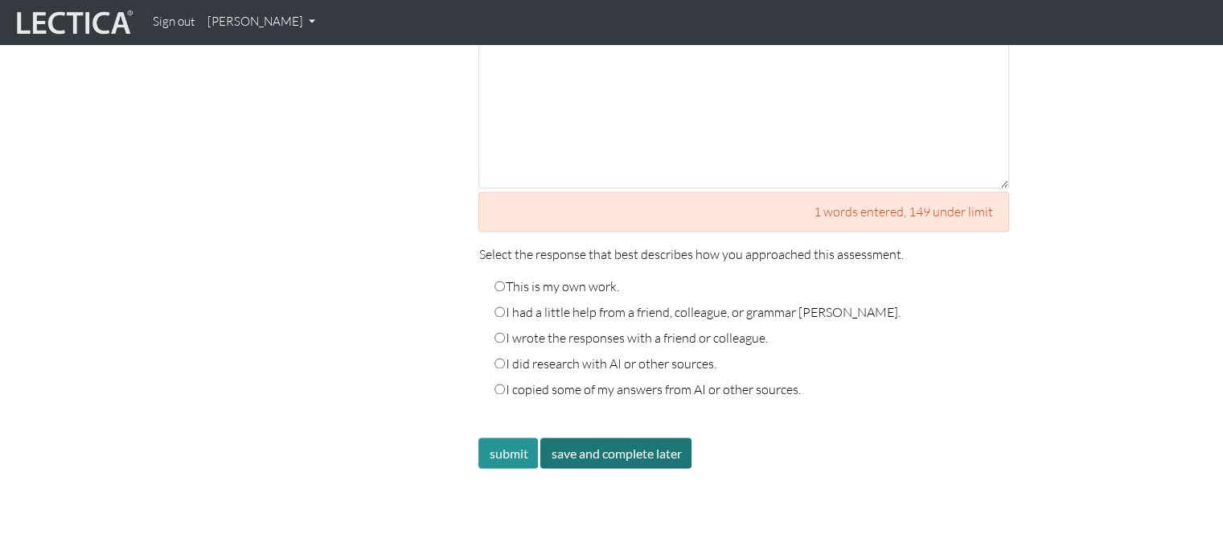
type textarea "Ytterligare alternativ, vilket jag inte förordar, är att jag vänder mig till mi…"
click at [611, 437] on button "save and complete later" at bounding box center [615, 452] width 151 height 31
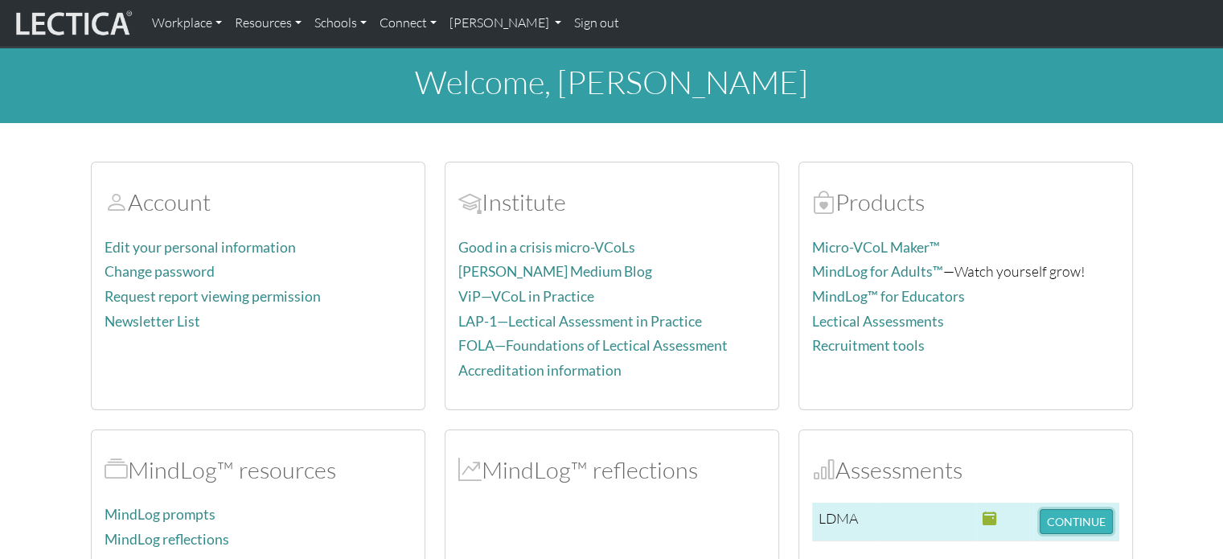
click at [1070, 516] on button "CONTINUE" at bounding box center [1075, 521] width 73 height 25
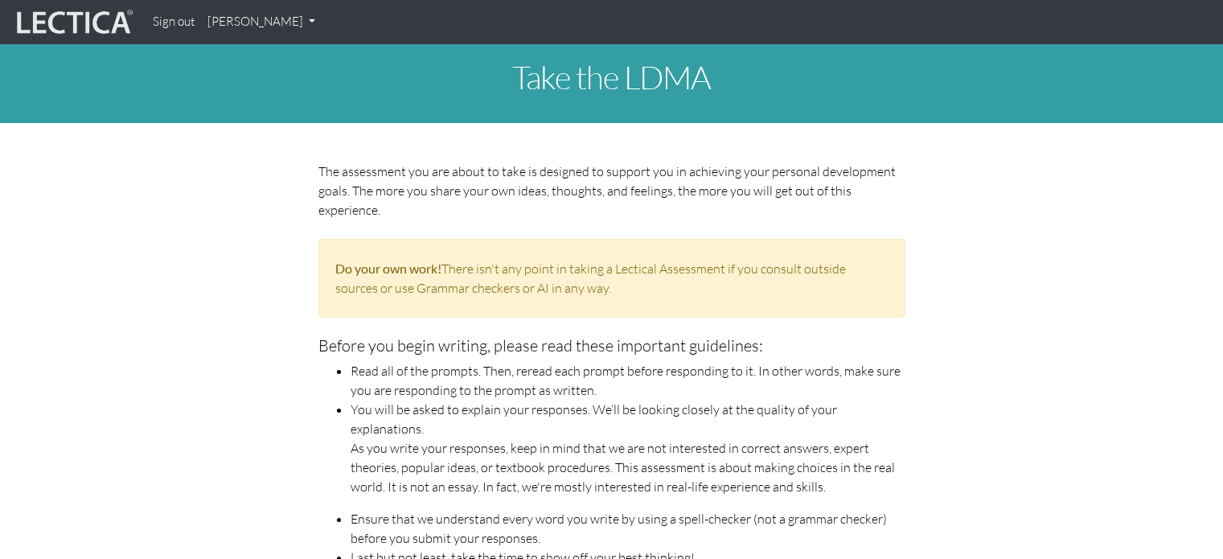
scroll to position [809, 0]
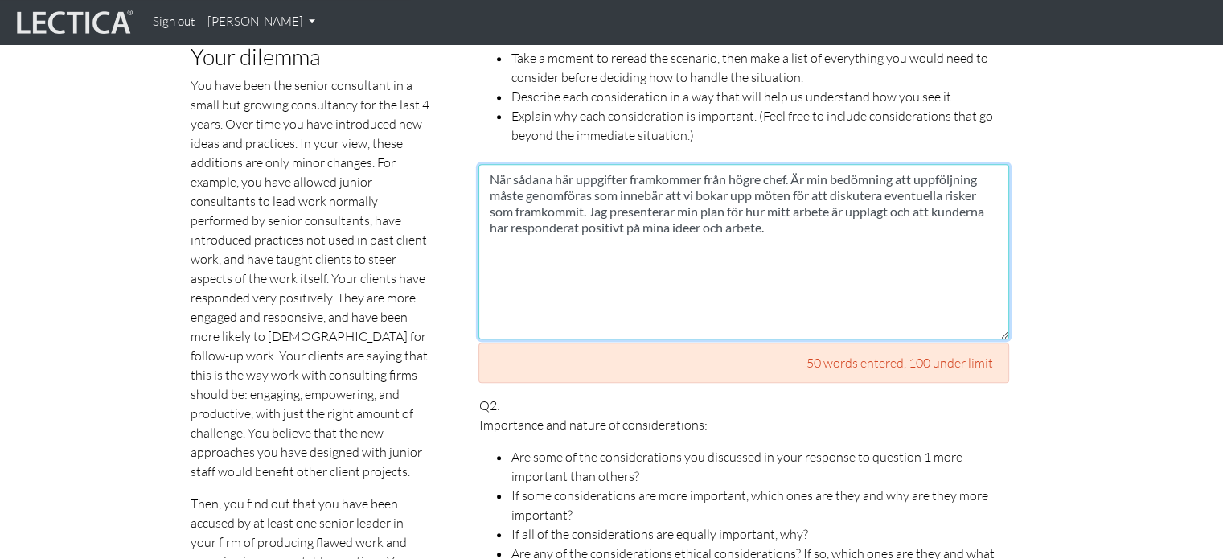
click at [993, 171] on textarea "När sådana här uppgifter framkommer från högre chef. Är min bedömning att uppfö…" at bounding box center [743, 251] width 531 height 175
drag, startPoint x: 826, startPoint y: 210, endPoint x: 867, endPoint y: 212, distance: 41.1
click at [867, 212] on textarea "När sådana här uppgifter framkommer från högre chef. Är min bedömning att uppfö…" at bounding box center [743, 251] width 531 height 175
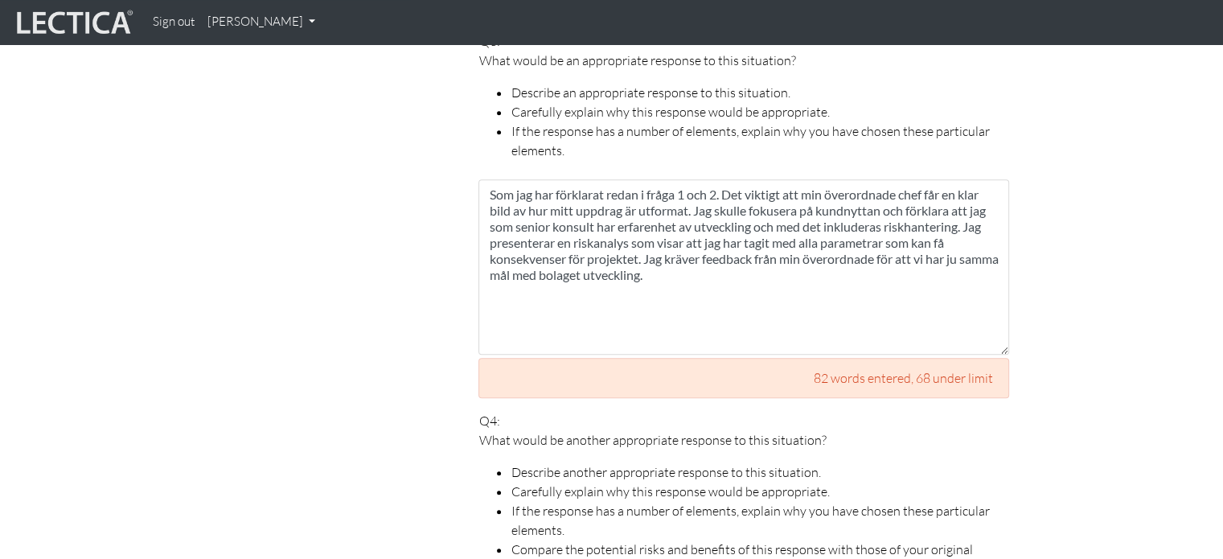
scroll to position [1611, 0]
type textarea "När sådana här uppgifter framkommer från högre chef. Är min bedömning att uppfö…"
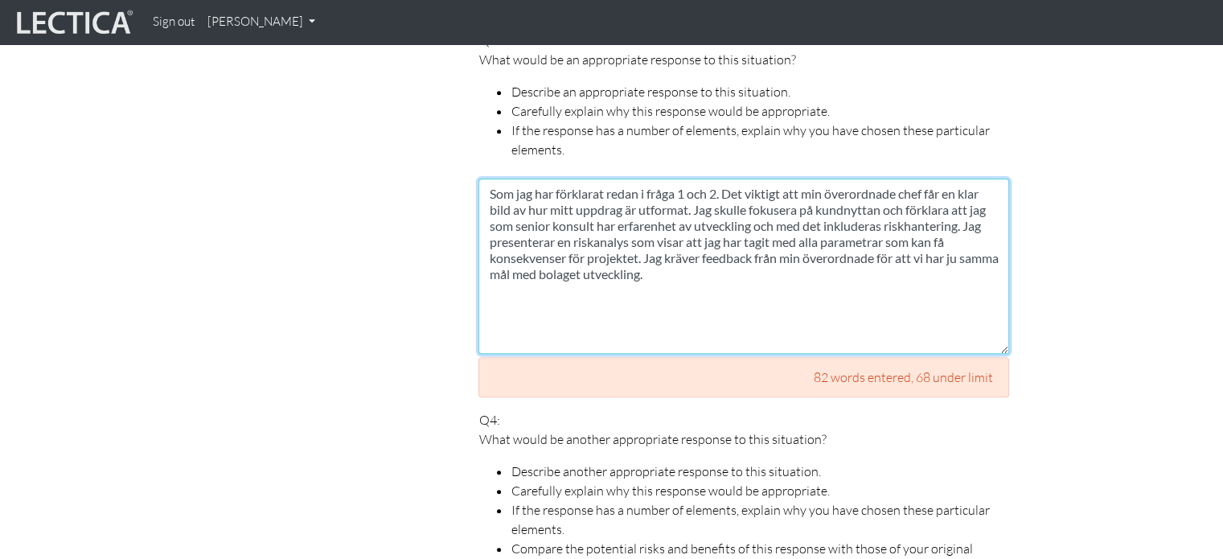
click at [947, 208] on textarea "Som jag har förklarat redan i fråga 1 och 2. Det viktigt att min överordnade ch…" at bounding box center [743, 265] width 531 height 175
click at [941, 202] on textarea "Som jag har förklarat redan i fråga 1 och 2. Det viktigt att min överordnade ch…" at bounding box center [743, 265] width 531 height 175
click at [760, 223] on textarea "Som jag har förklarat redan i fråga 1 och 2. Det viktigt att min överordnade ch…" at bounding box center [743, 265] width 531 height 175
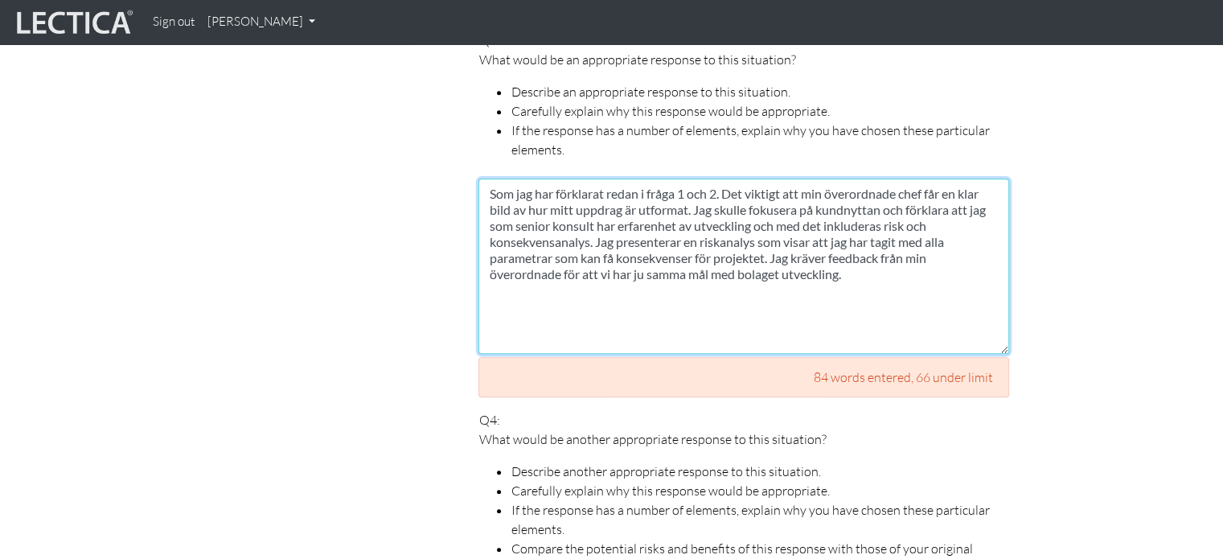
click at [645, 247] on textarea "Som jag har förklarat redan i fråga 1 och 2. Det viktigt att min överordnade ch…" at bounding box center [743, 265] width 531 height 175
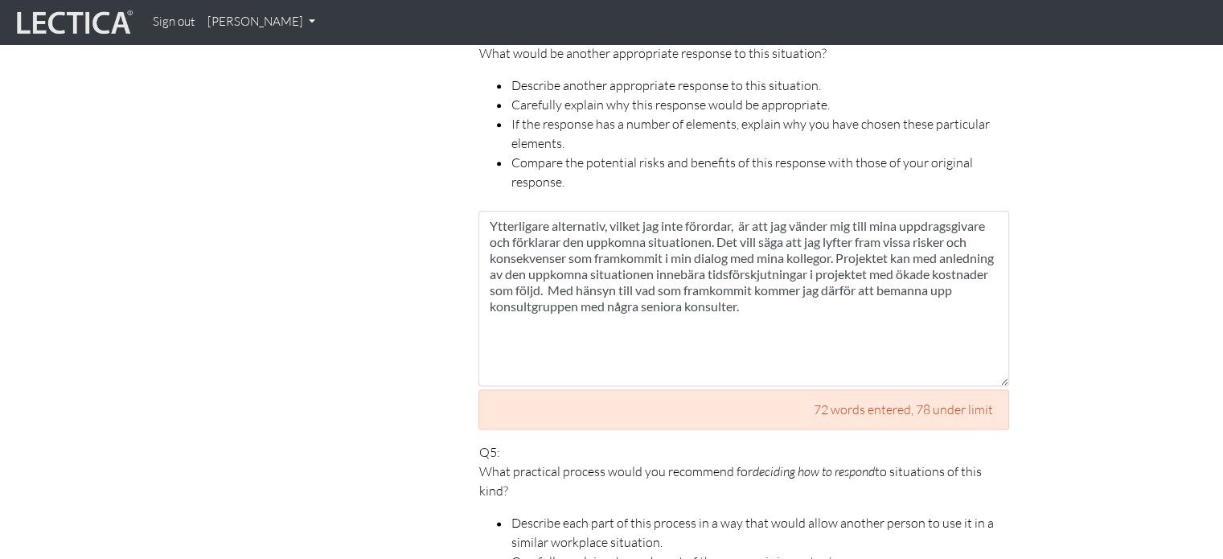
scroll to position [2010, 0]
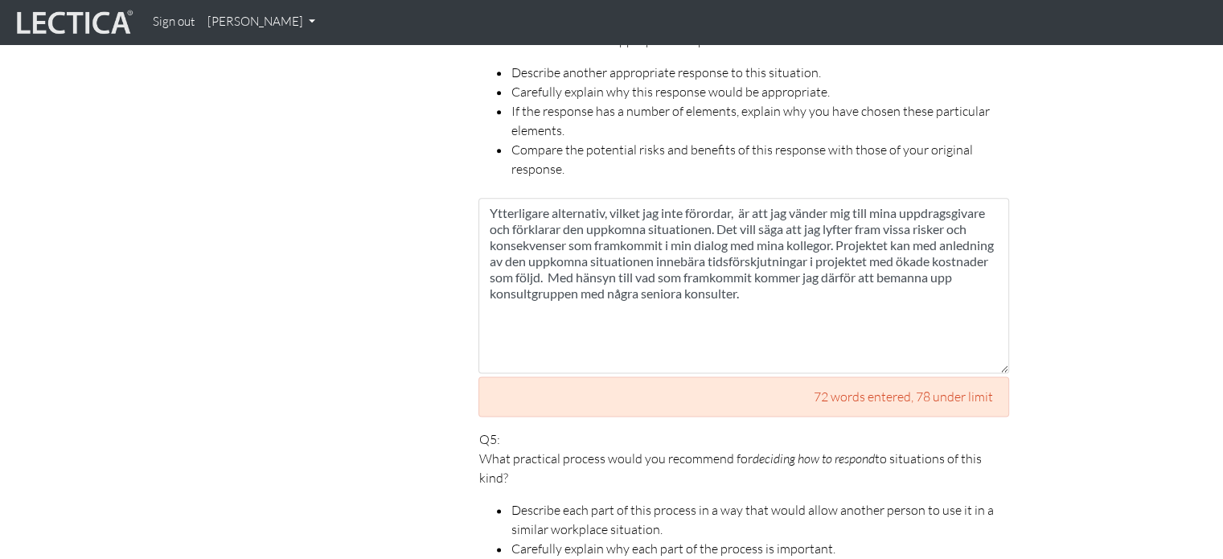
type textarea "Som jag har förklarat redan i fråga 1 och 2. Det viktigt att min överordnade ch…"
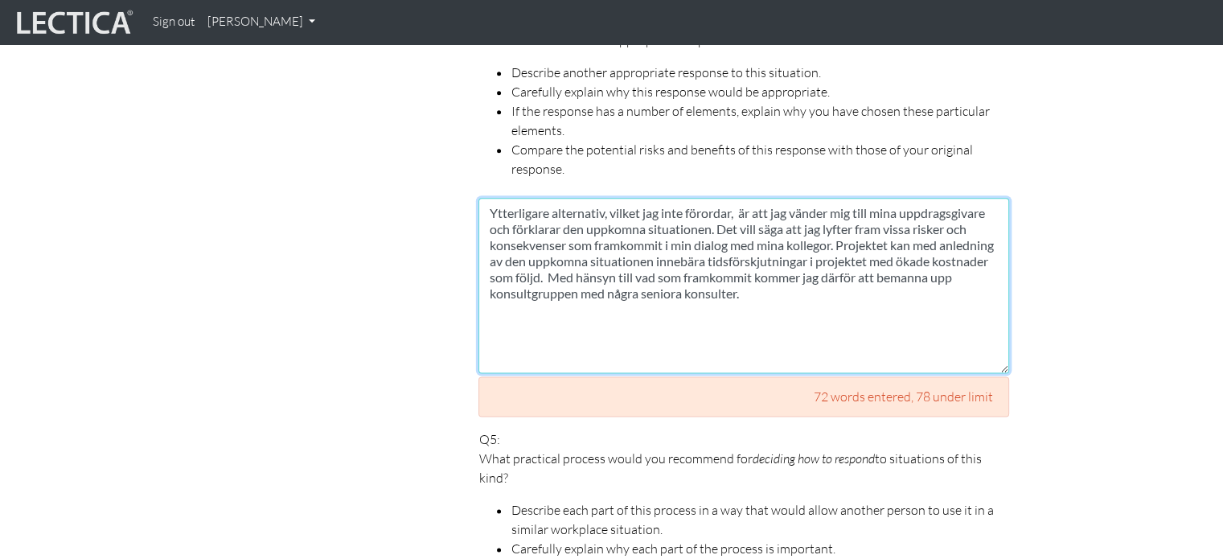
click at [646, 274] on textarea "Ytterligare alternativ, vilket jag inte förordar, är att jag vänder mig till mi…" at bounding box center [743, 285] width 531 height 175
click at [654, 273] on textarea "Ytterligare alternativ, vilket jag inte förordar, är att jag vänder mig till mi…" at bounding box center [743, 285] width 531 height 175
click at [665, 274] on textarea "Ytterligare alternativ, vilket jag inte förordar, är att jag vänder mig till mi…" at bounding box center [743, 285] width 531 height 175
click at [730, 286] on textarea "Ytterligare alternativ, vilket jag inte förordar, är att jag vänder mig till mi…" at bounding box center [743, 285] width 531 height 175
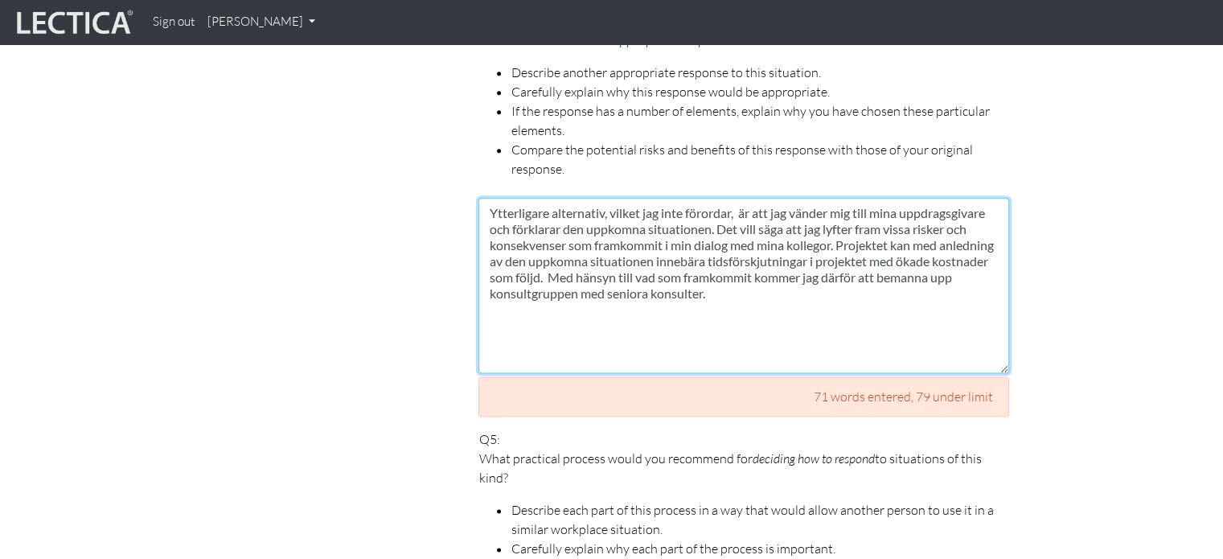
click at [742, 273] on textarea "Ytterligare alternativ, vilket jag inte förordar, är att jag vänder mig till mi…" at bounding box center [743, 285] width 531 height 175
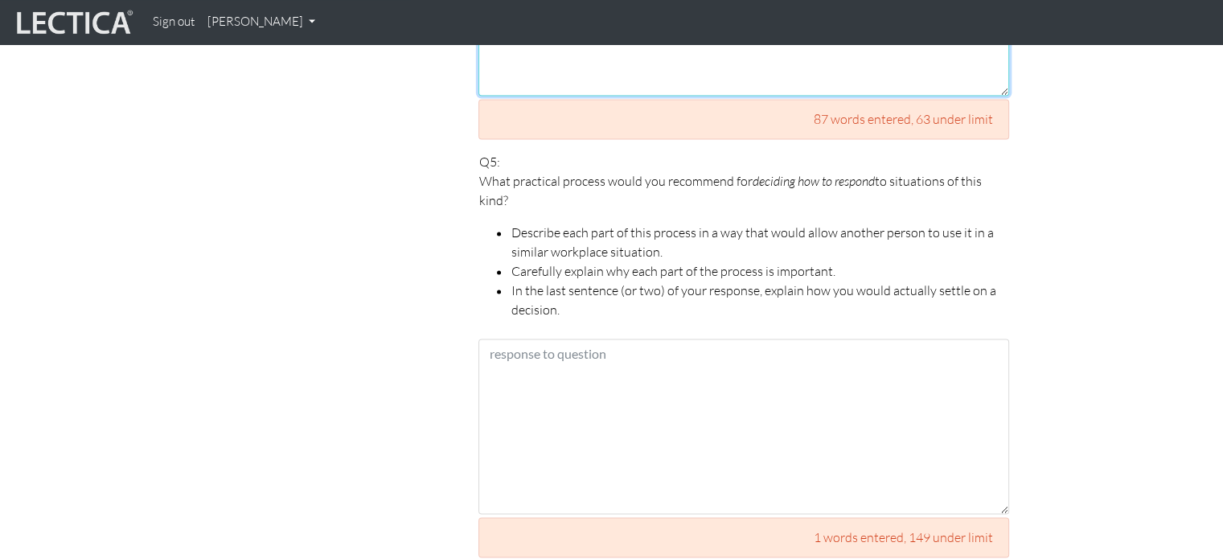
scroll to position [2253, 0]
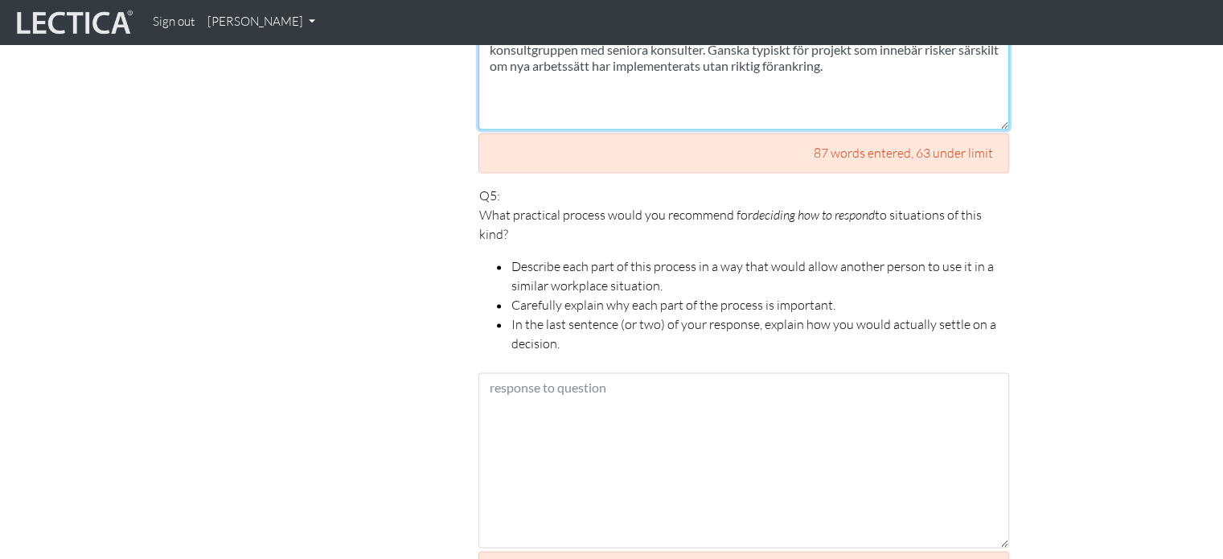
type textarea "Ytterligare alternativ, vilket jag inte förordar, är att jag vänder mig till mi…"
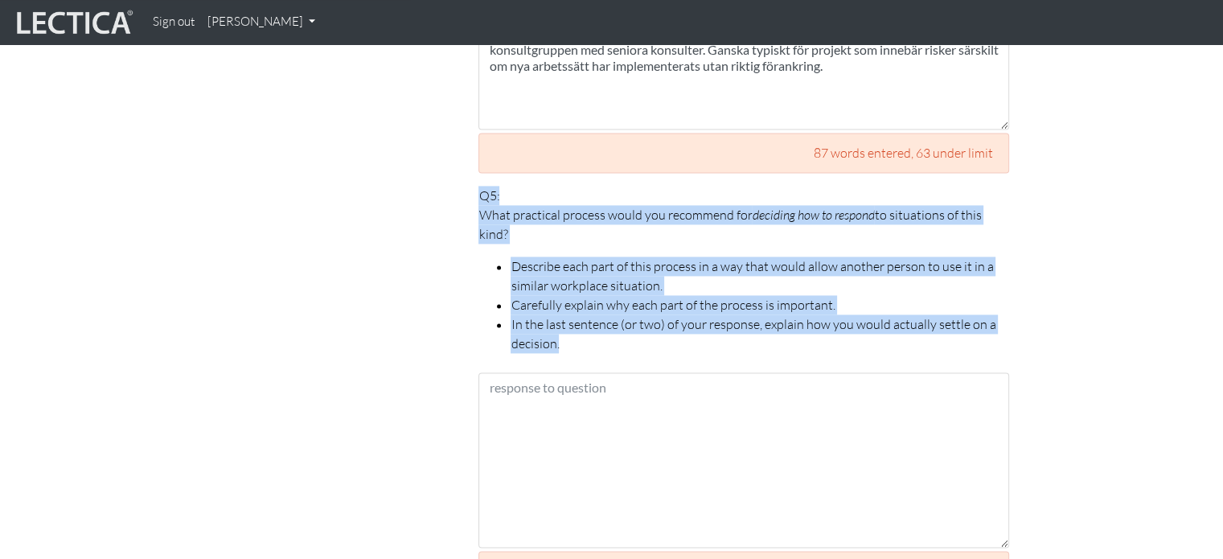
drag, startPoint x: 539, startPoint y: 307, endPoint x: 468, endPoint y: 170, distance: 154.6
copy p "Q5: What practical process would you recommend for deciding how to respond to s…"
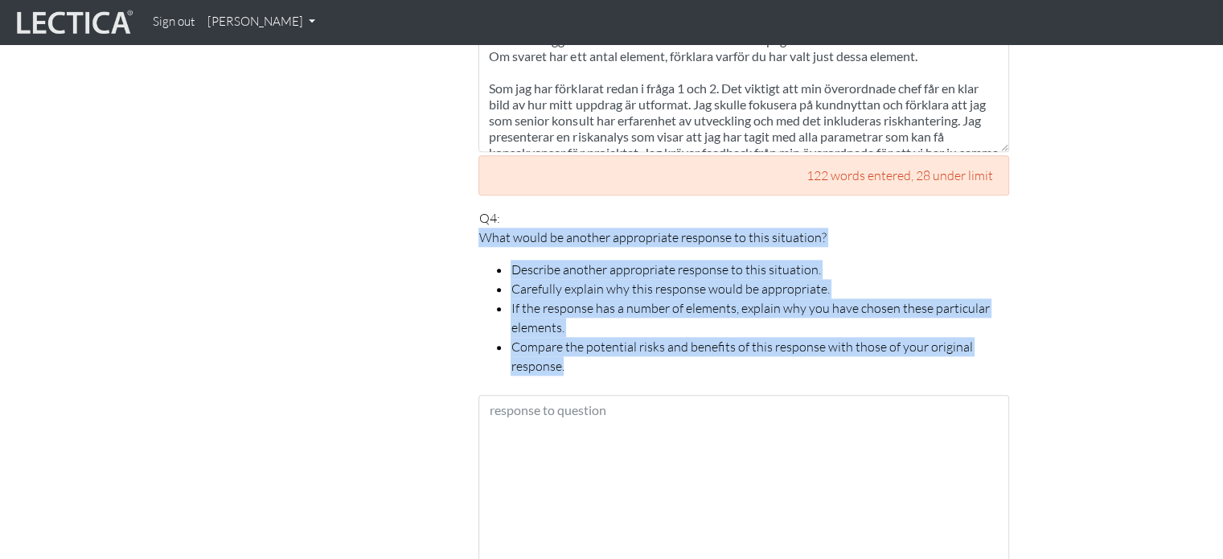
scroll to position [26, 0]
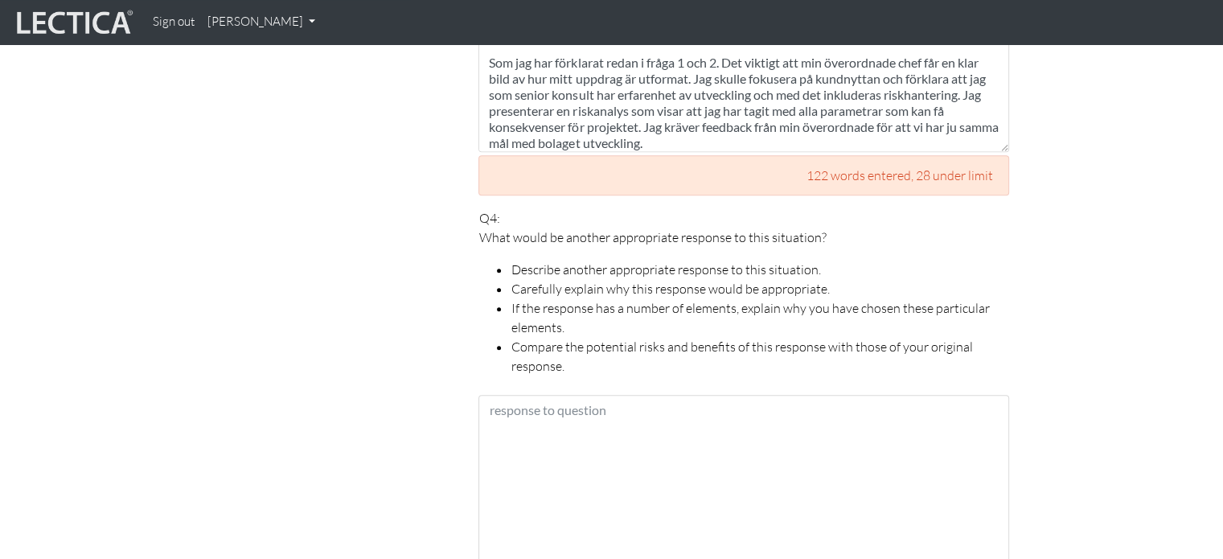
click at [389, 212] on div "Scores are more accurate when your spelling is correct, and when you explain yo…" at bounding box center [310, 104] width 289 height 2351
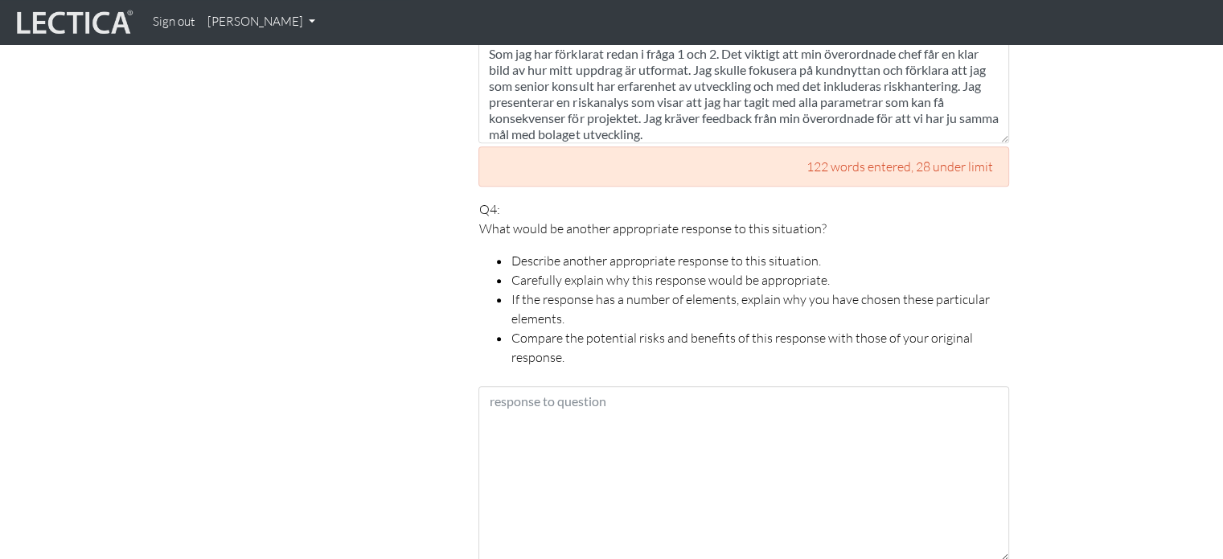
scroll to position [1826, 0]
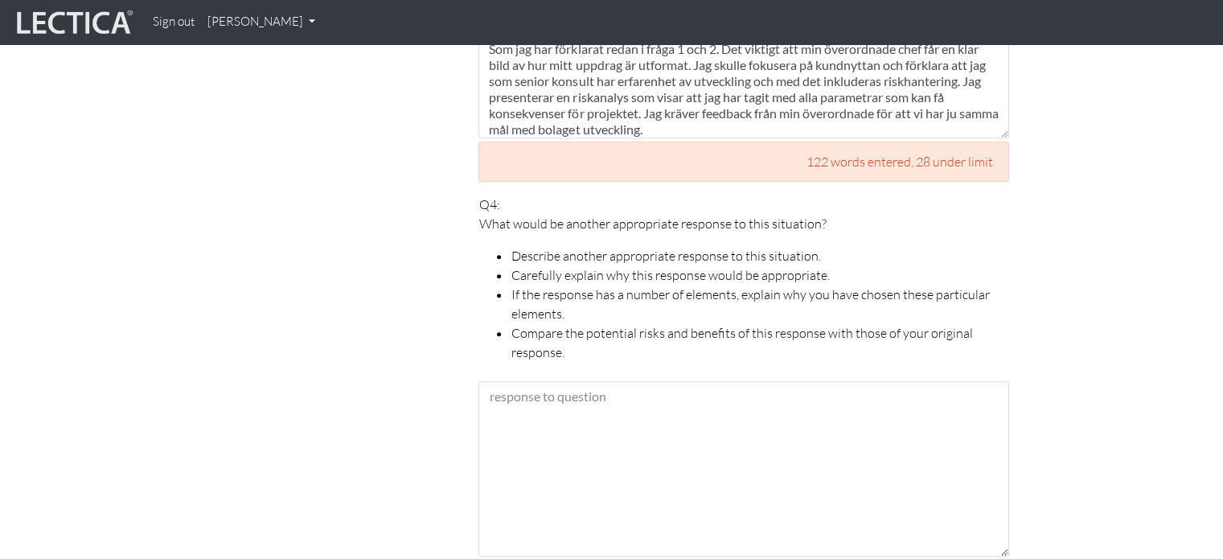
click at [387, 287] on div "Scores are more accurate when your spelling is correct, and when you explain yo…" at bounding box center [310, 91] width 289 height 2351
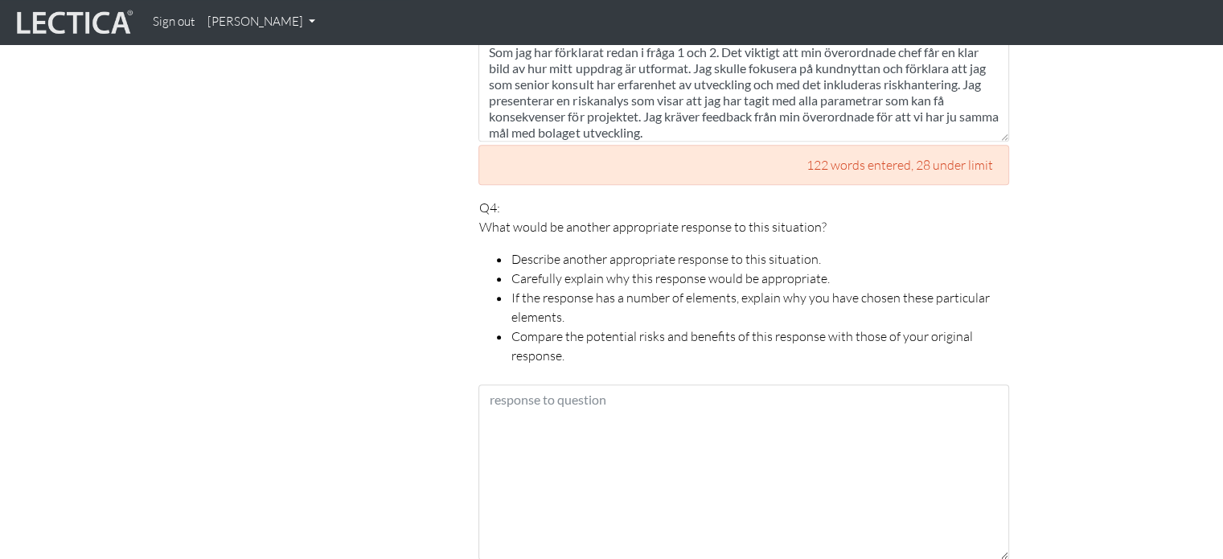
scroll to position [1794, 0]
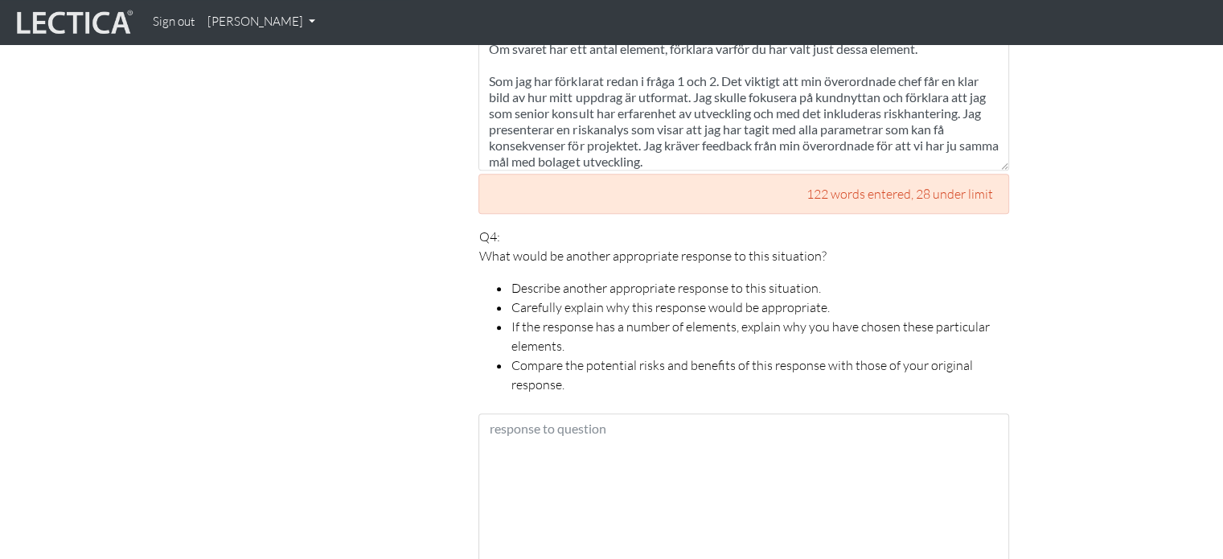
click at [579, 355] on li "Compare the potential risks and benefits of this response with those of your or…" at bounding box center [759, 374] width 498 height 39
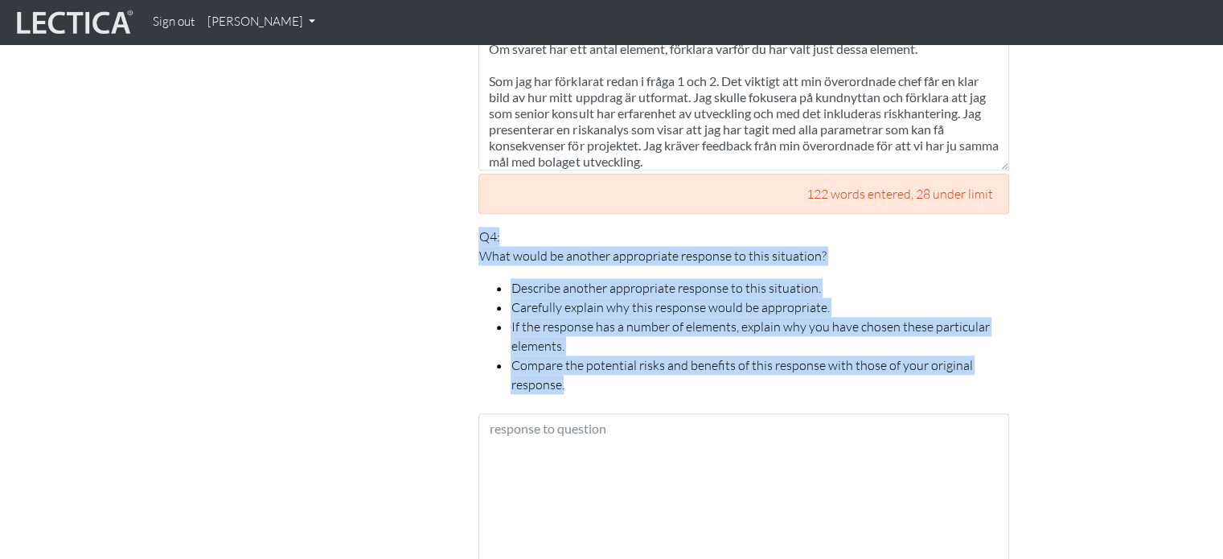
drag, startPoint x: 569, startPoint y: 363, endPoint x: 472, endPoint y: 221, distance: 171.7
click at [472, 221] on div "Your responses For CLAS to score accurately, each answer must be between 150 an…" at bounding box center [743, 123] width 555 height 2351
copy p "Q4: What would be another appropriate response to this situation? Describe anot…"
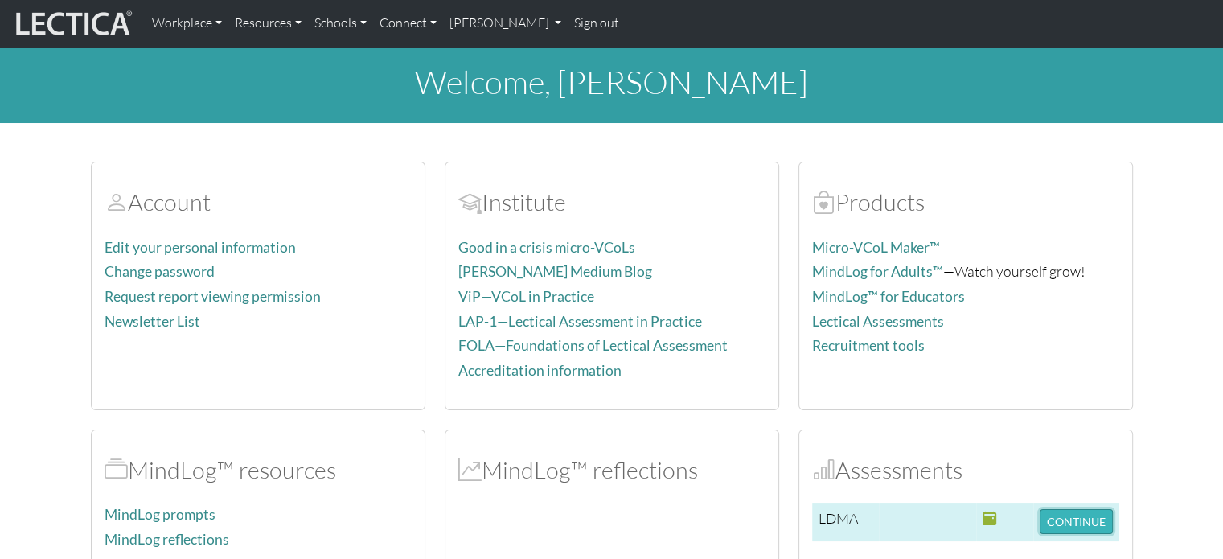
click at [1080, 520] on button "CONTINUE" at bounding box center [1075, 521] width 73 height 25
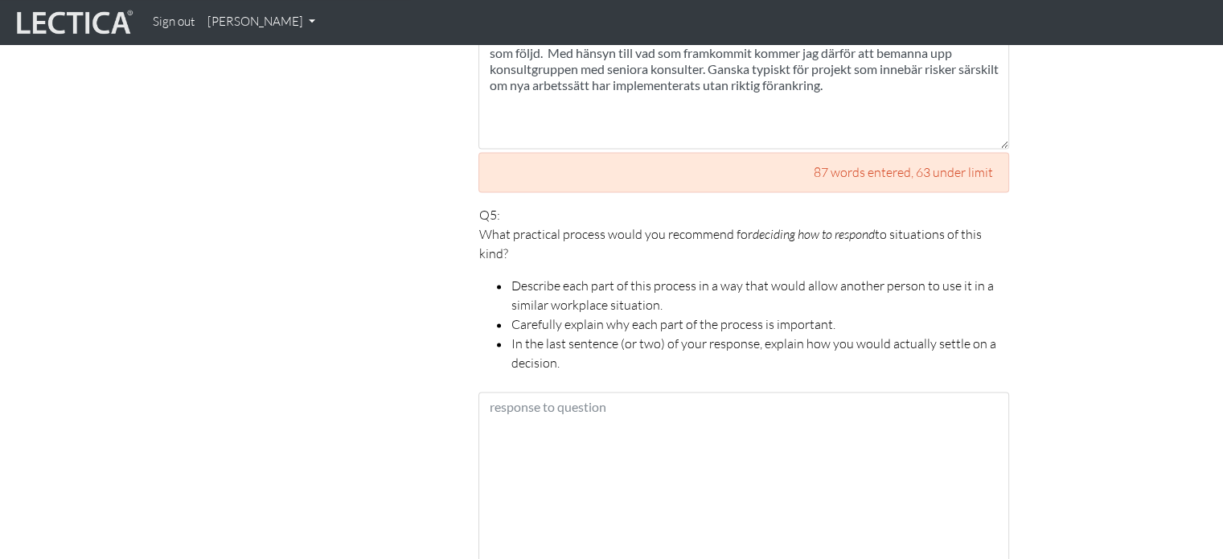
scroll to position [2243, 0]
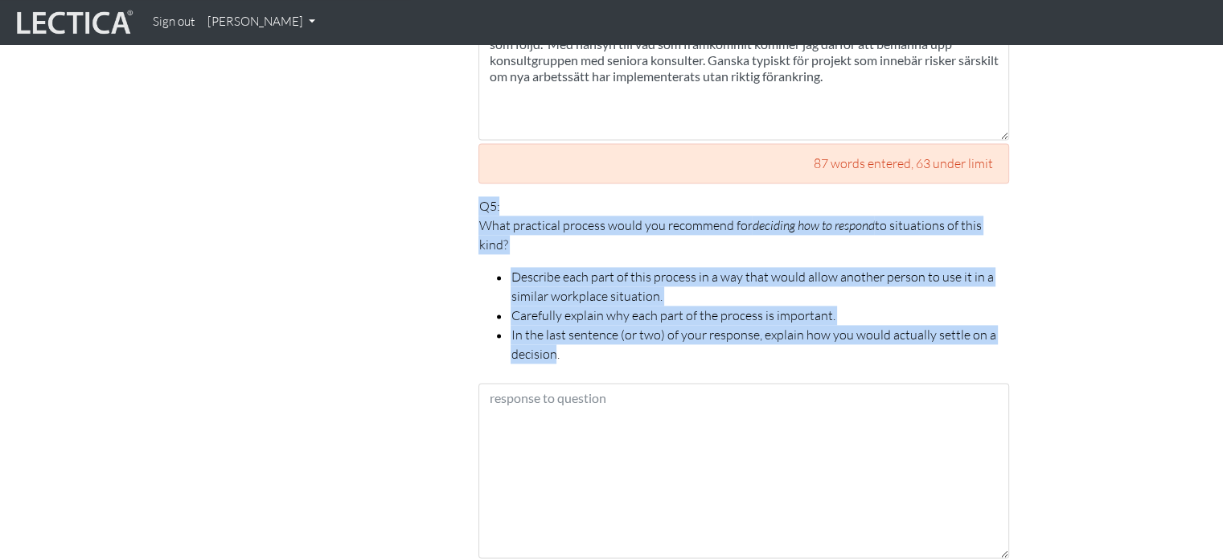
drag, startPoint x: 556, startPoint y: 336, endPoint x: 476, endPoint y: 177, distance: 178.3
copy p "Q5: What practical process would you recommend for deciding how to respond to s…"
